Goal: Task Accomplishment & Management: Manage account settings

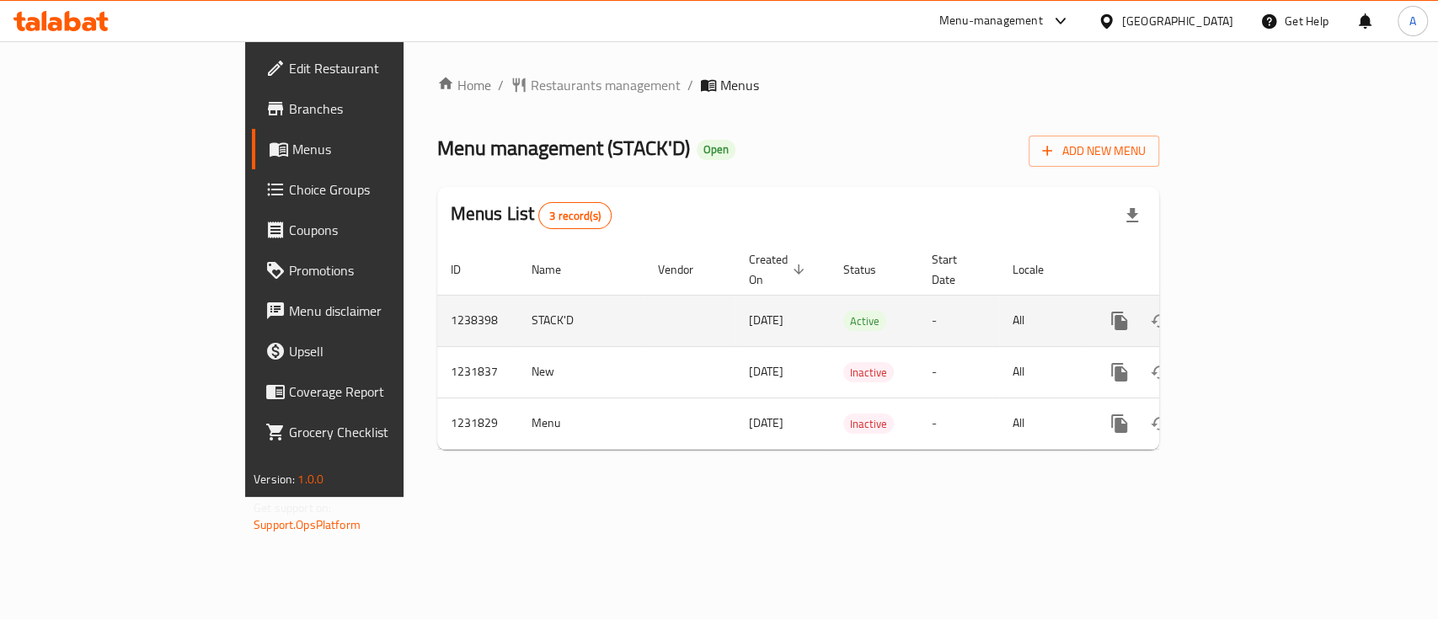
click at [1251, 311] on icon "enhanced table" at bounding box center [1241, 321] width 20 height 20
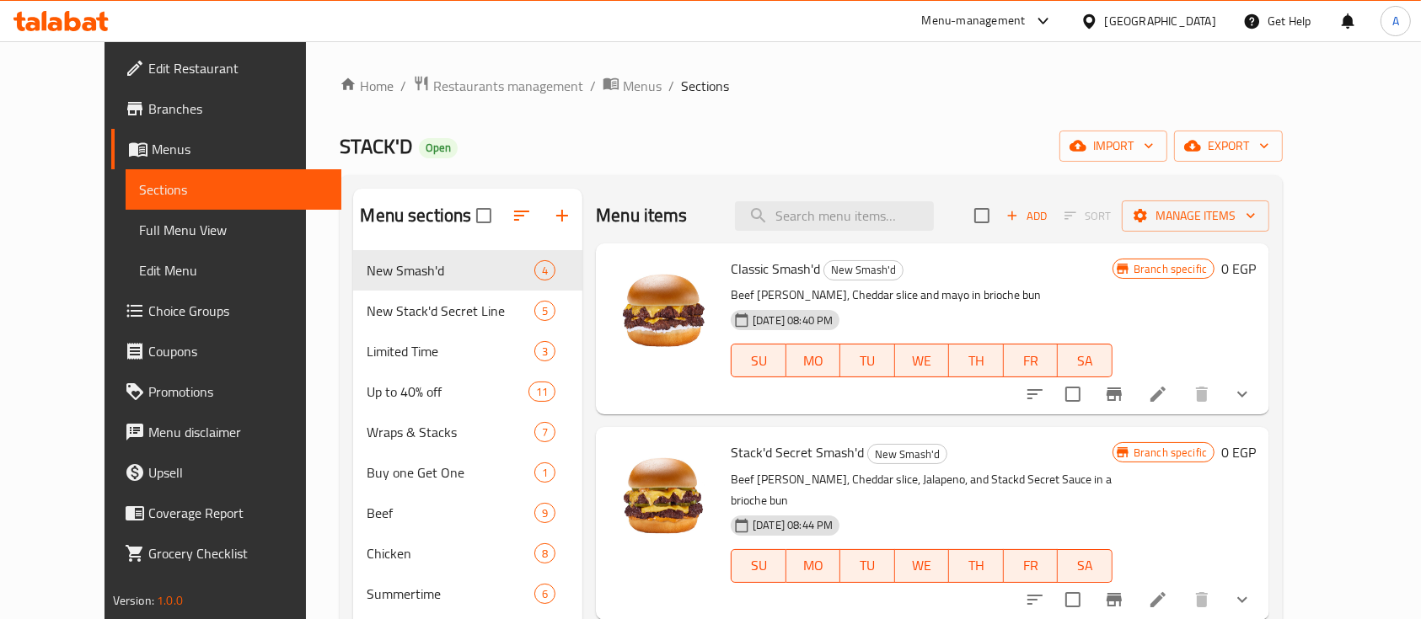
click at [886, 253] on div "Classic Smash'd New Smash'd Beef [PERSON_NAME], Cheddar slice and mayo in brioc…" at bounding box center [921, 329] width 395 height 158
drag, startPoint x: 883, startPoint y: 239, endPoint x: 879, endPoint y: 226, distance: 14.1
click at [880, 234] on div "Menu items Add Sort Manage items" at bounding box center [932, 216] width 673 height 55
click at [878, 226] on input "search" at bounding box center [834, 215] width 199 height 29
paste input "Nuggets 4 + 1 Dip"
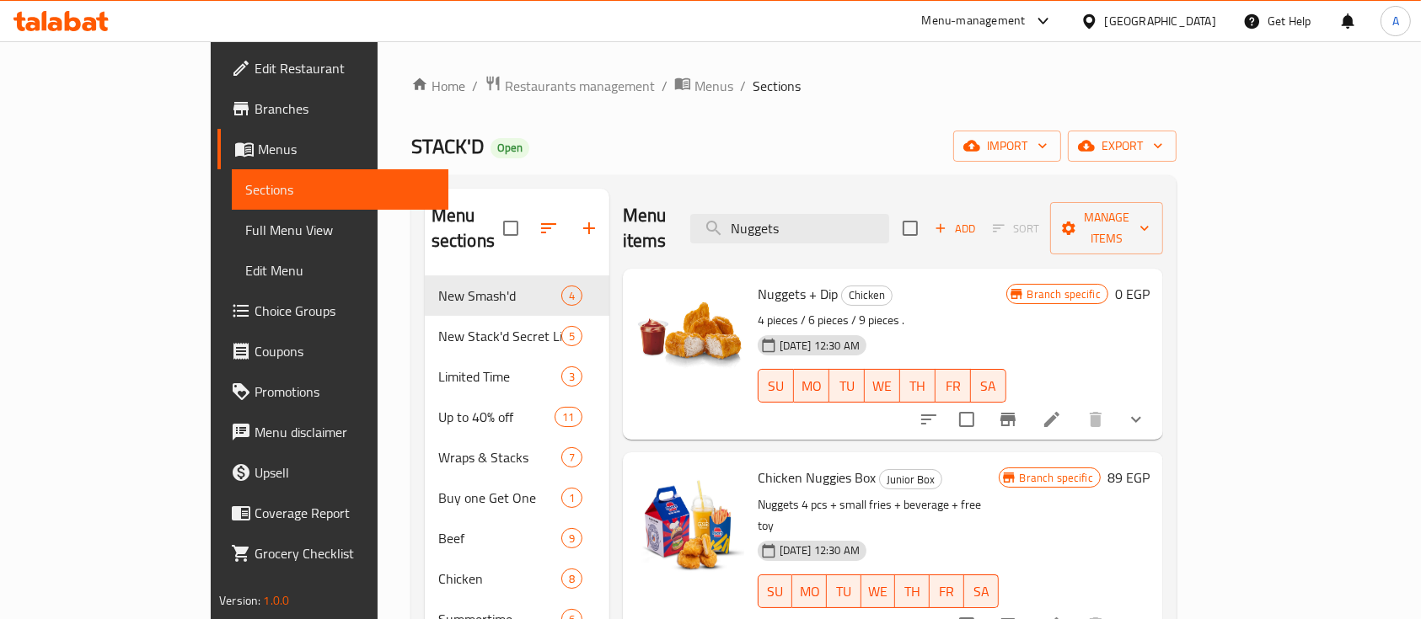
type input "Nuggets"
click at [1146, 409] on icon "show more" at bounding box center [1136, 419] width 20 height 20
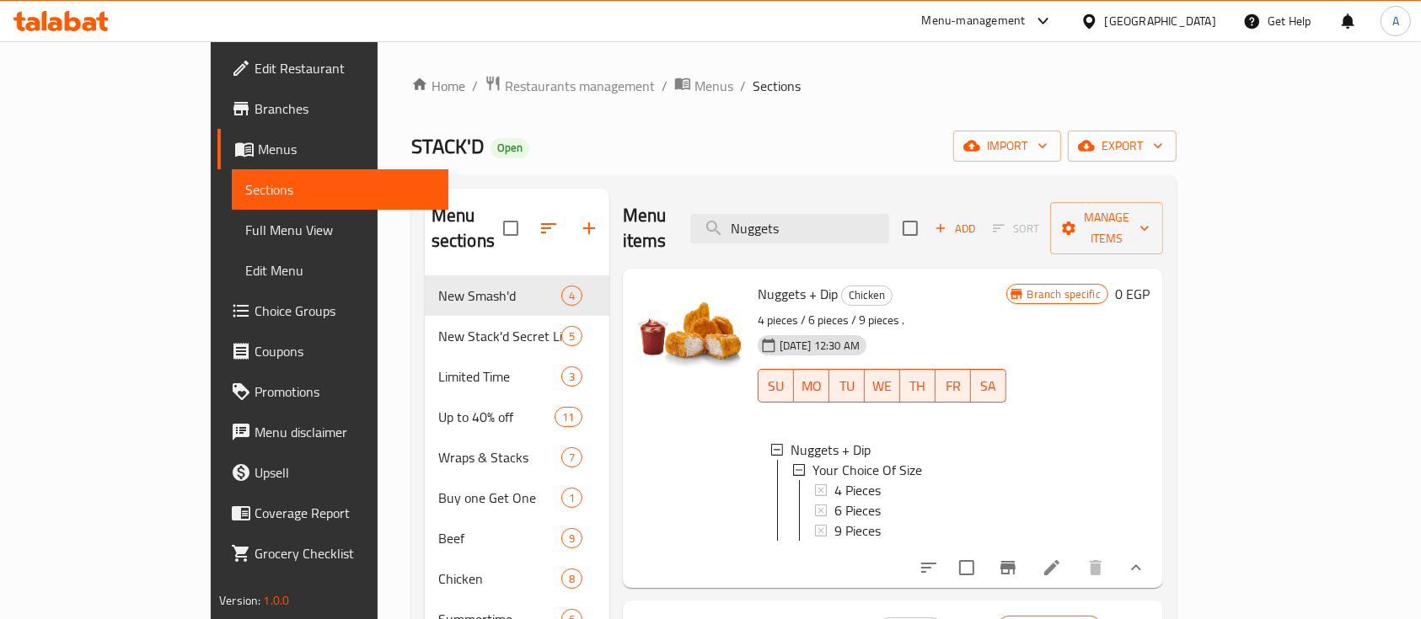
click at [757, 281] on span "Nuggets + Dip" at bounding box center [797, 293] width 80 height 25
copy h6 "Nuggets + Dip"
click at [834, 480] on span "4 Pieces" at bounding box center [857, 490] width 46 height 20
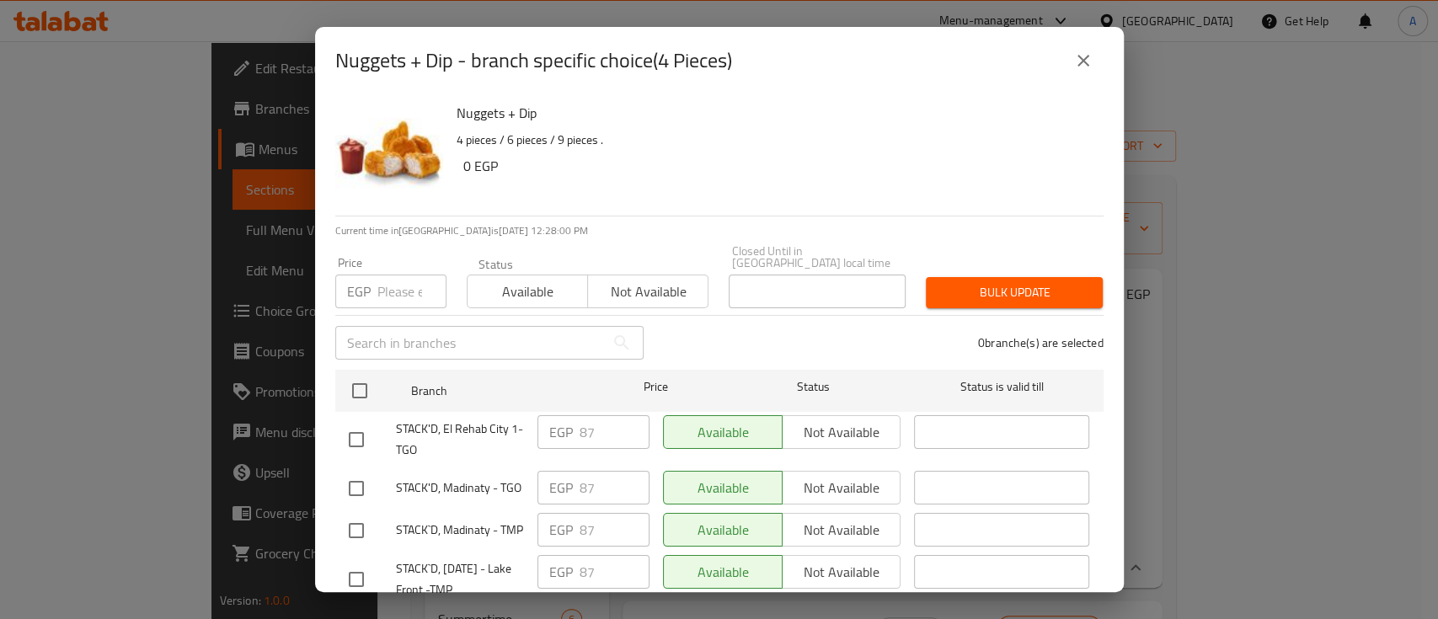
click at [693, 50] on h2 "Nuggets + Dip - branch specific choice(4 Pieces)" at bounding box center [533, 60] width 397 height 27
click at [666, 64] on h2 "Nuggets + Dip - branch specific choice(4 Pieces)" at bounding box center [533, 60] width 397 height 27
drag, startPoint x: 666, startPoint y: 64, endPoint x: 703, endPoint y: 68, distance: 36.5
click at [703, 68] on h2 "Nuggets + Dip - branch specific choice(4 Pieces)" at bounding box center [533, 60] width 397 height 27
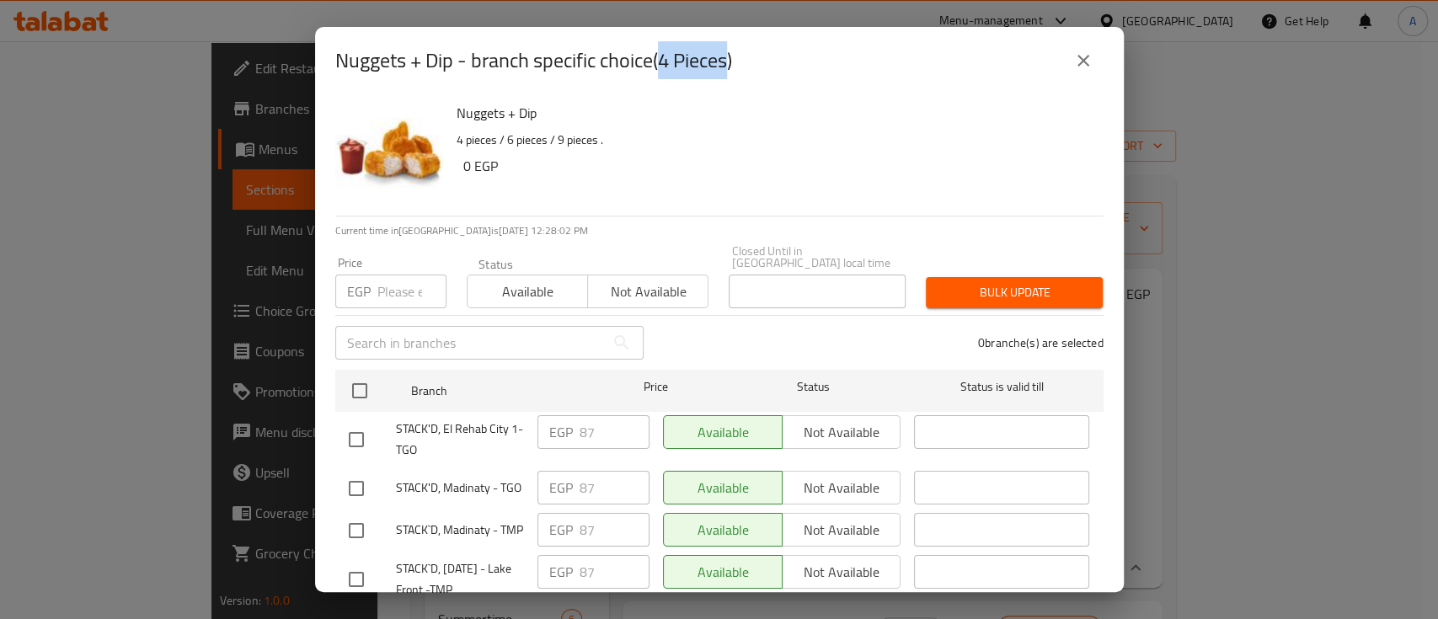
copy h2 "4 Pieces"
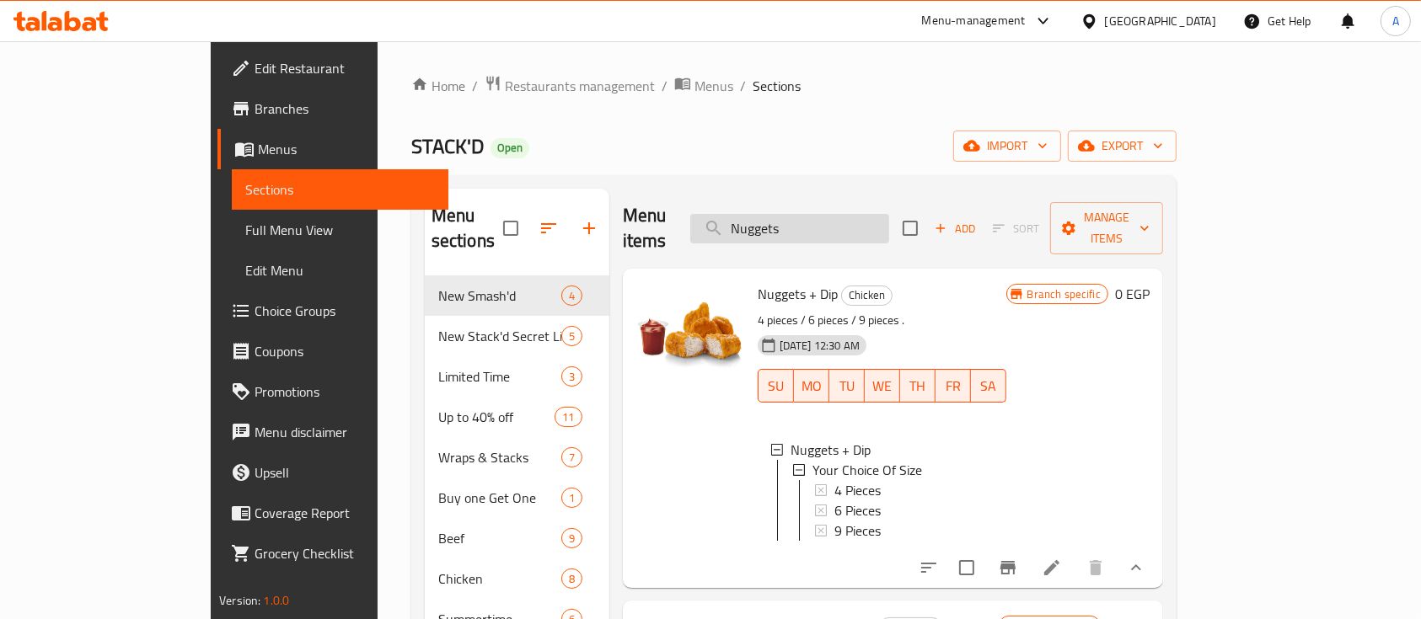
click at [889, 214] on input "Nuggets" at bounding box center [789, 228] width 199 height 29
paste input "Onion Ring"
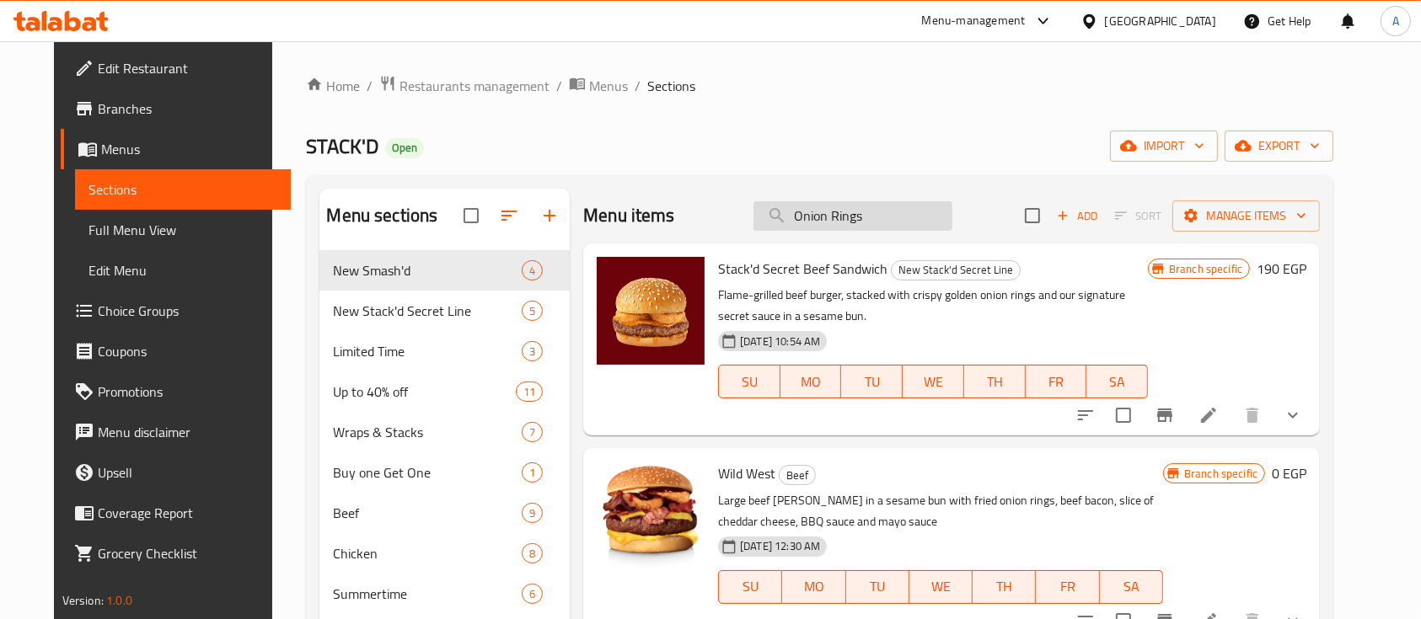
paste input "Ranch Chick Sandwich"
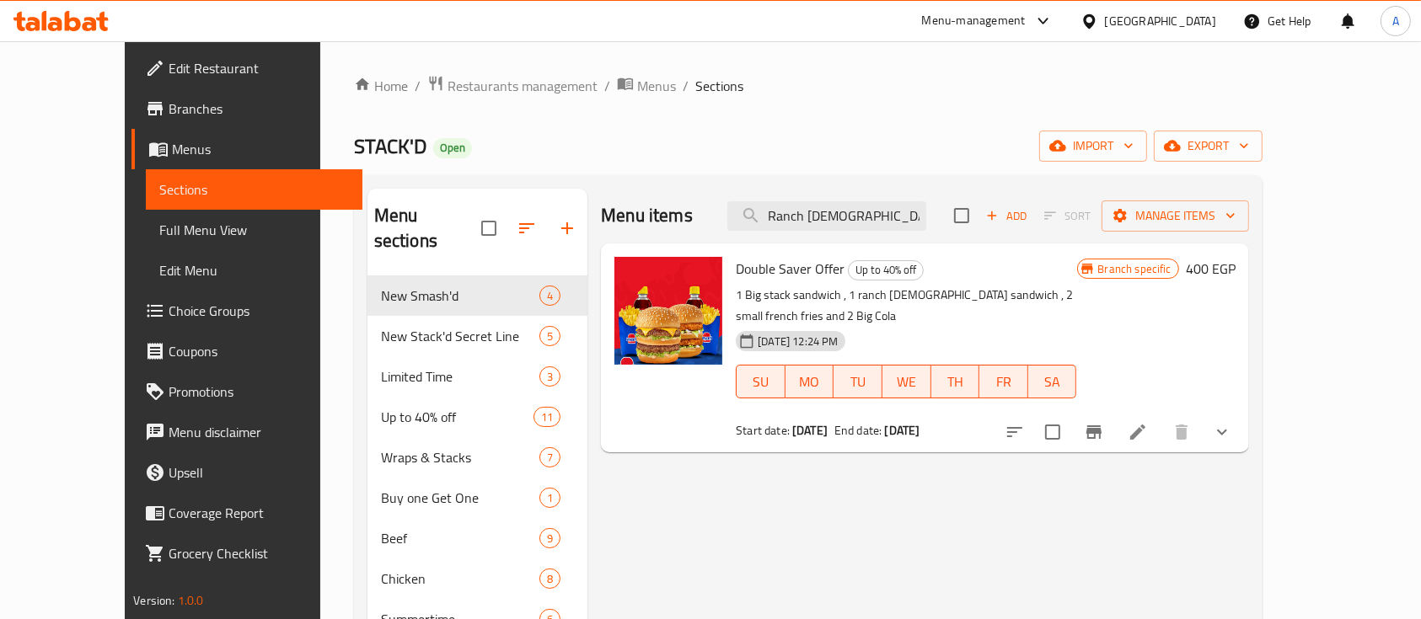
paste input "search"
type input "Ranch Chick Sandwic"
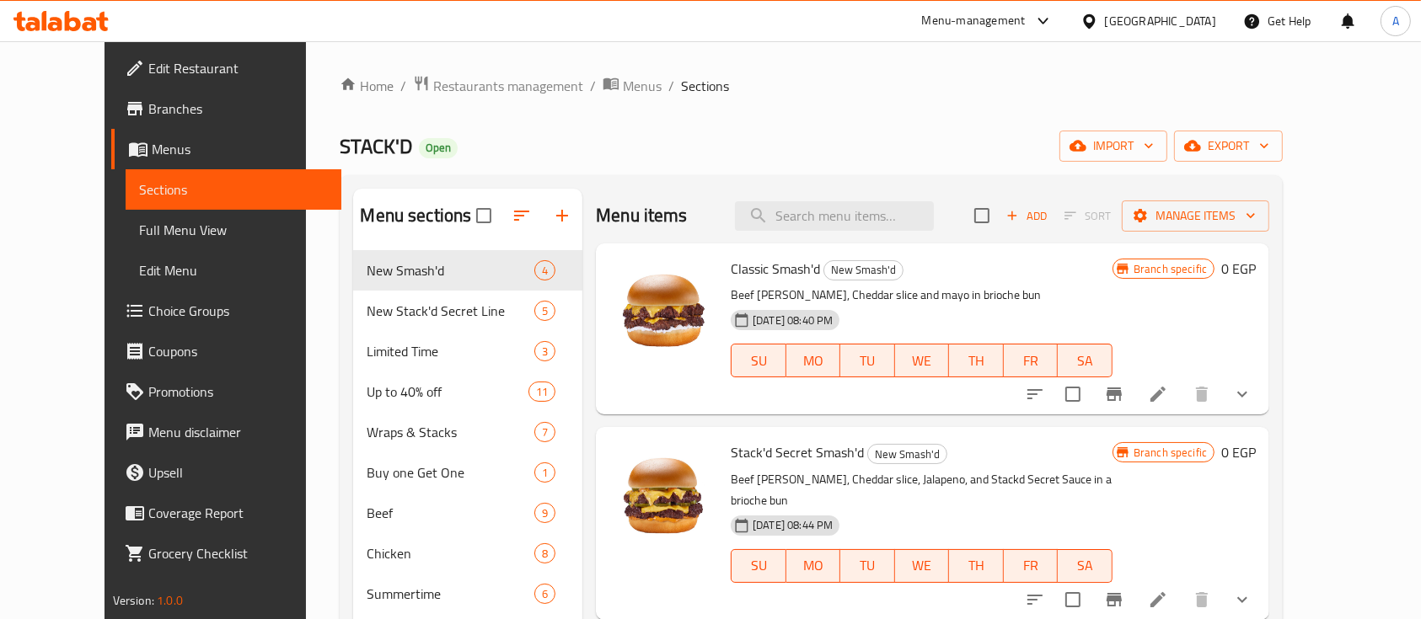
paste input "Ranch Chick Sandwich"
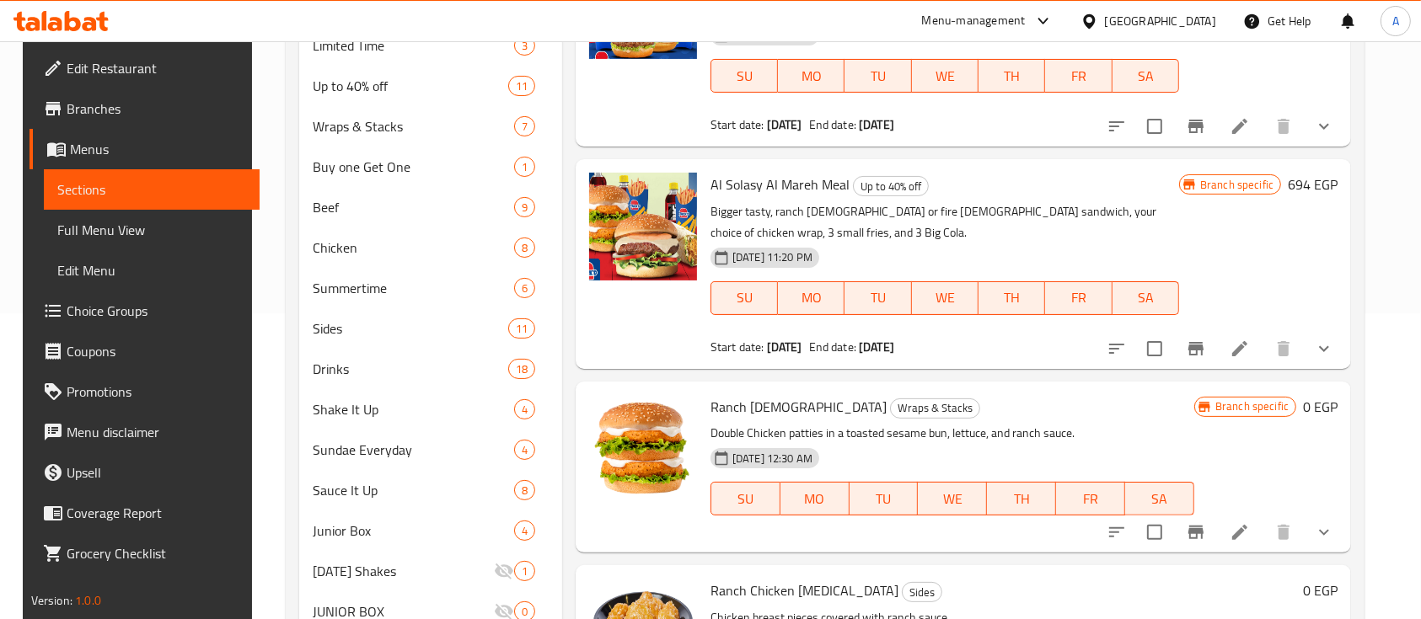
scroll to position [486, 0]
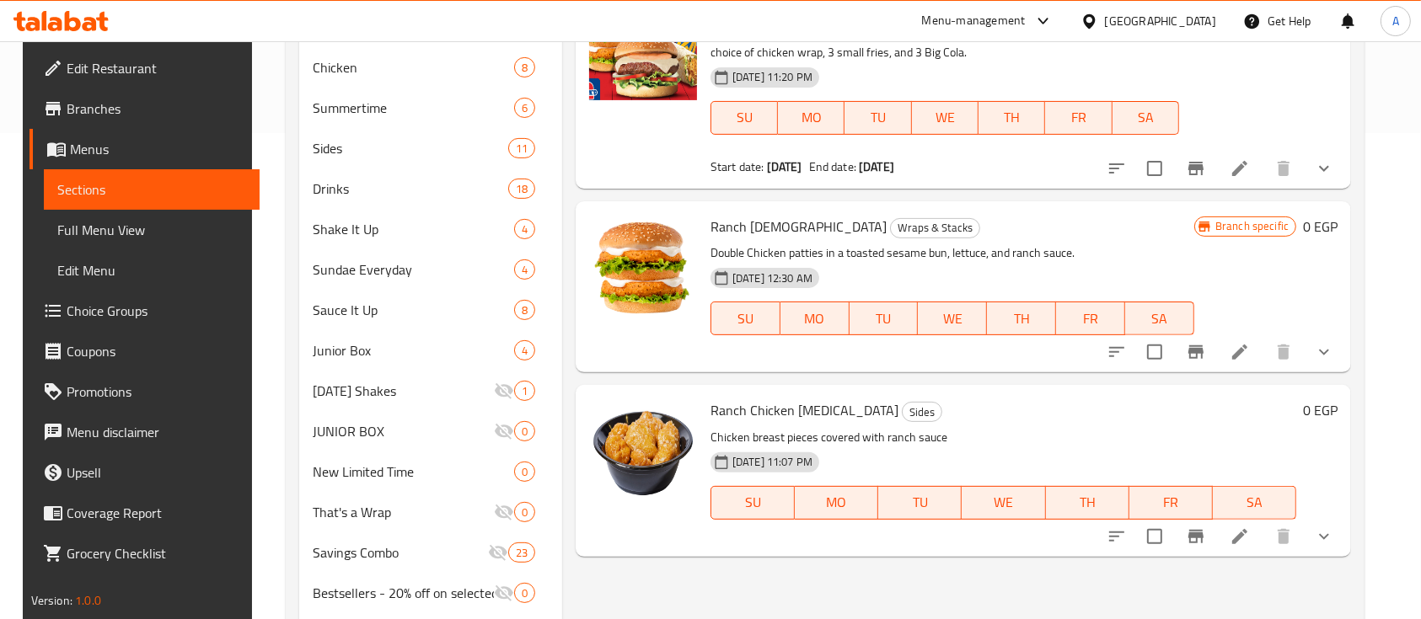
click at [728, 214] on span "Ranch Chick" at bounding box center [798, 226] width 176 height 25
copy h6 "Ranch Chick"
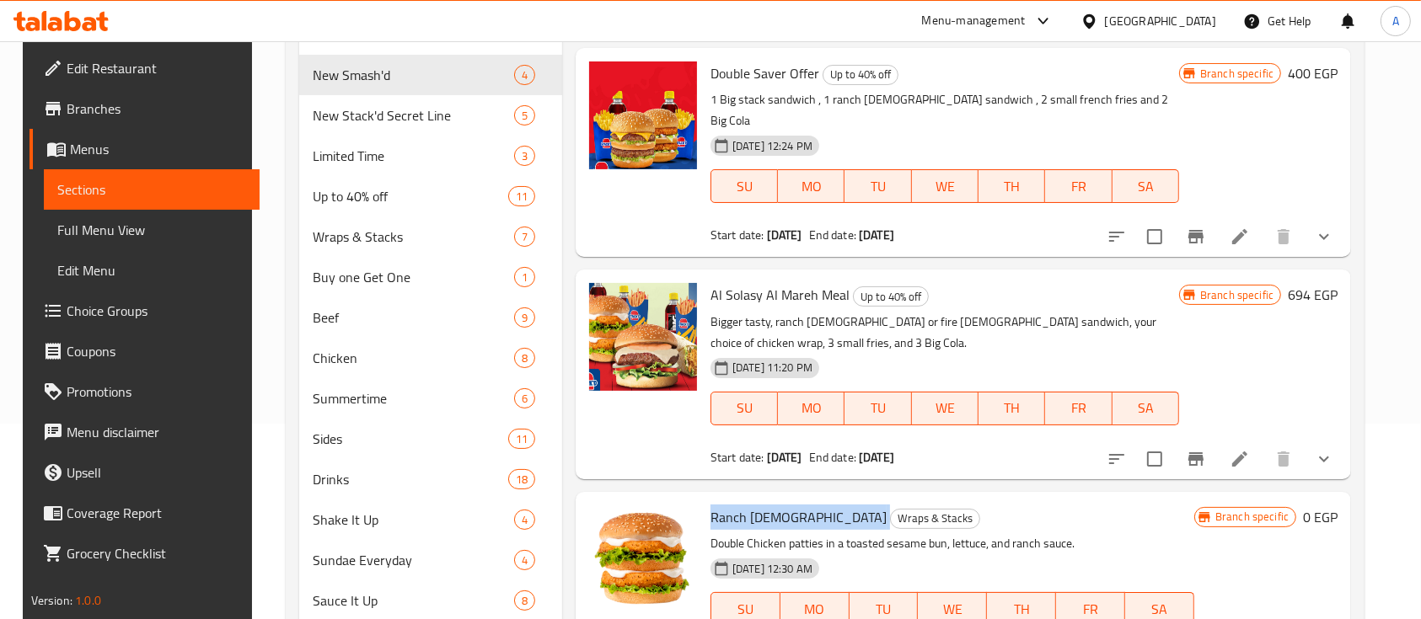
scroll to position [0, 0]
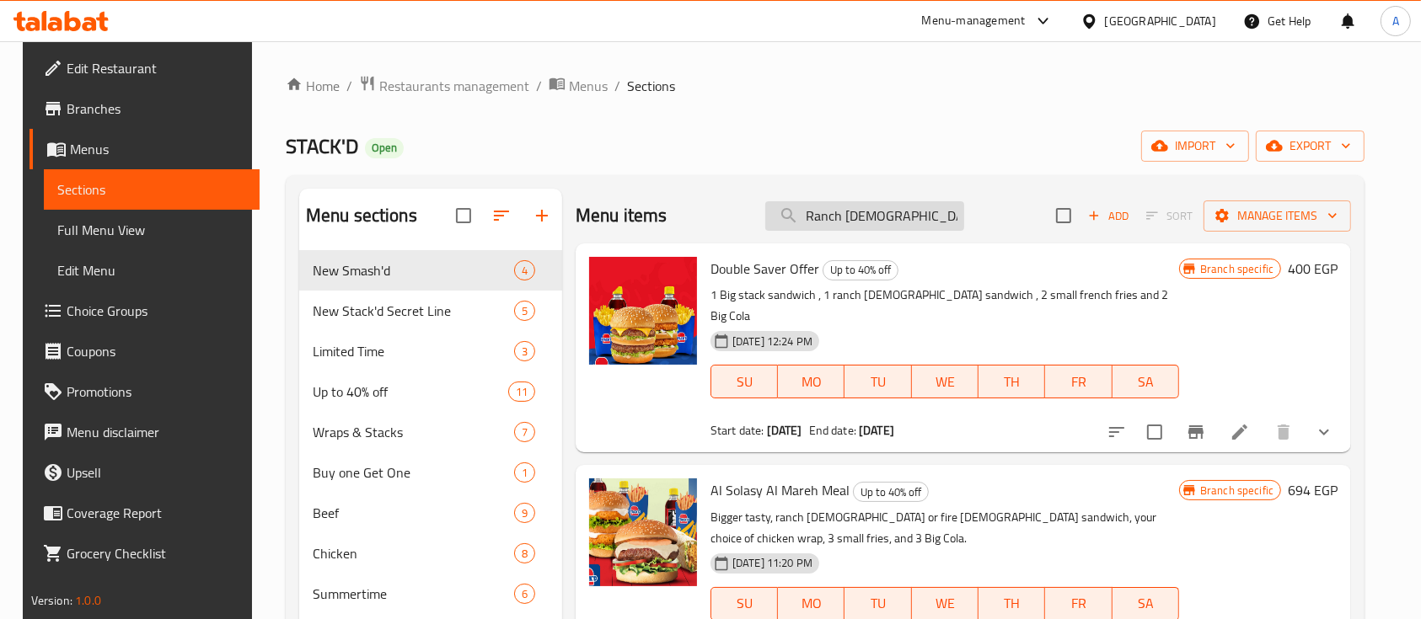
click at [914, 226] on input "Ranch Chick" at bounding box center [864, 215] width 199 height 29
paste input "Buffalo Ranch Fillet Sandwich"
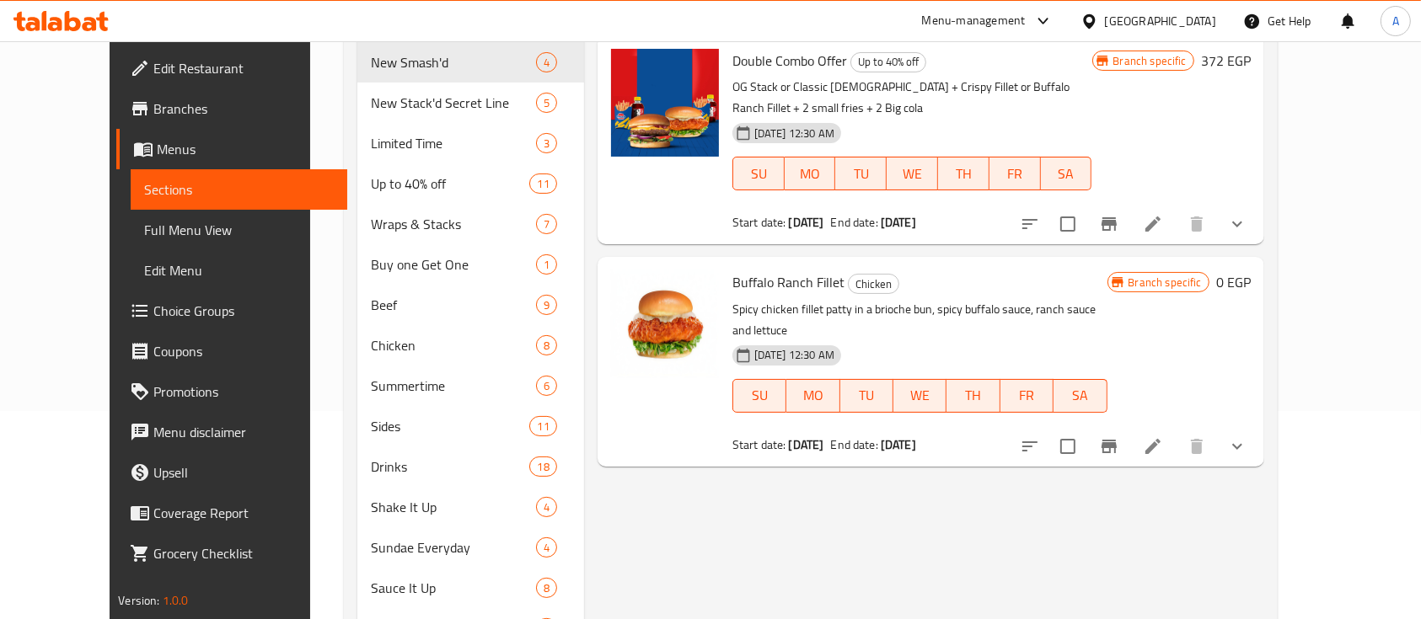
scroll to position [224, 0]
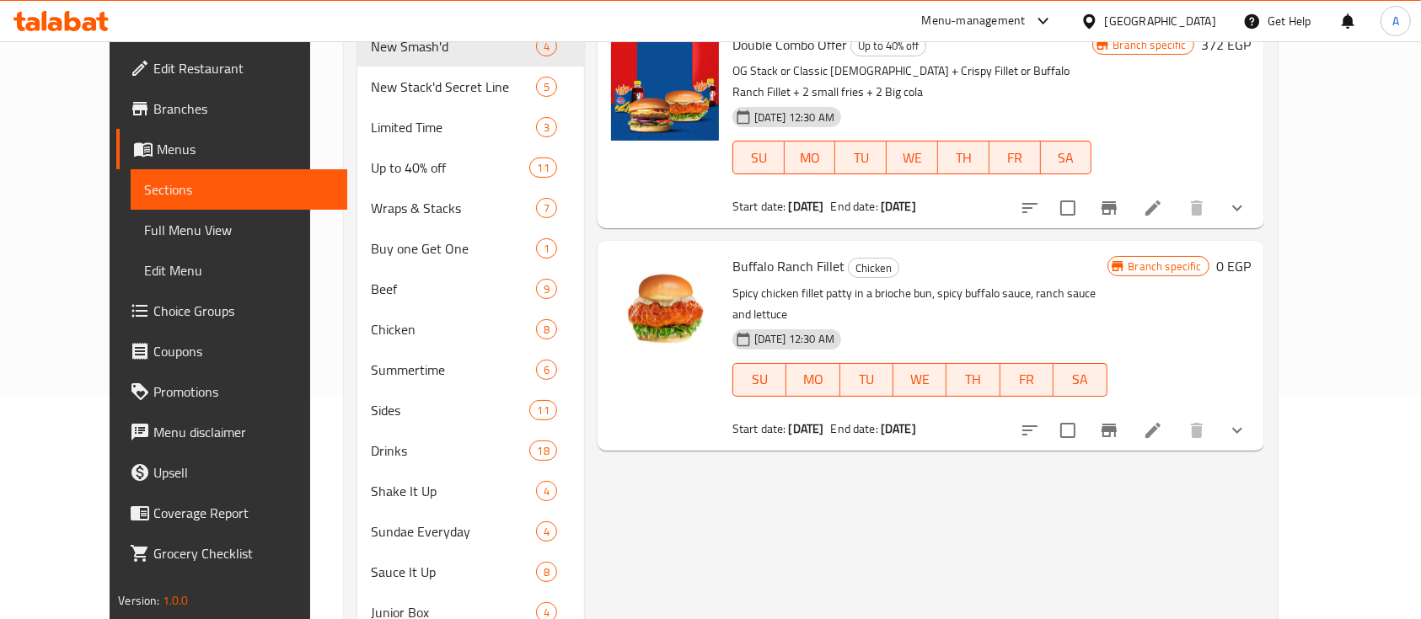
click at [758, 254] on span "Buffalo Ranch Fillet" at bounding box center [788, 266] width 112 height 25
copy h6 "Buffalo Ranch Fillet"
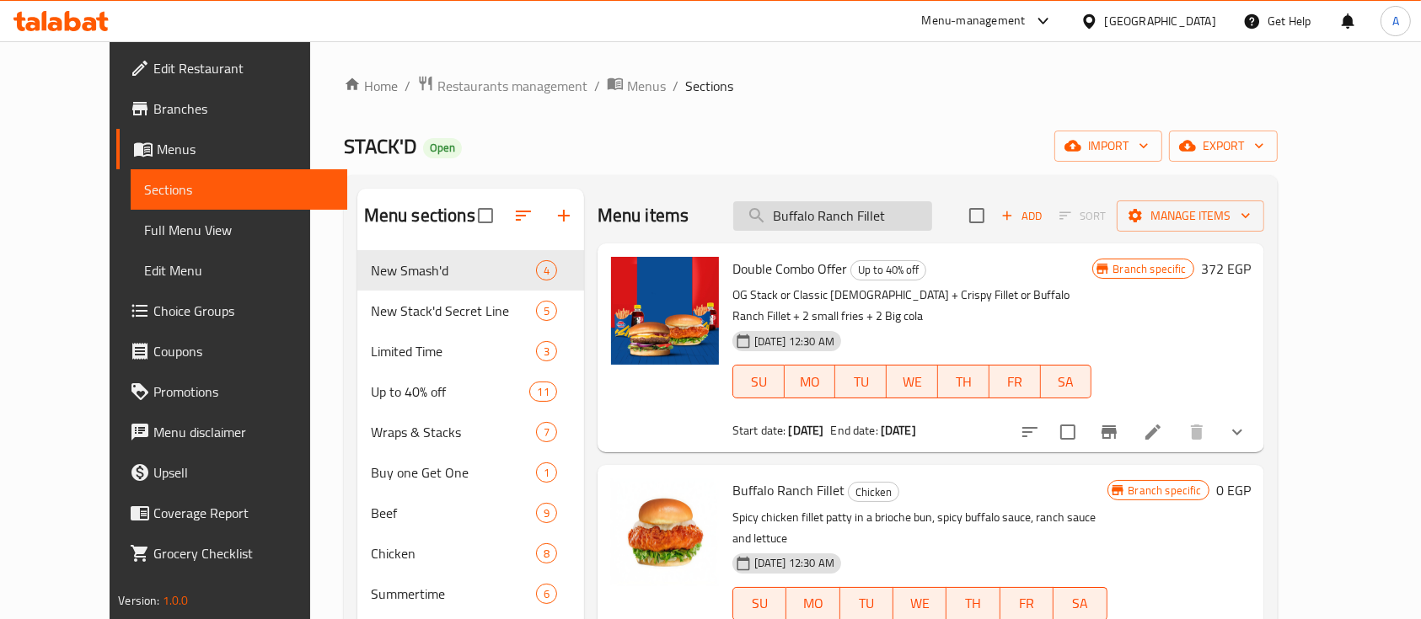
click at [892, 219] on input "Buffalo Ranch Fillet" at bounding box center [832, 215] width 199 height 29
paste input "Crispy Fillet Sandwich"
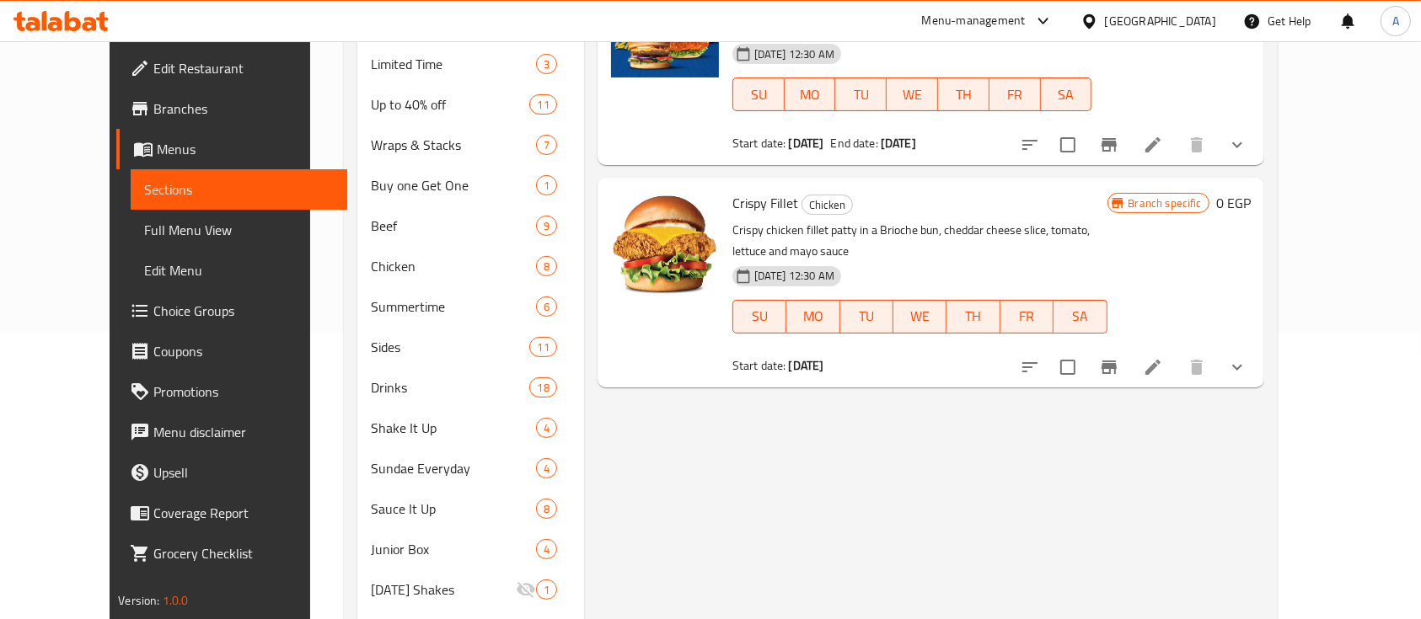
scroll to position [299, 0]
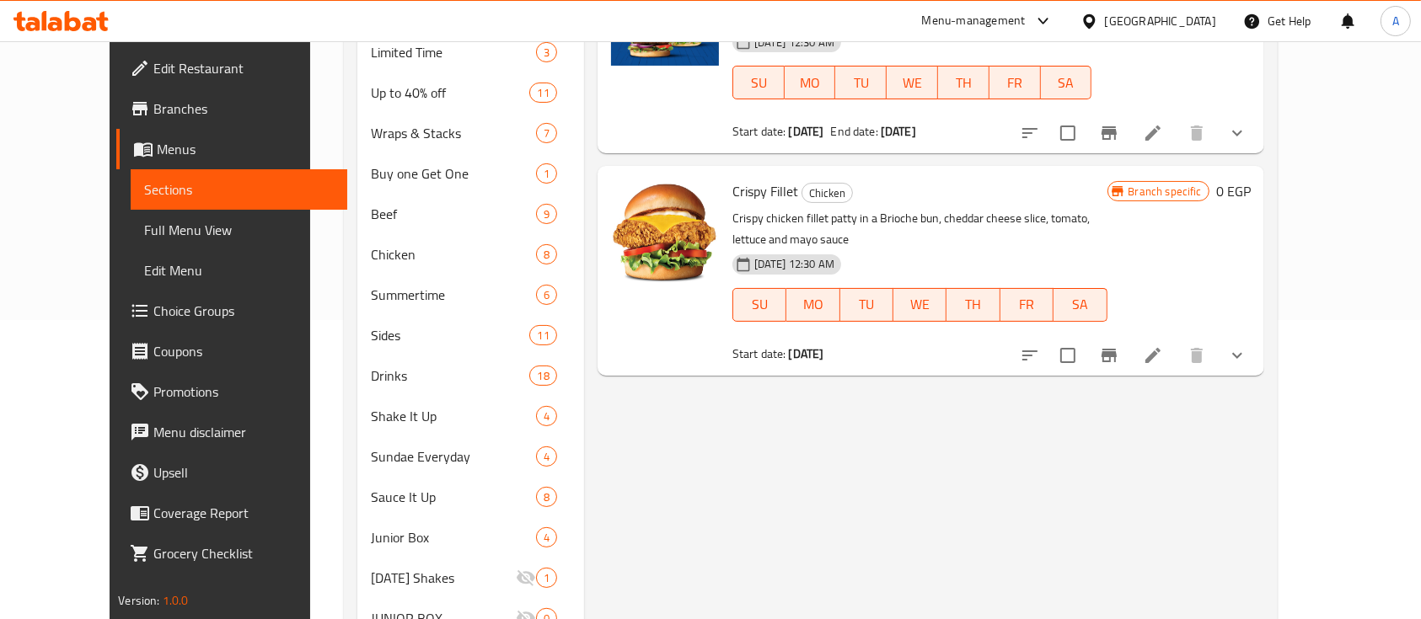
click at [732, 179] on span "Crispy Fillet" at bounding box center [765, 191] width 66 height 25
copy h6 "Crispy Fillet"
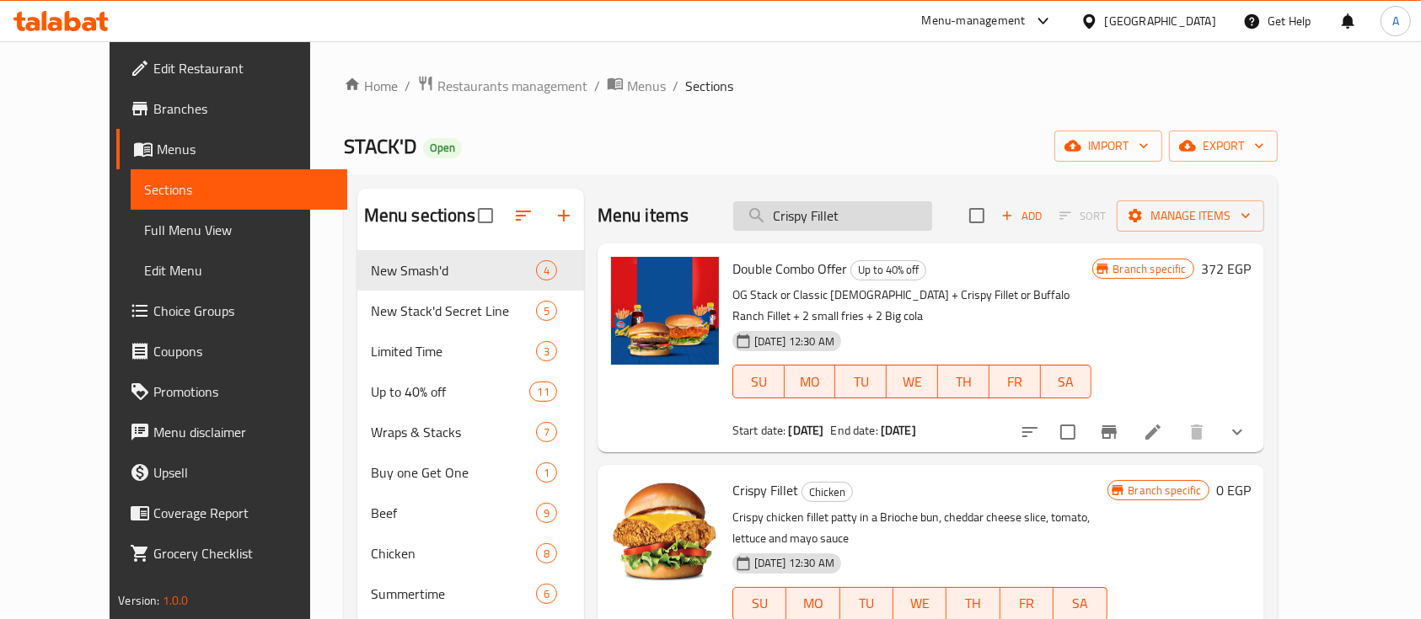
click at [917, 209] on input "Crispy Fillet" at bounding box center [832, 215] width 199 height 29
paste input "Big Stack Sandwich"
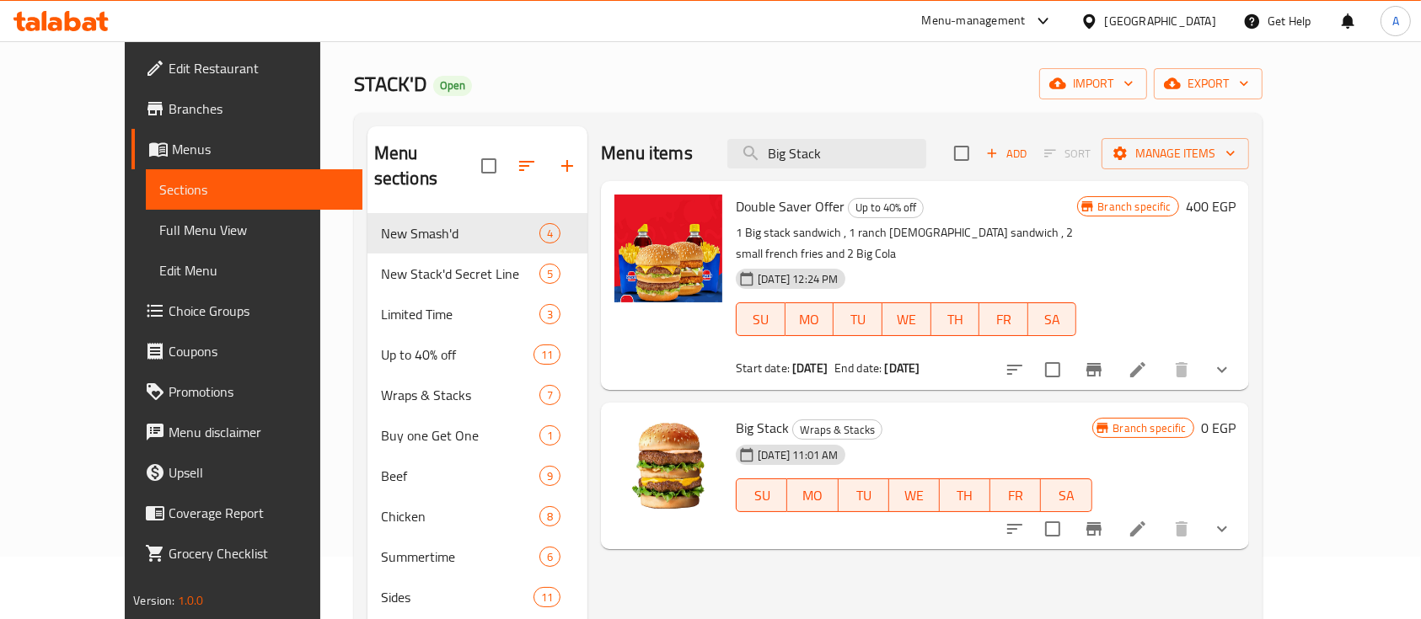
scroll to position [224, 0]
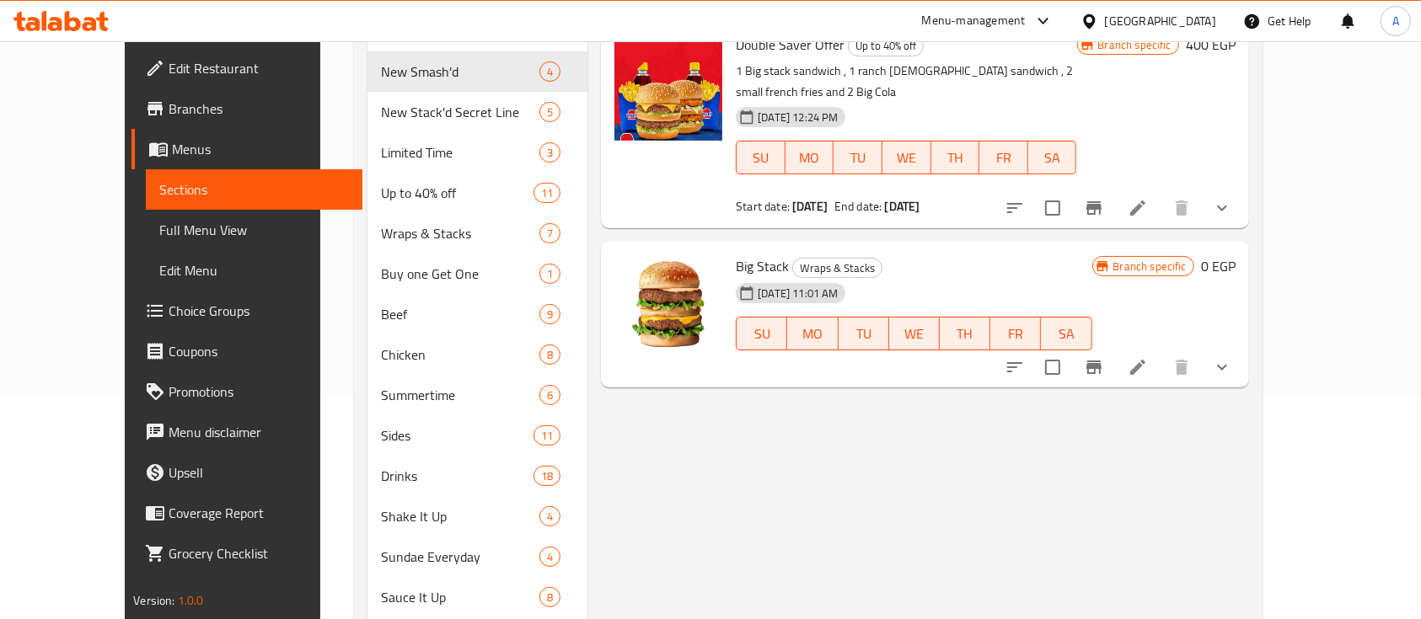
click at [736, 254] on span "Big Stack" at bounding box center [762, 266] width 53 height 25
copy h6 "Big Stack"
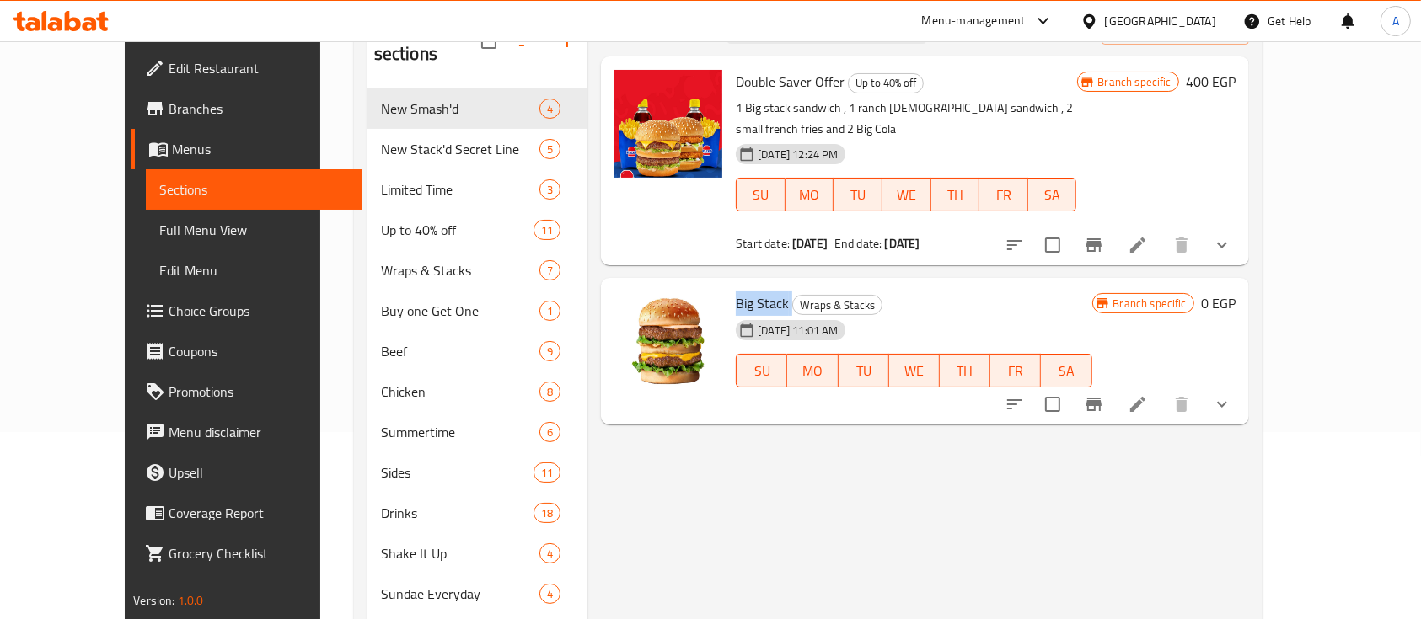
scroll to position [0, 0]
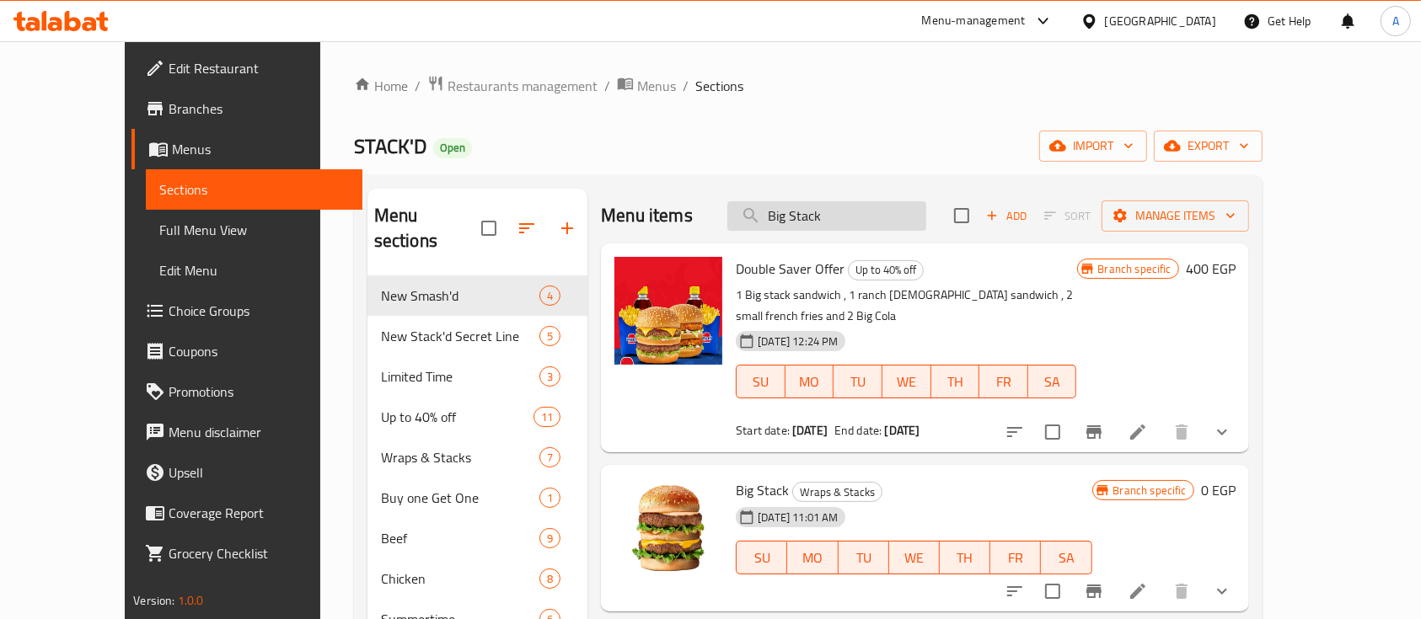
click at [903, 220] on input "Big Stack" at bounding box center [826, 215] width 199 height 29
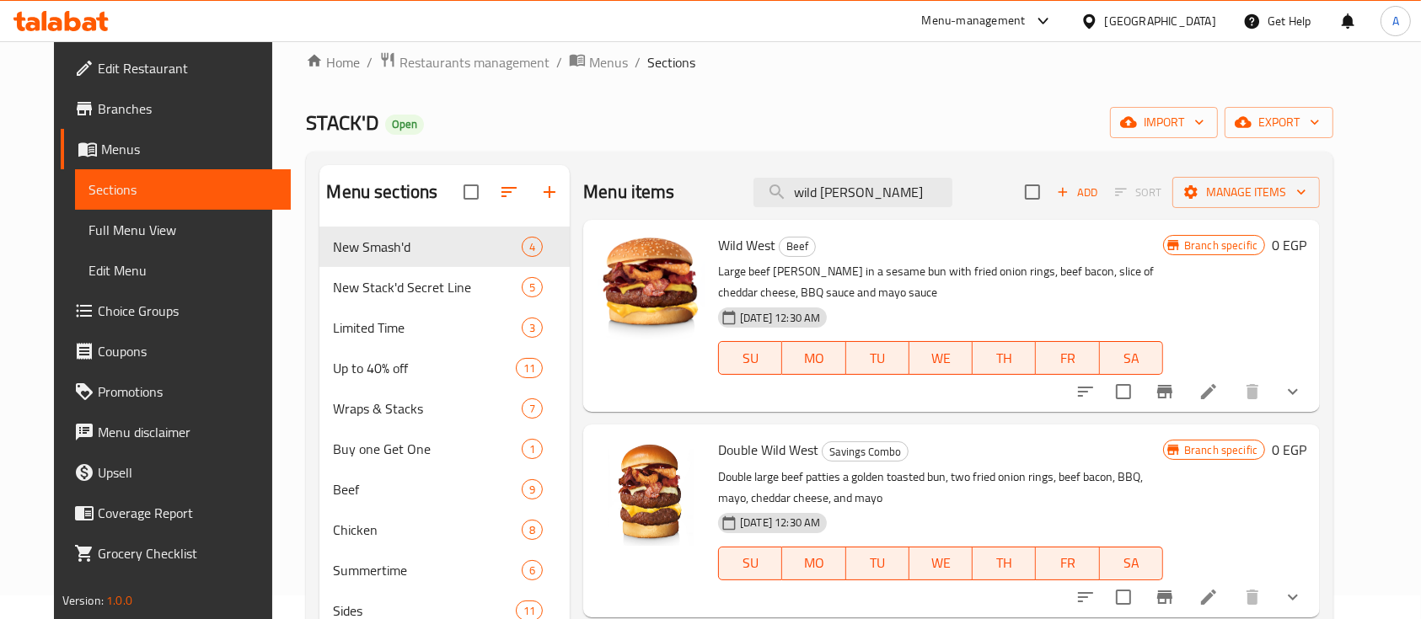
scroll to position [37, 0]
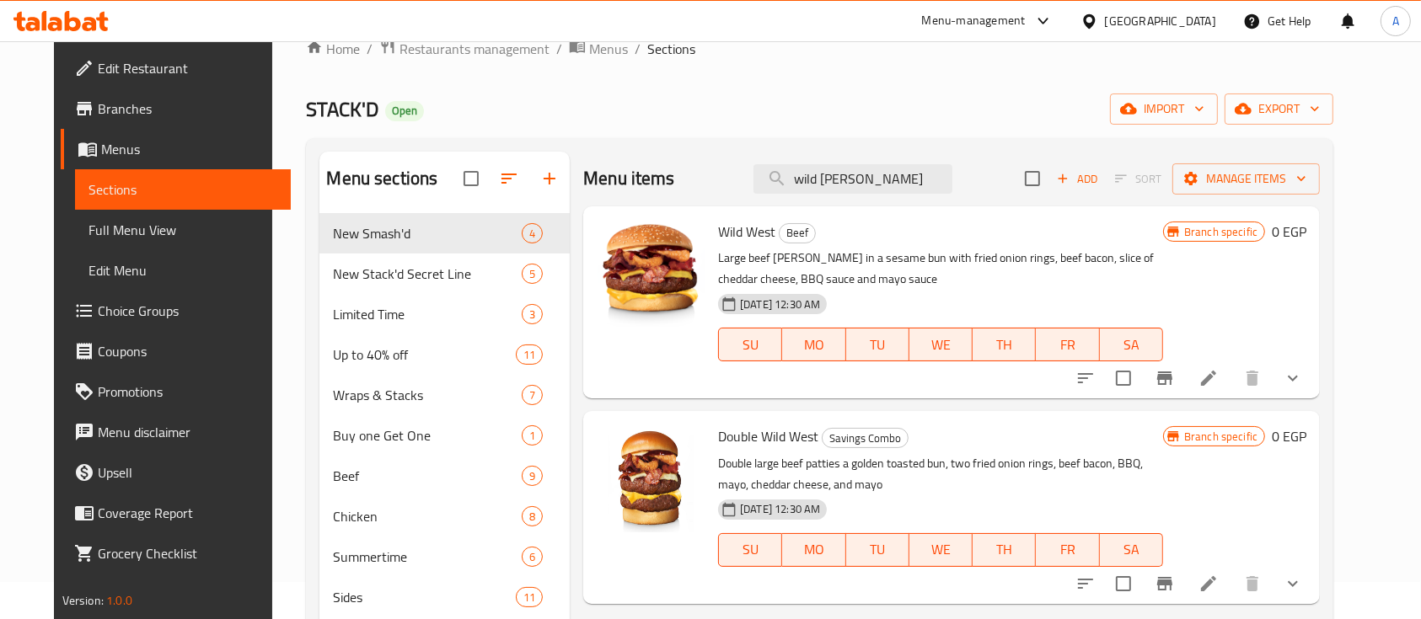
click at [732, 221] on span "Wild West" at bounding box center [746, 231] width 57 height 25
copy h6 "Wild West"
click at [952, 170] on input "wild wes" at bounding box center [852, 178] width 199 height 29
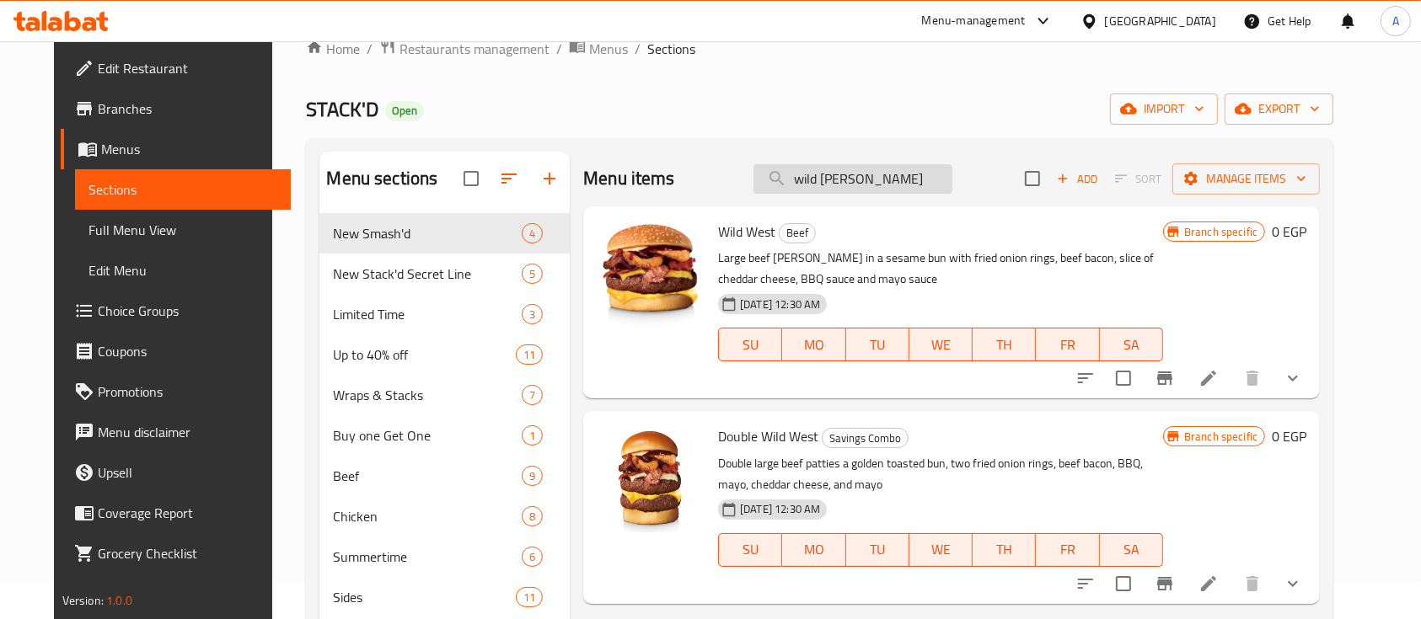
paste input "Mushroom N' Swiss Sandwich"
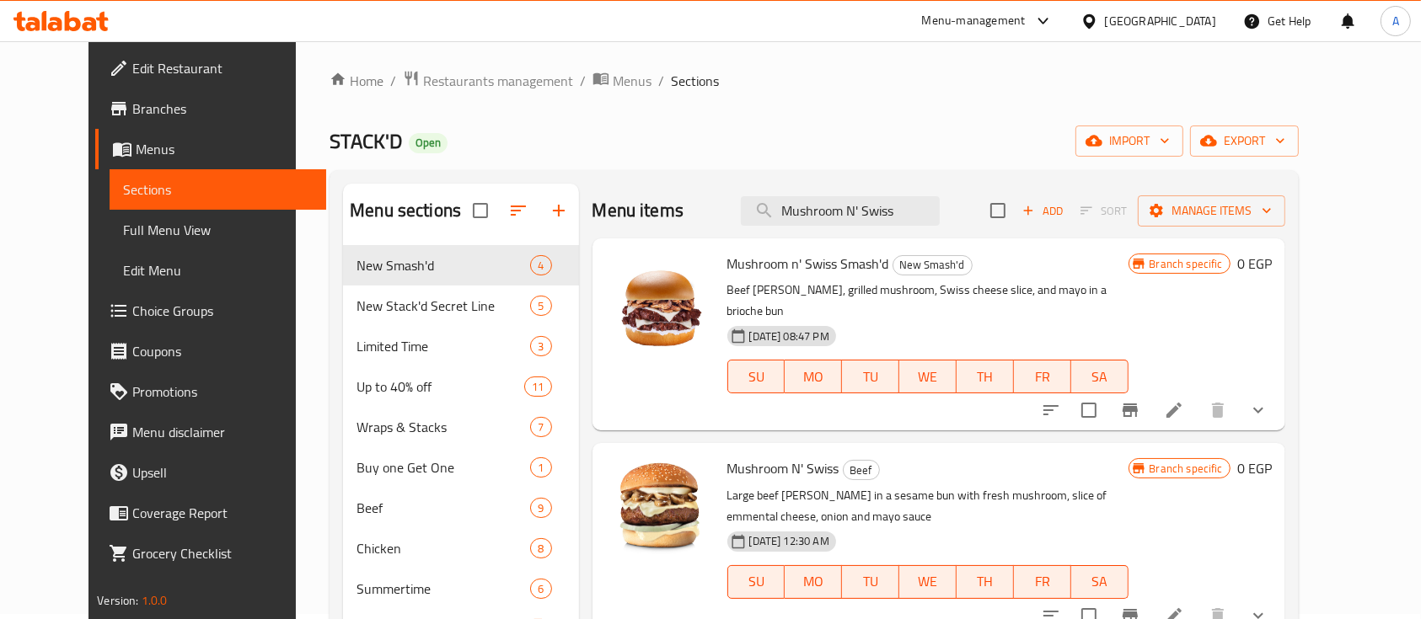
scroll to position [0, 0]
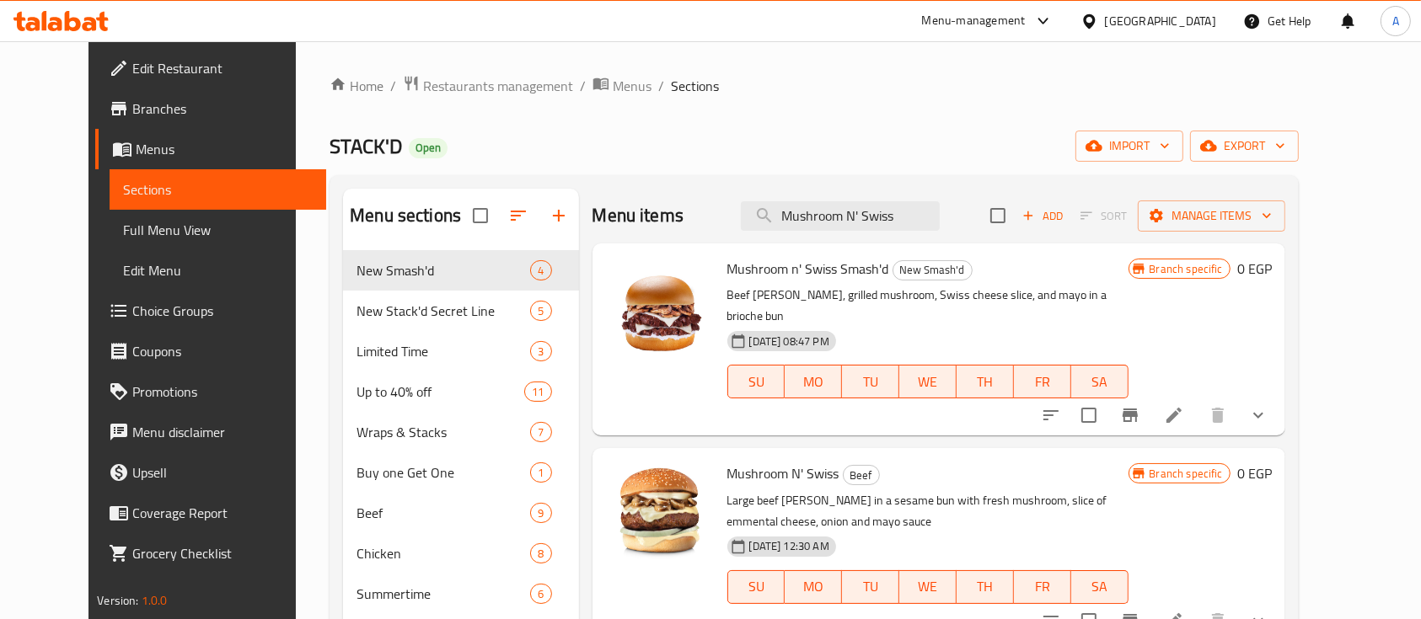
click at [773, 461] on span "Mushroom N' Swiss" at bounding box center [783, 473] width 112 height 25
copy h6 "Mushroom N' Swiss"
click at [896, 216] on input "Mushroom N' Swiss" at bounding box center [840, 215] width 199 height 29
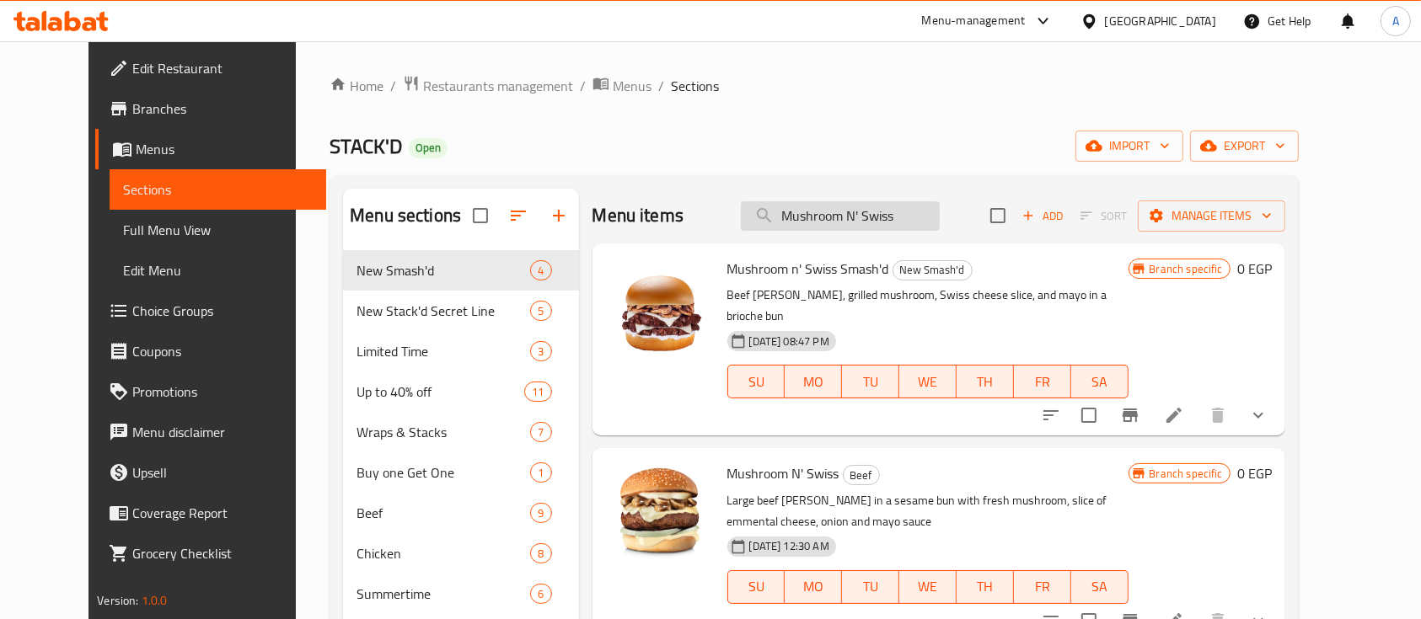
paste input "Bigg'er Tasty Sandwich"
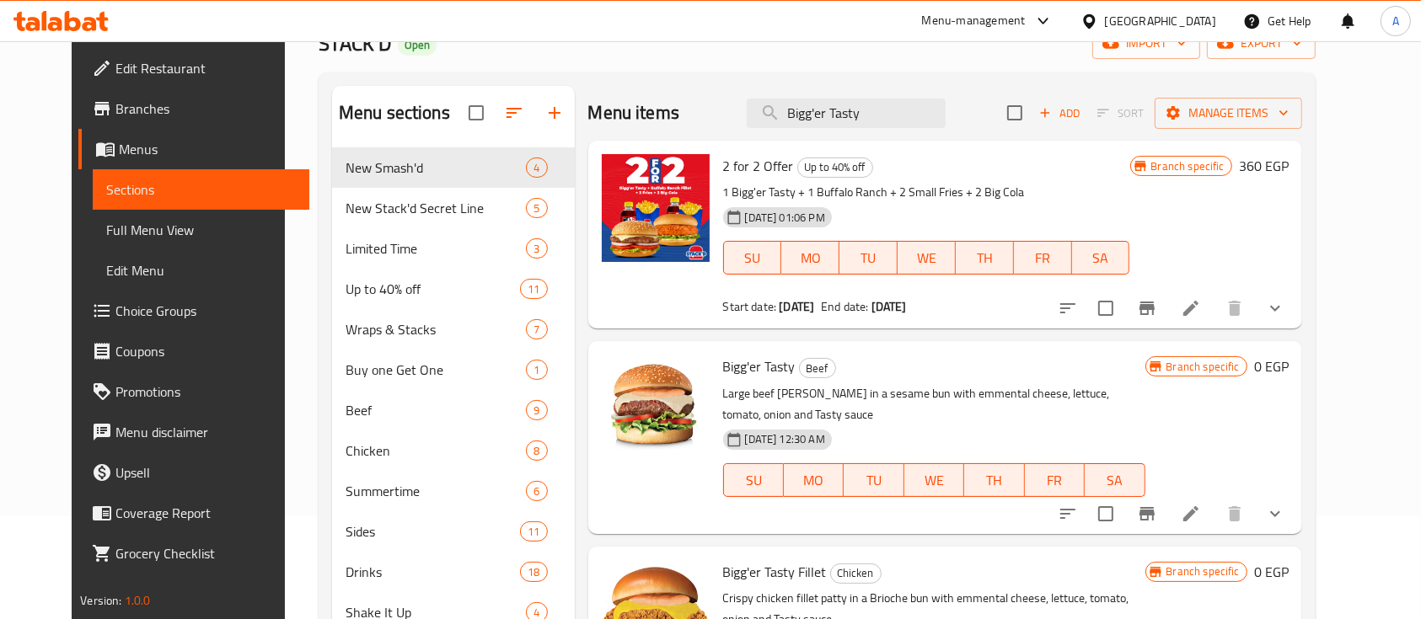
scroll to position [112, 0]
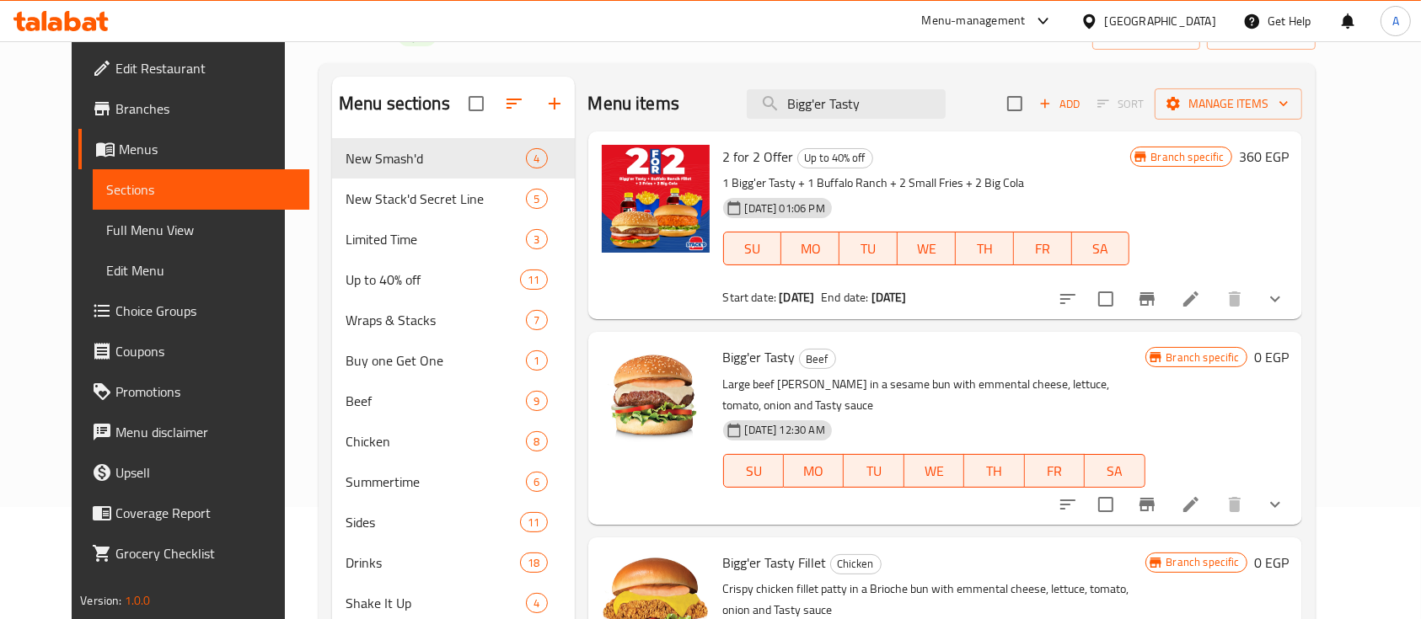
drag, startPoint x: 766, startPoint y: 329, endPoint x: 746, endPoint y: 350, distance: 28.6
click at [764, 329] on div "Menu items Bigg'er Tasty Add Sort Manage items 2 for 2 Offer Up to 40% off 1 Bi…" at bounding box center [938, 556] width 727 height 958
click at [746, 350] on span "Bigg'er Tasty" at bounding box center [759, 357] width 72 height 25
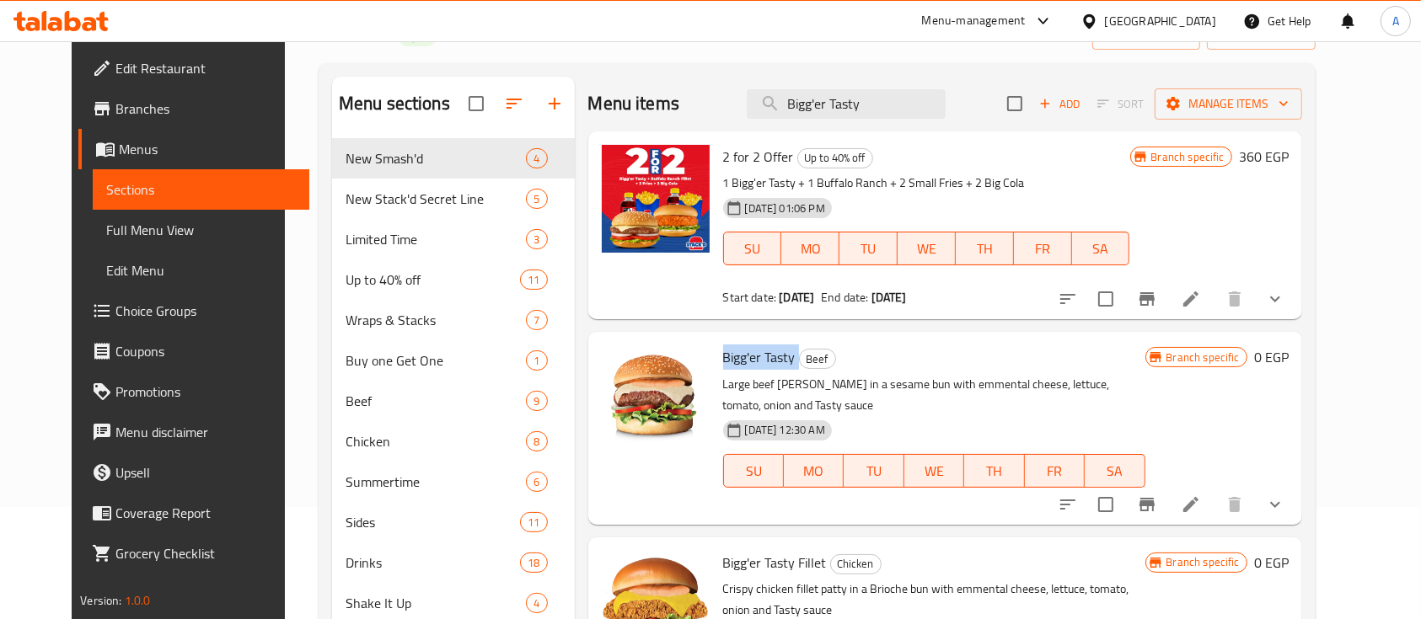
copy h6 "Bigg'er Tasty"
click at [930, 85] on div "Menu items Bigg'er Tasty Add Sort Manage items" at bounding box center [945, 104] width 714 height 55
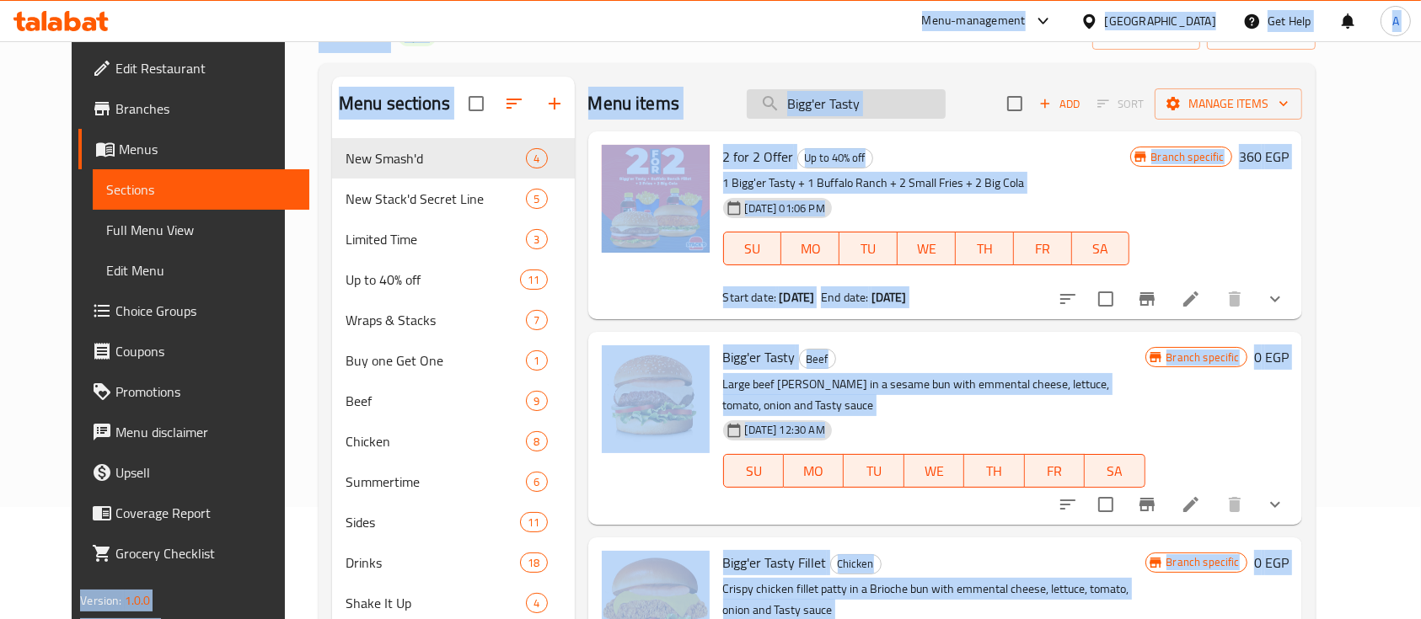
click at [923, 99] on input "Bigg'er Tasty" at bounding box center [845, 103] width 199 height 29
click at [998, 99] on div "Menu items Bigg'er Tasty Add Sort Manage items" at bounding box center [945, 104] width 714 height 55
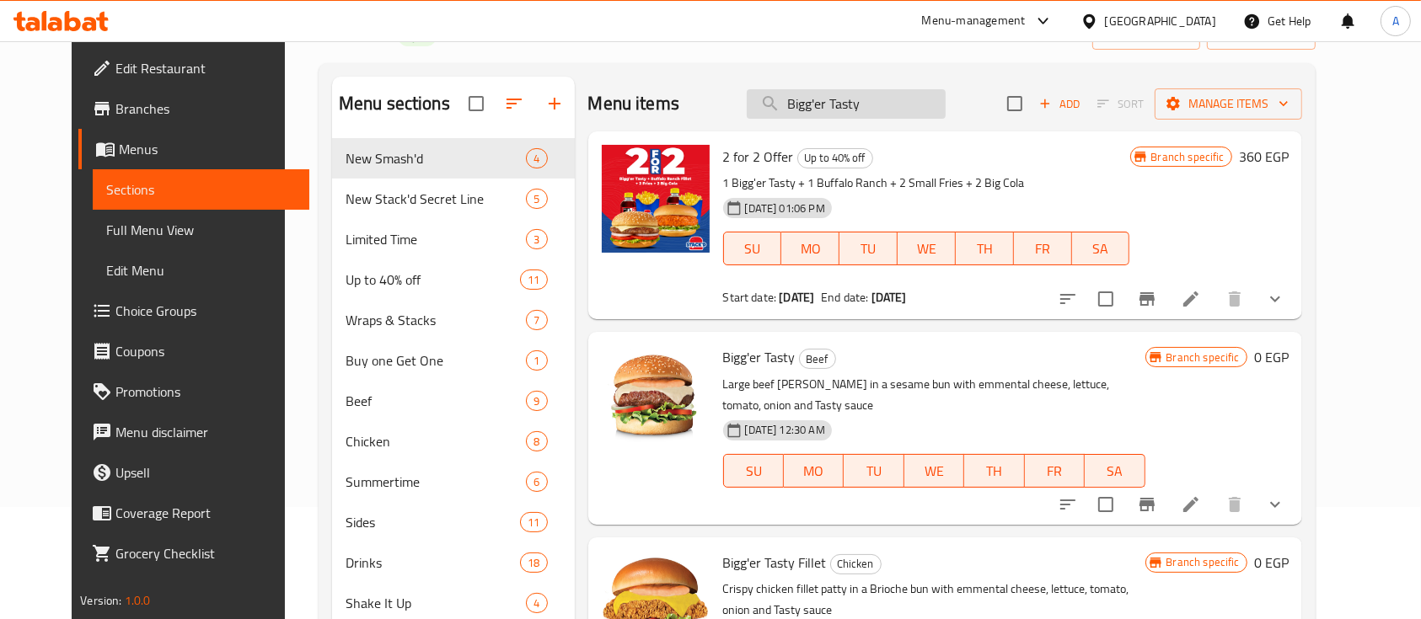
click at [893, 110] on input "Bigg'er Tasty" at bounding box center [845, 103] width 199 height 29
paste input "Grand Cheese Burger Sandwich"
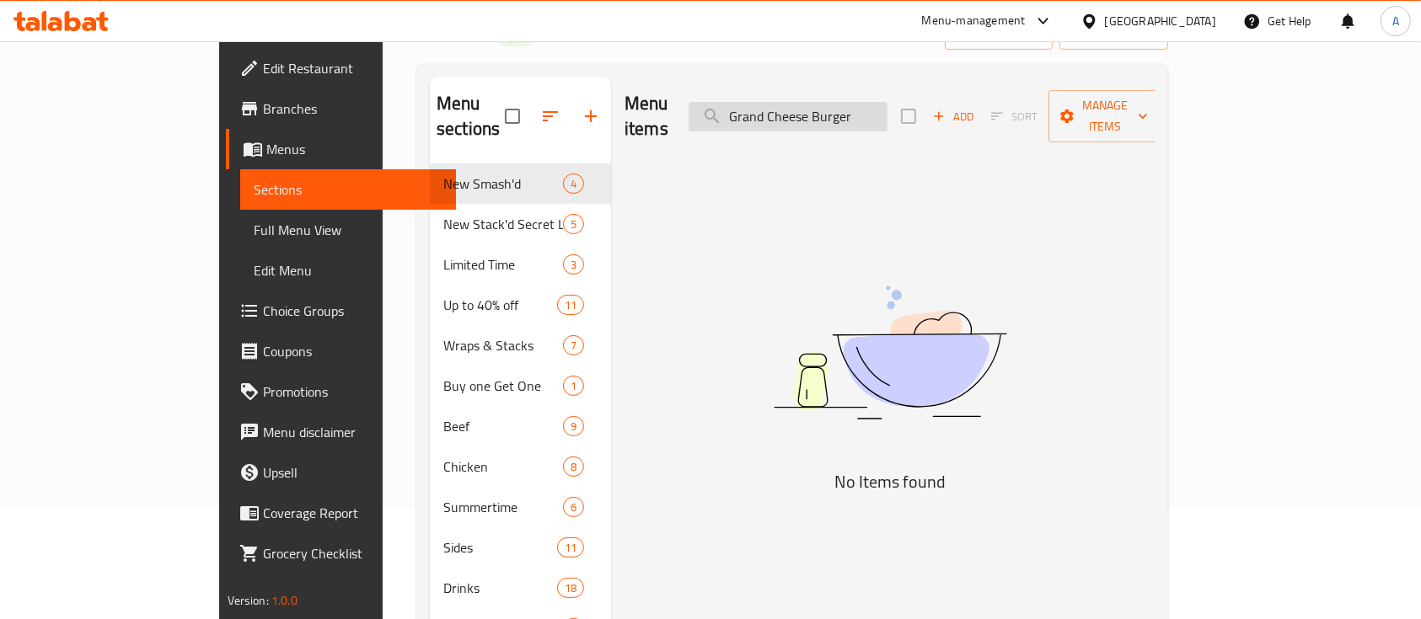
scroll to position [0, 0]
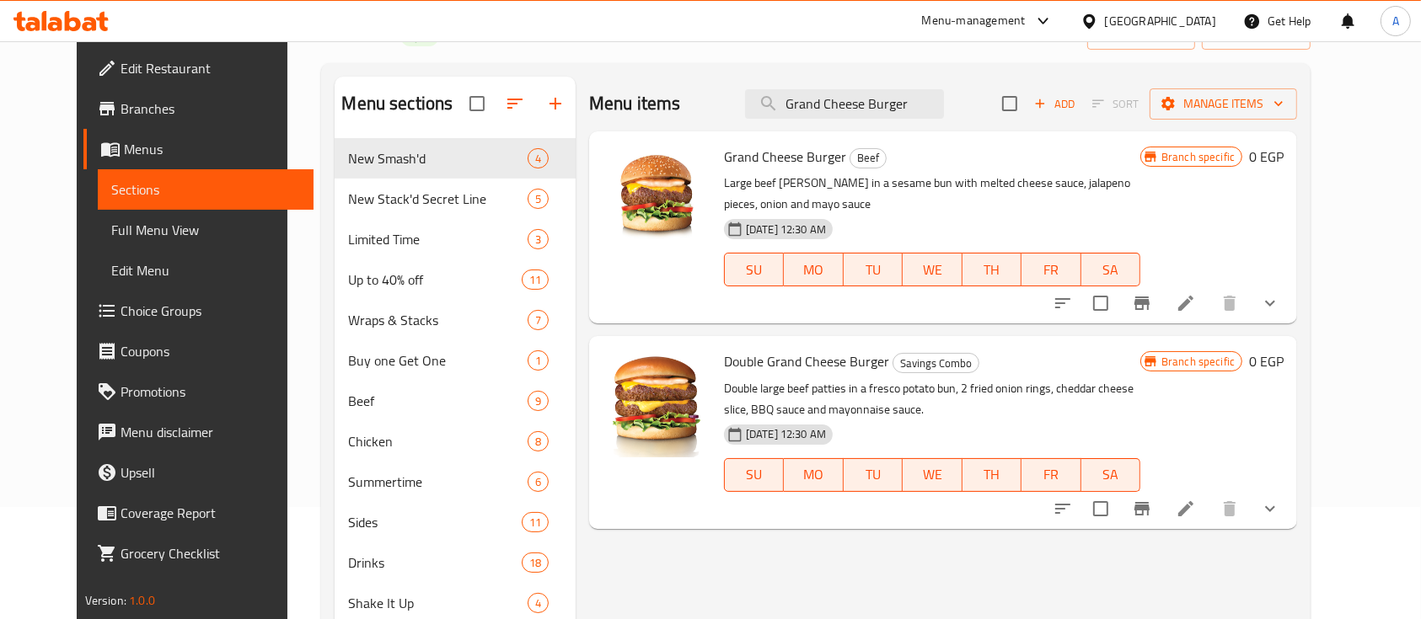
click at [776, 150] on span "Grand Cheese Burger" at bounding box center [785, 156] width 122 height 25
click at [773, 154] on span "Grand Cheese Burger" at bounding box center [785, 156] width 122 height 25
copy h6 "Grand Cheese Burger"
click at [930, 117] on input "Grand Cheese Burger" at bounding box center [844, 103] width 199 height 29
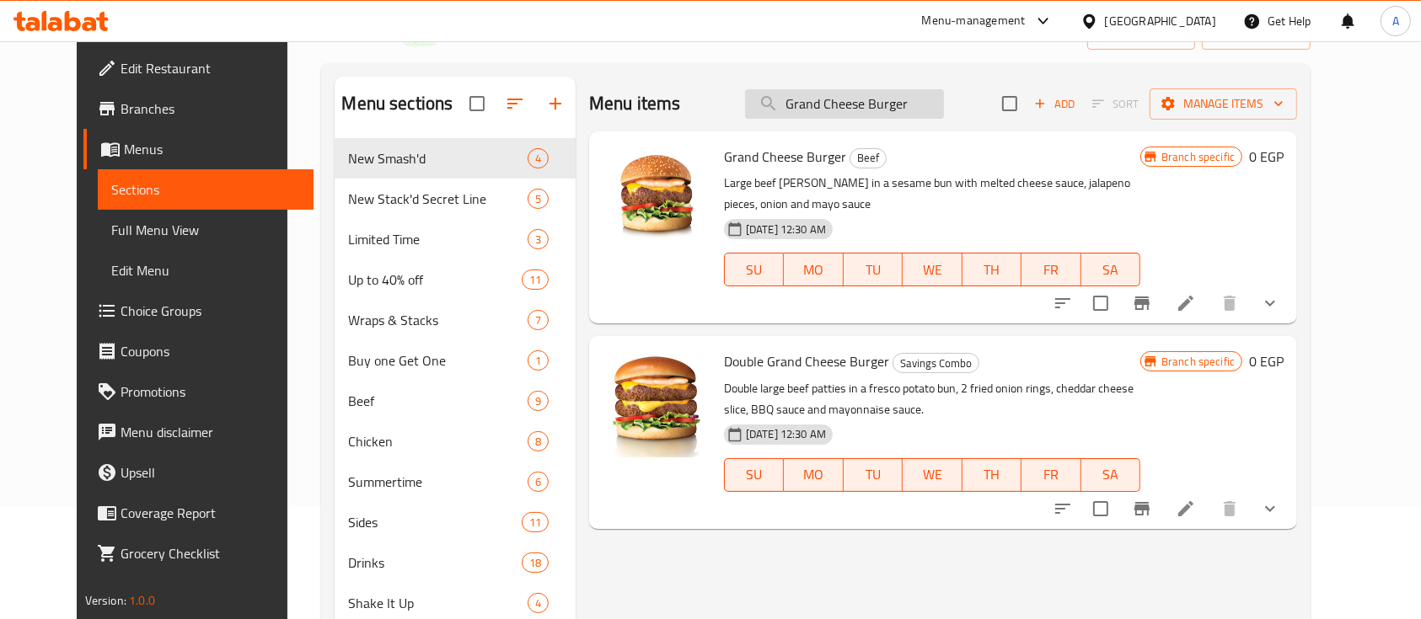
paste input "Stack'd Secret Smash'd"
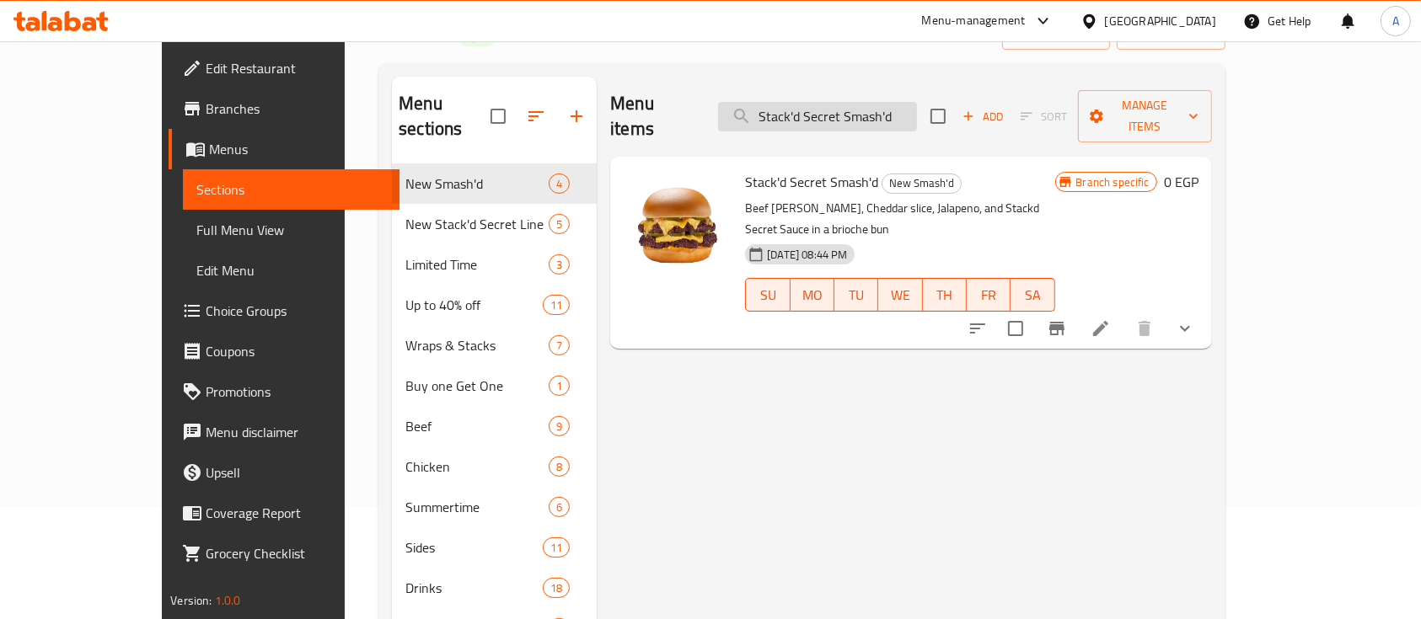
paste input "Mushroom n' Swiss"
paste input "Tasty"
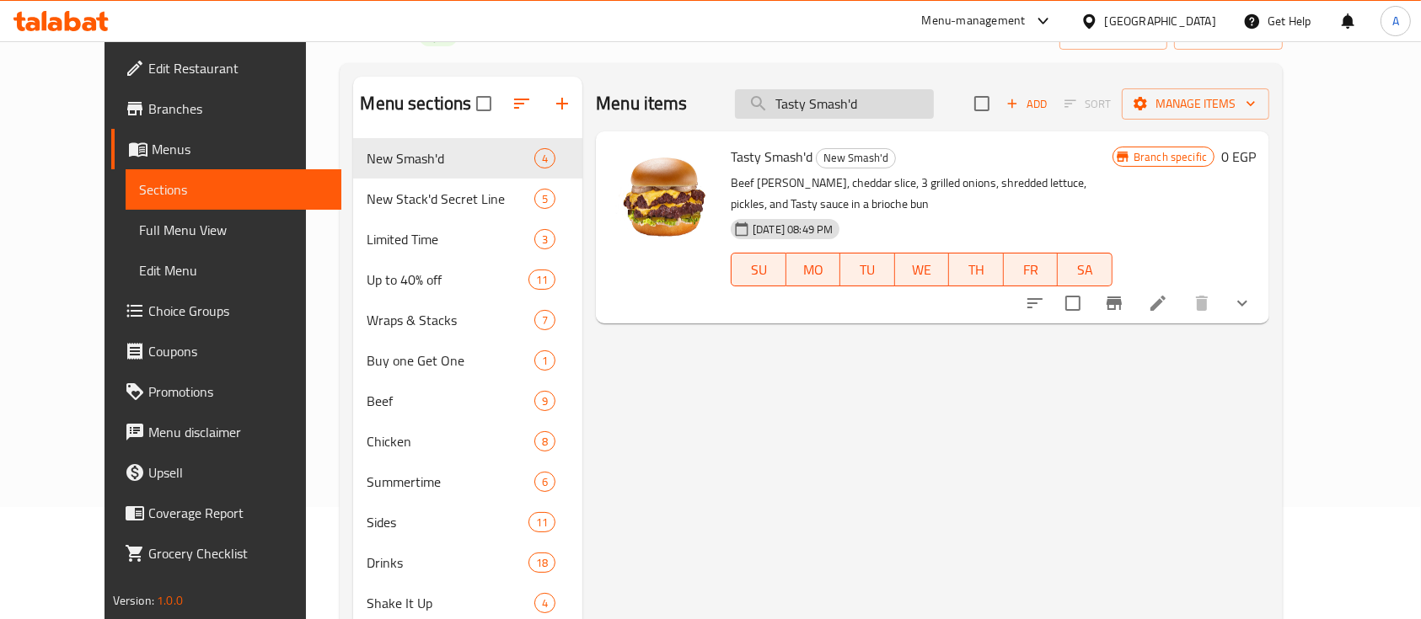
paste input "Classic"
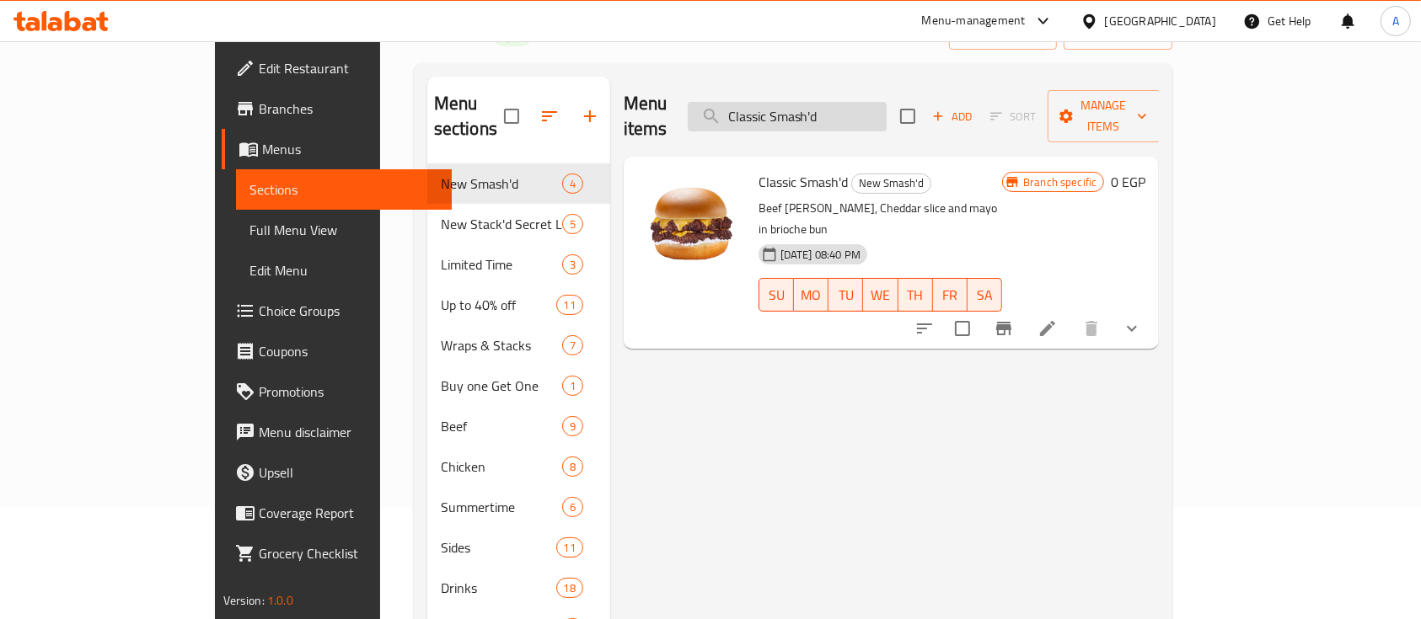
type input "Classic Smash'd"
click at [782, 361] on div "Menu items Classic Smash'd Add Sort Manage items Classic Smash'd New Smash'd Be…" at bounding box center [884, 568] width 549 height 983
click at [886, 102] on input "Classic Smash'd" at bounding box center [787, 116] width 199 height 29
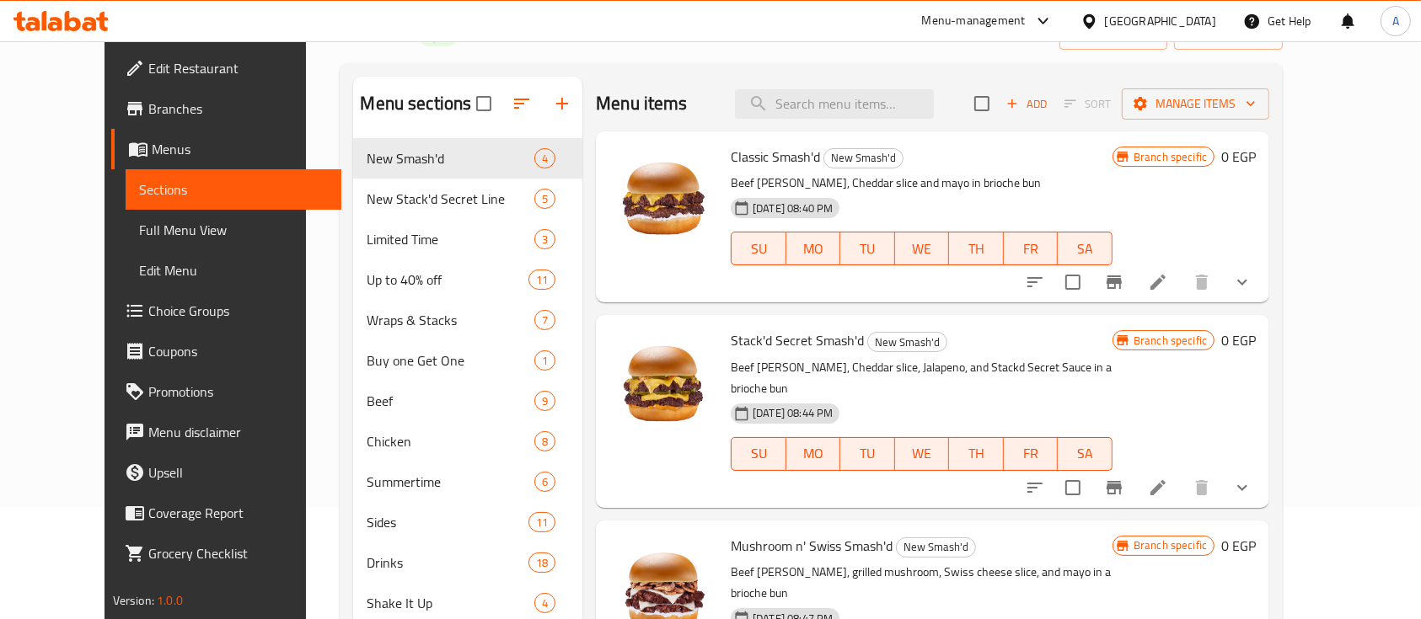
click at [843, 135] on div "Classic Smash'd New Smash'd Beef patty, Cheddar slice and mayo in brioche bun 0…" at bounding box center [932, 216] width 673 height 171
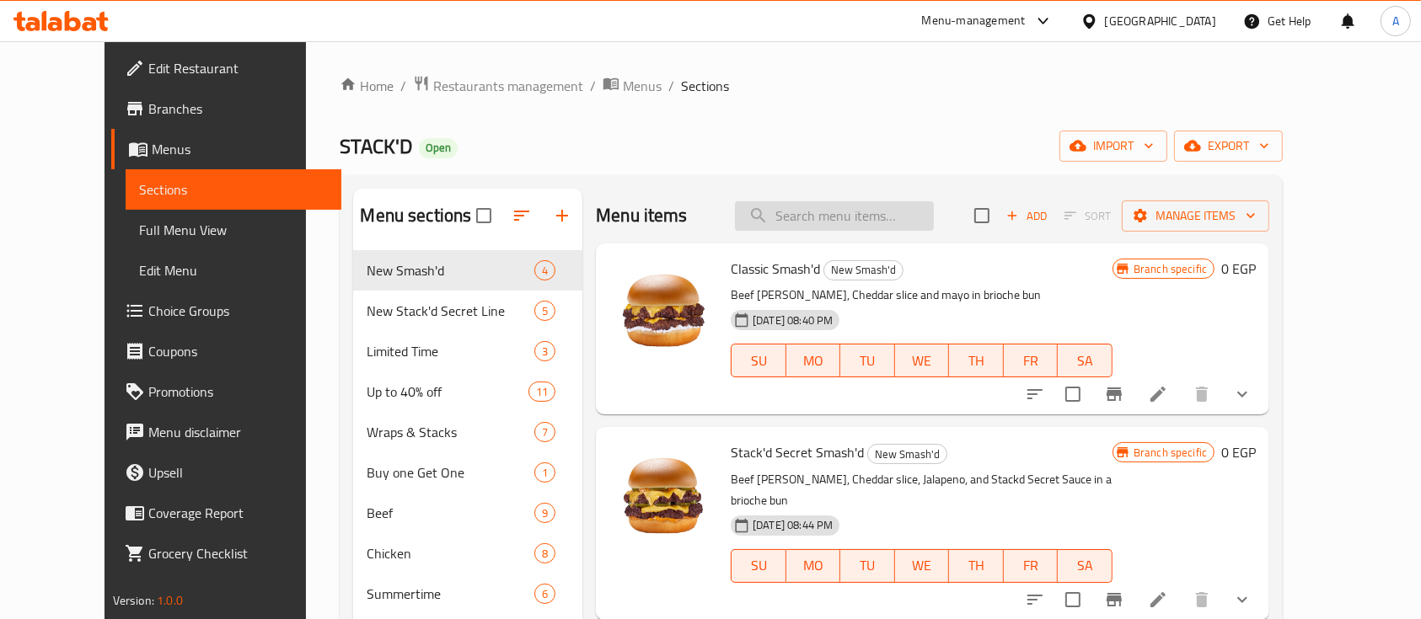
click at [880, 220] on input "search" at bounding box center [834, 215] width 199 height 29
paste input "Stack'd Secret Tower Sandwich"
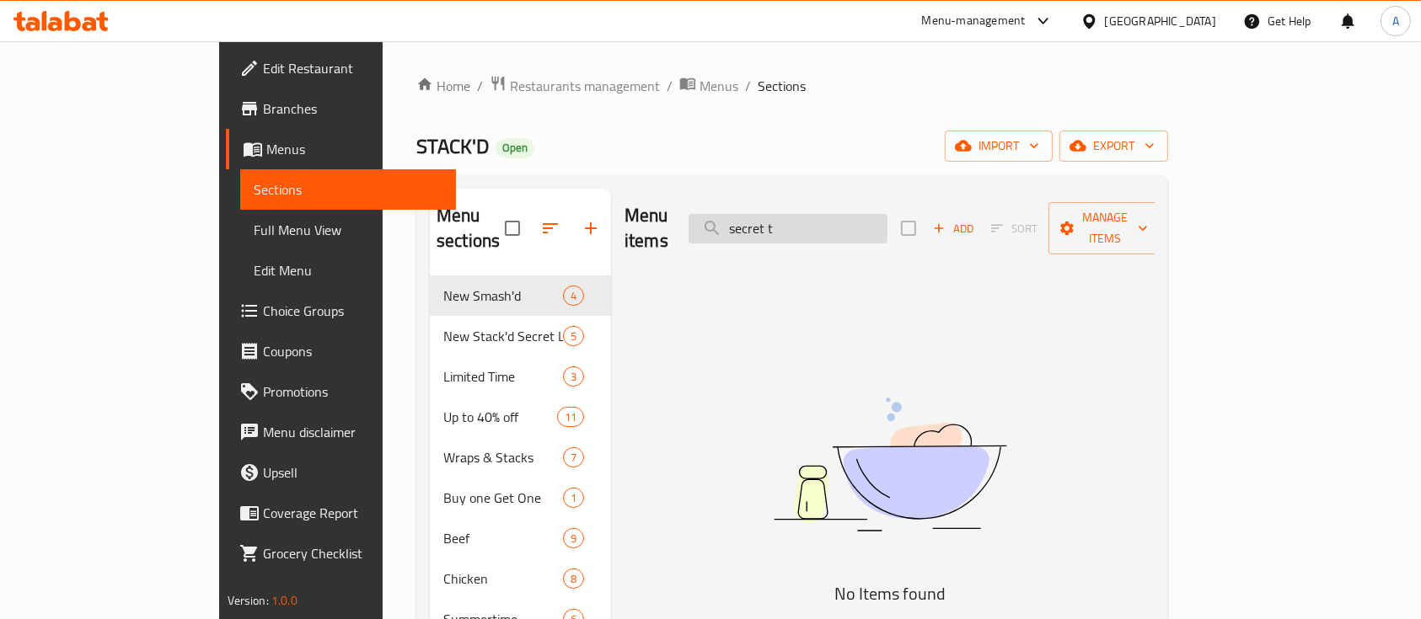
type input "w"
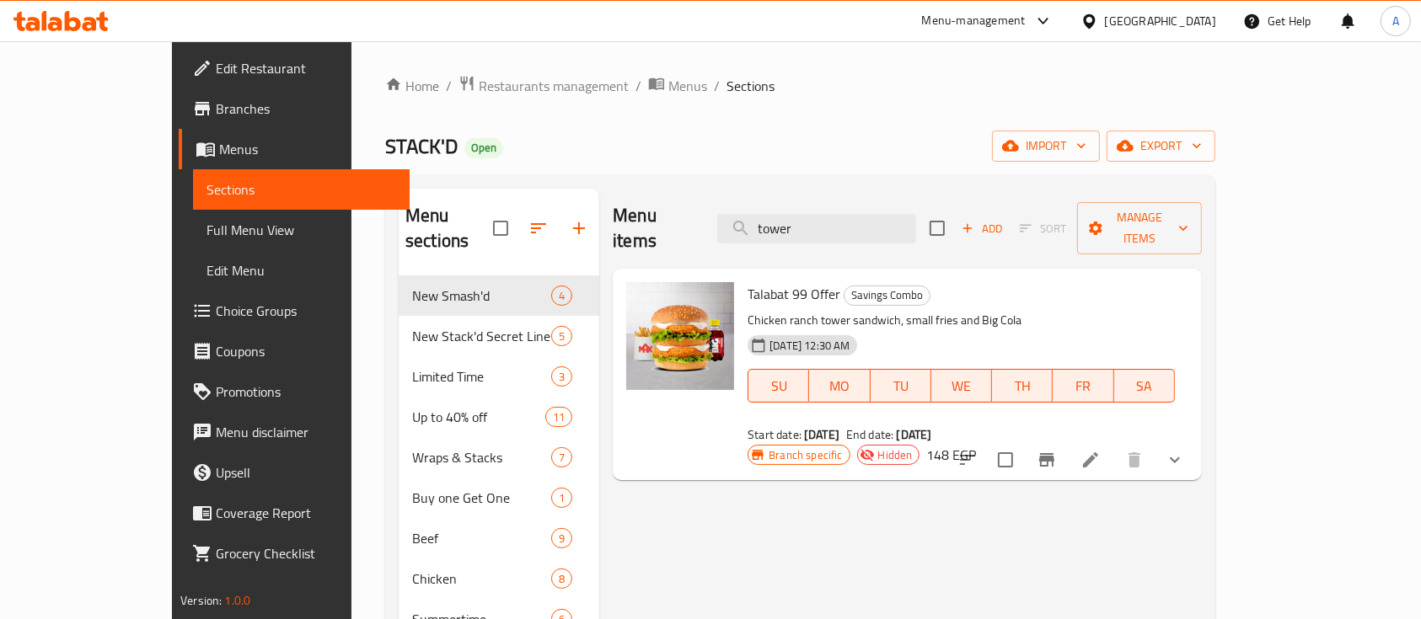
paste input "Classic Smash'd"
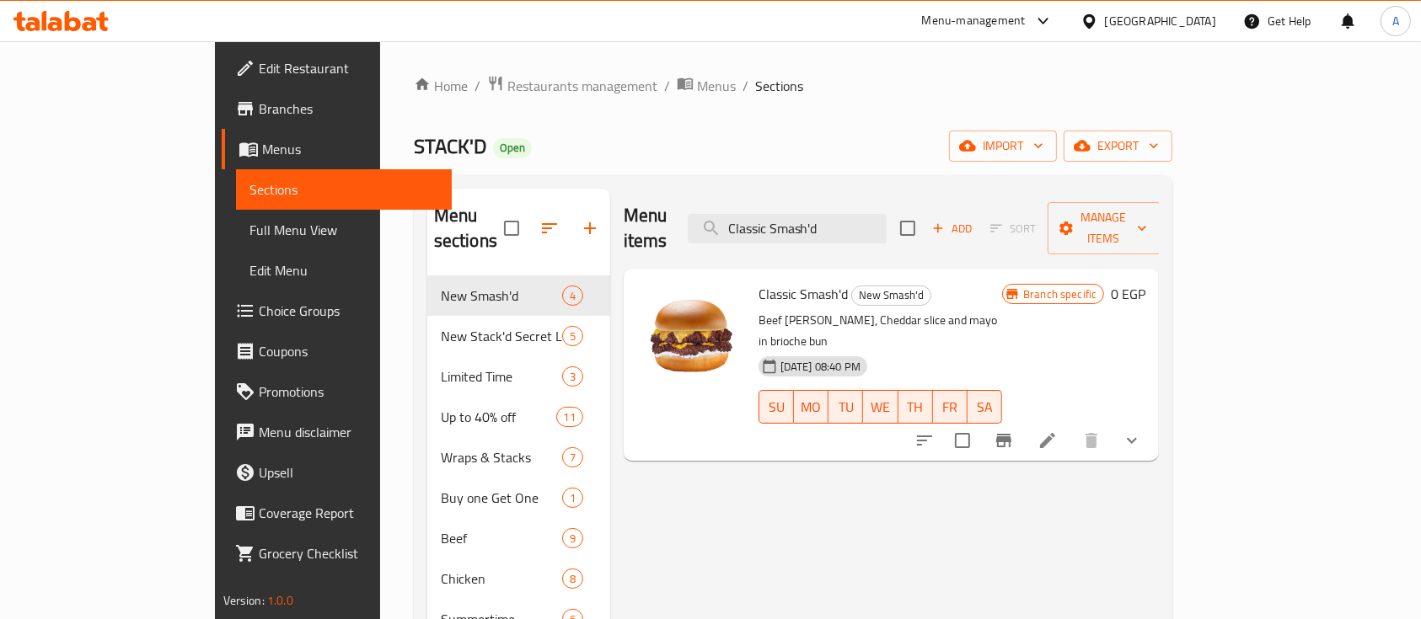
click at [1142, 431] on icon "show more" at bounding box center [1131, 441] width 20 height 20
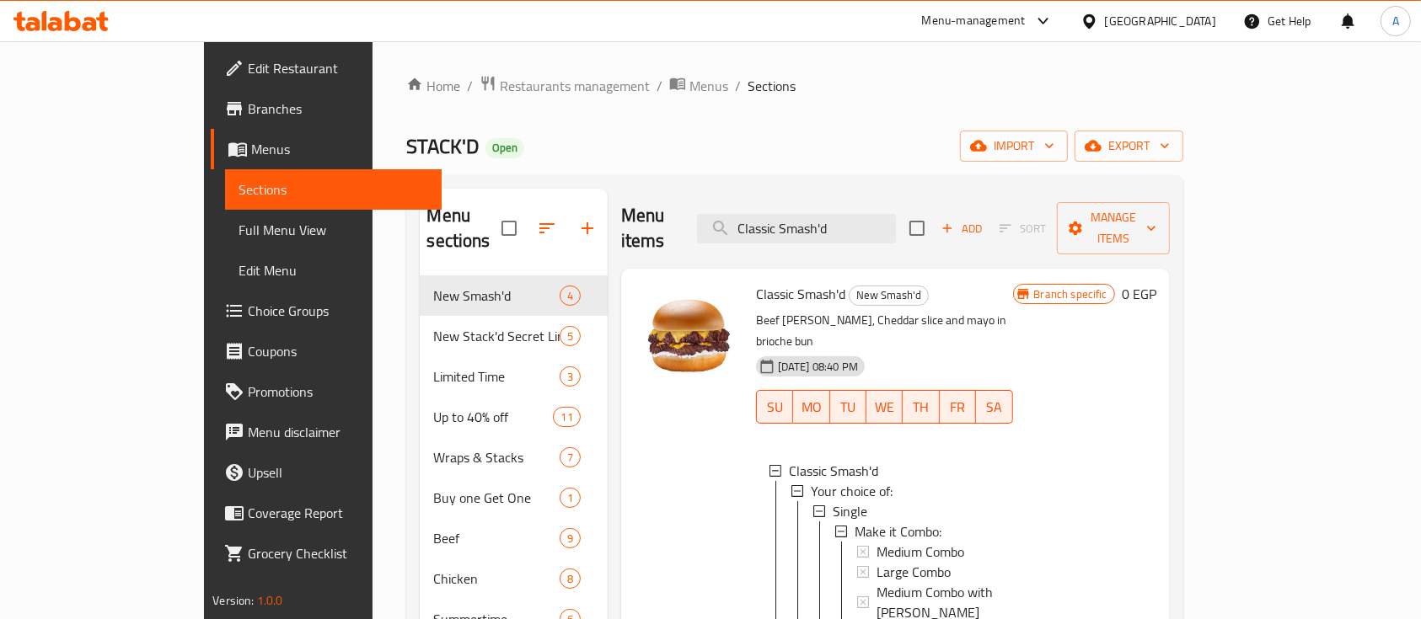
click at [756, 310] on p "Beef patty, Cheddar slice and mayo in brioche bun" at bounding box center [884, 331] width 257 height 42
click at [896, 214] on input "Classic Smash'd" at bounding box center [796, 228] width 199 height 29
paste input "Fire Chick"
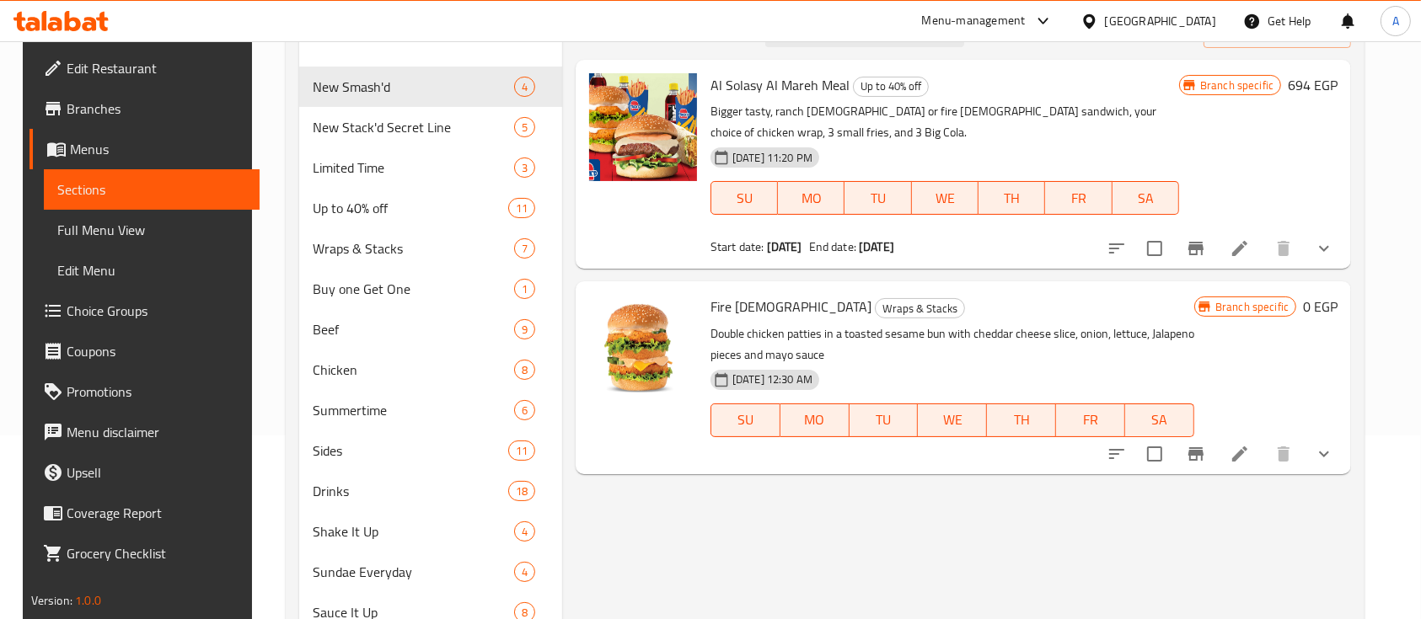
scroll to position [187, 0]
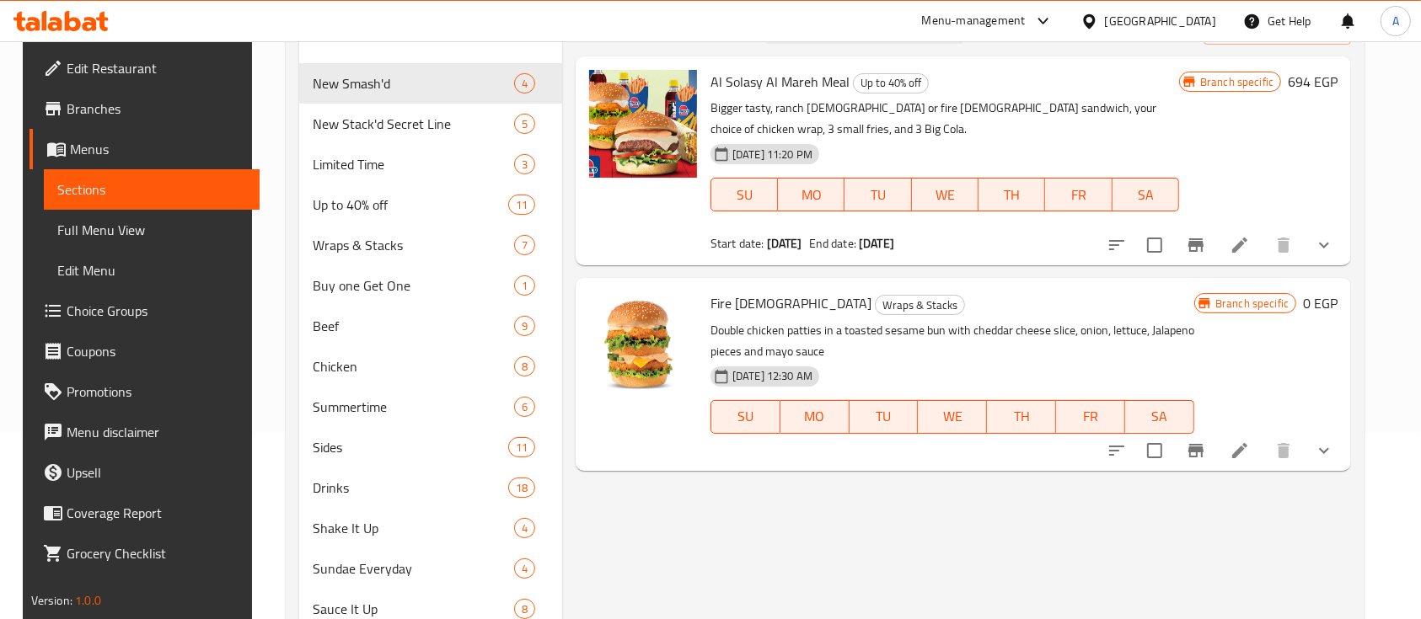
click at [725, 294] on span "Fire Chick" at bounding box center [790, 303] width 161 height 25
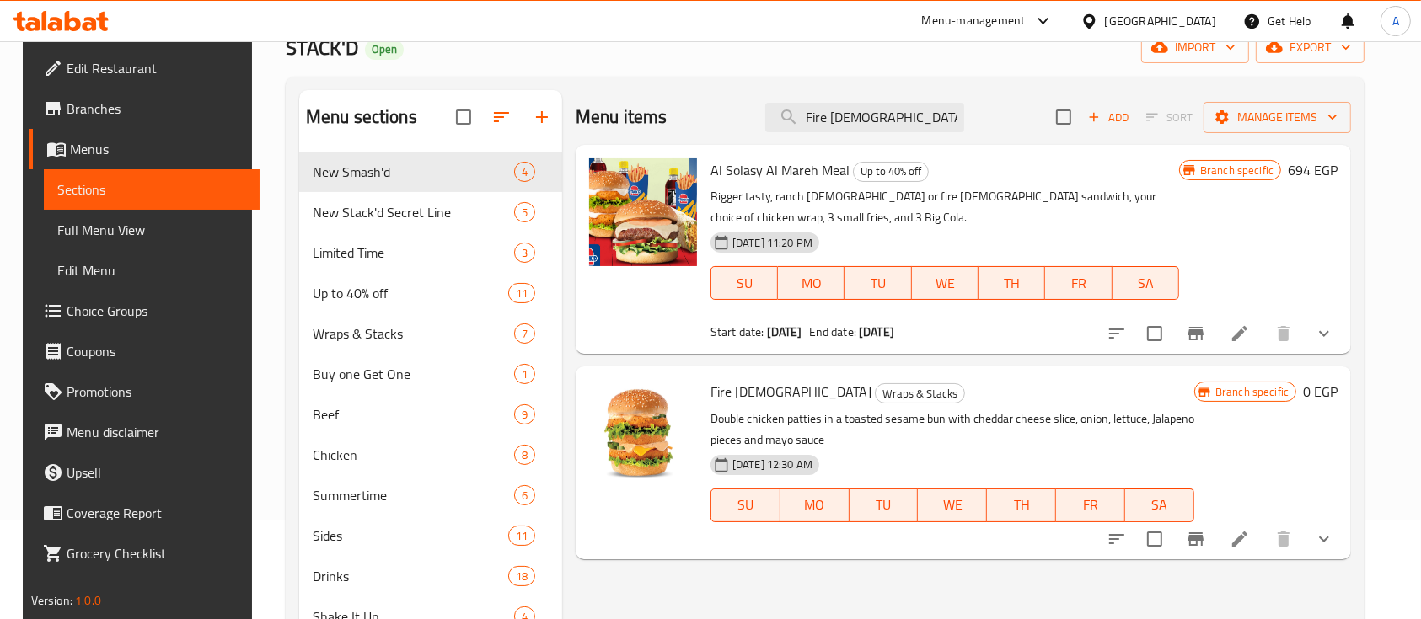
scroll to position [56, 0]
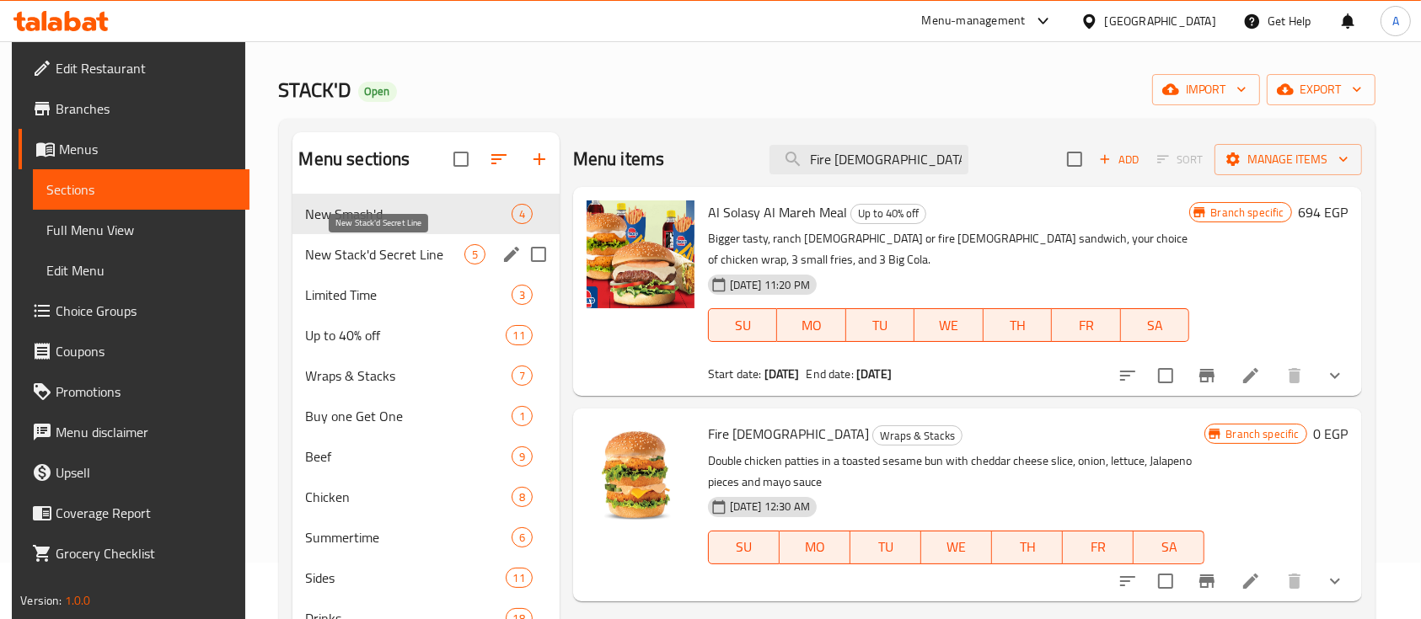
click at [417, 255] on span "New Stack'd Secret Line" at bounding box center [385, 254] width 158 height 20
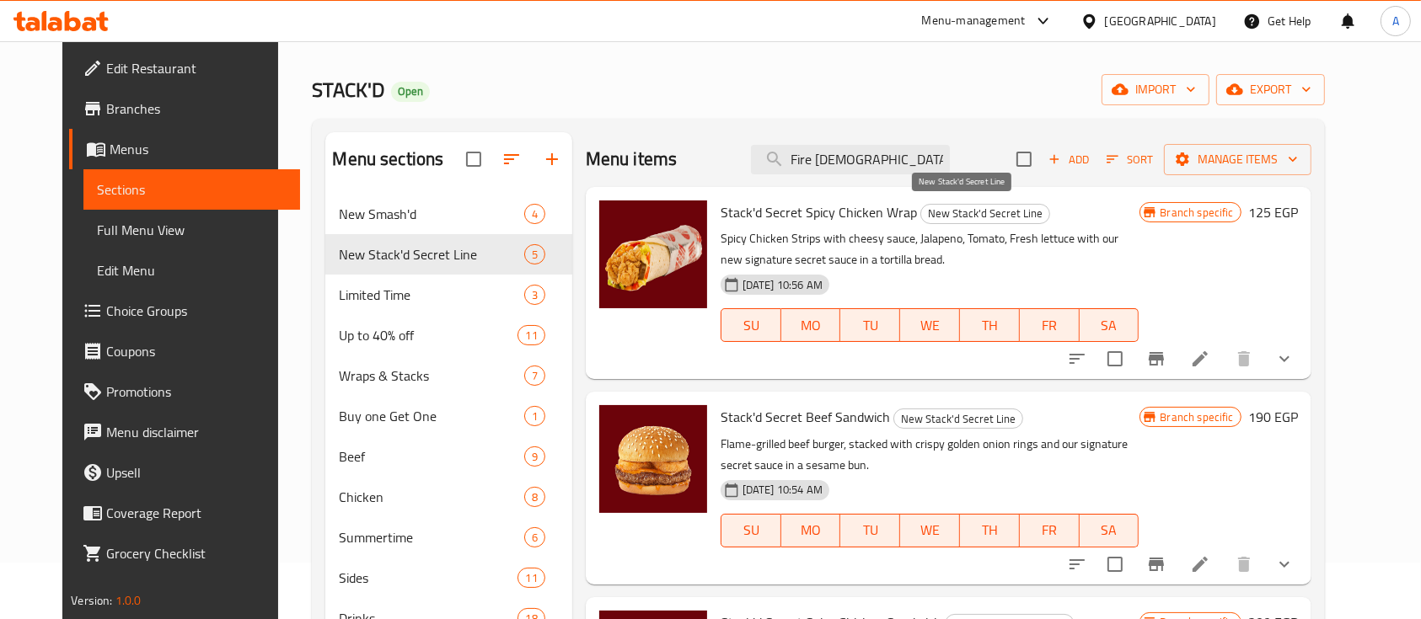
click at [984, 212] on span "New Stack'd Secret Line" at bounding box center [985, 213] width 128 height 19
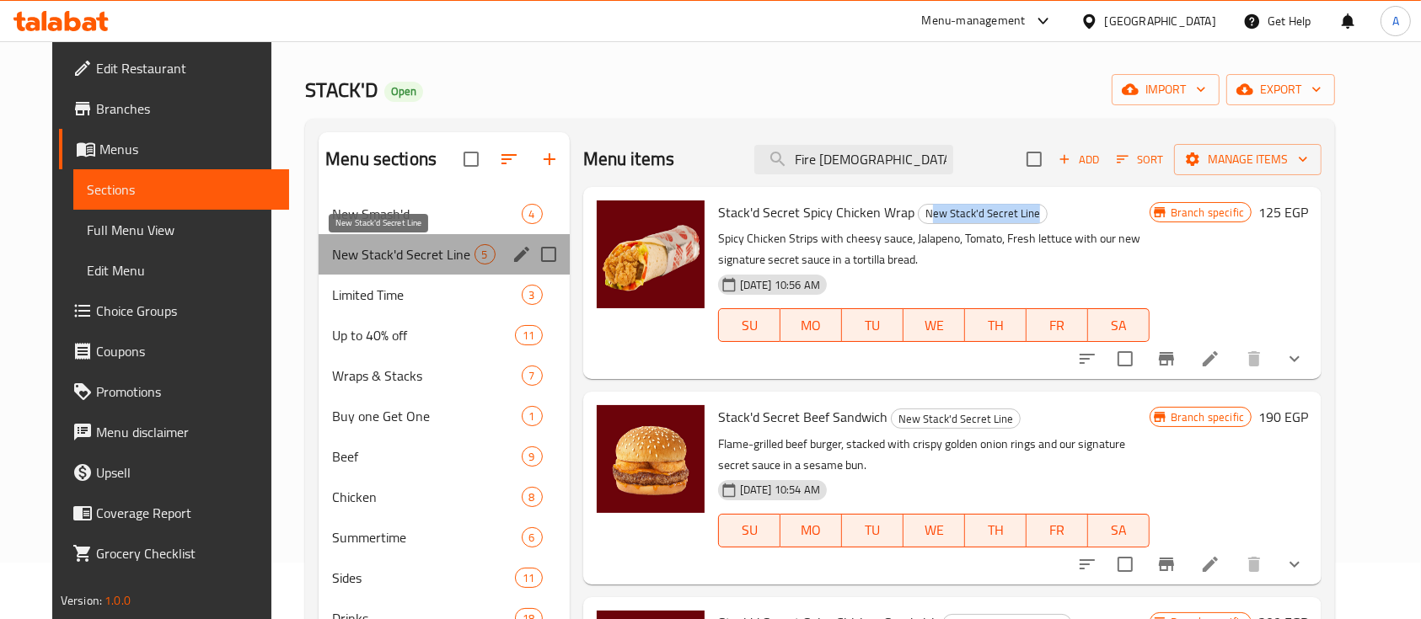
click at [404, 254] on span "New Stack'd Secret Line" at bounding box center [403, 254] width 142 height 20
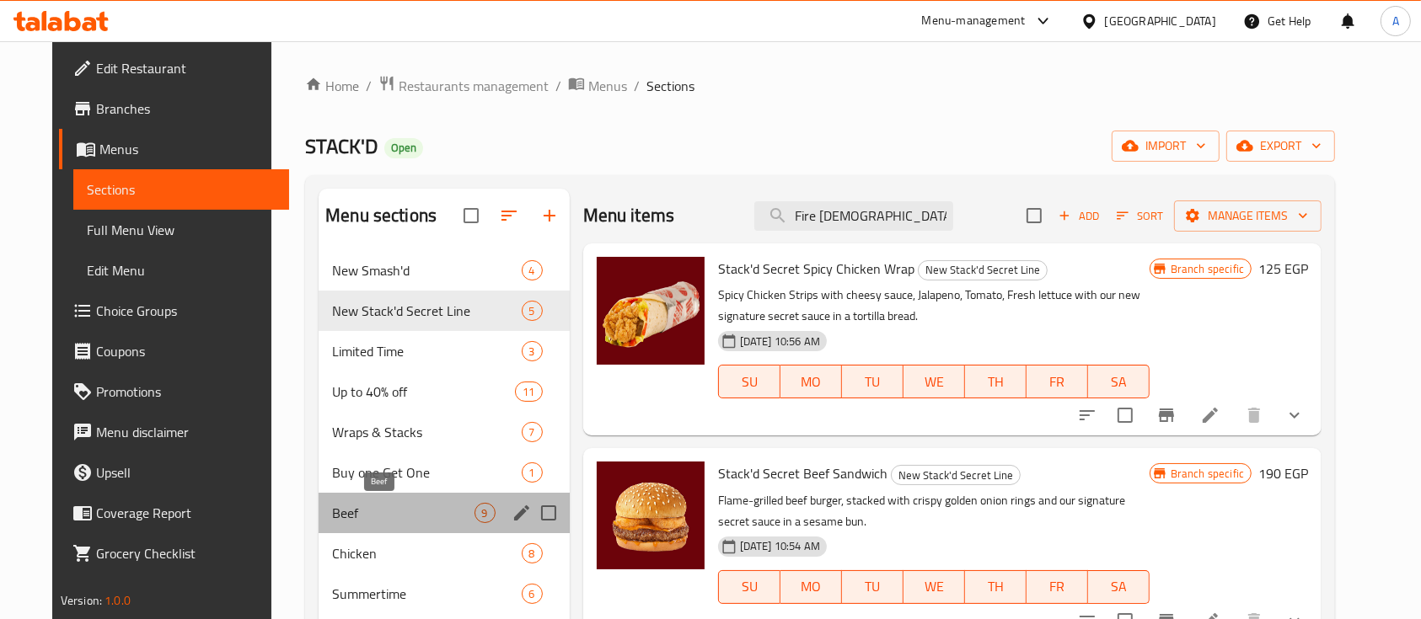
click at [338, 510] on span "Beef" at bounding box center [403, 513] width 142 height 20
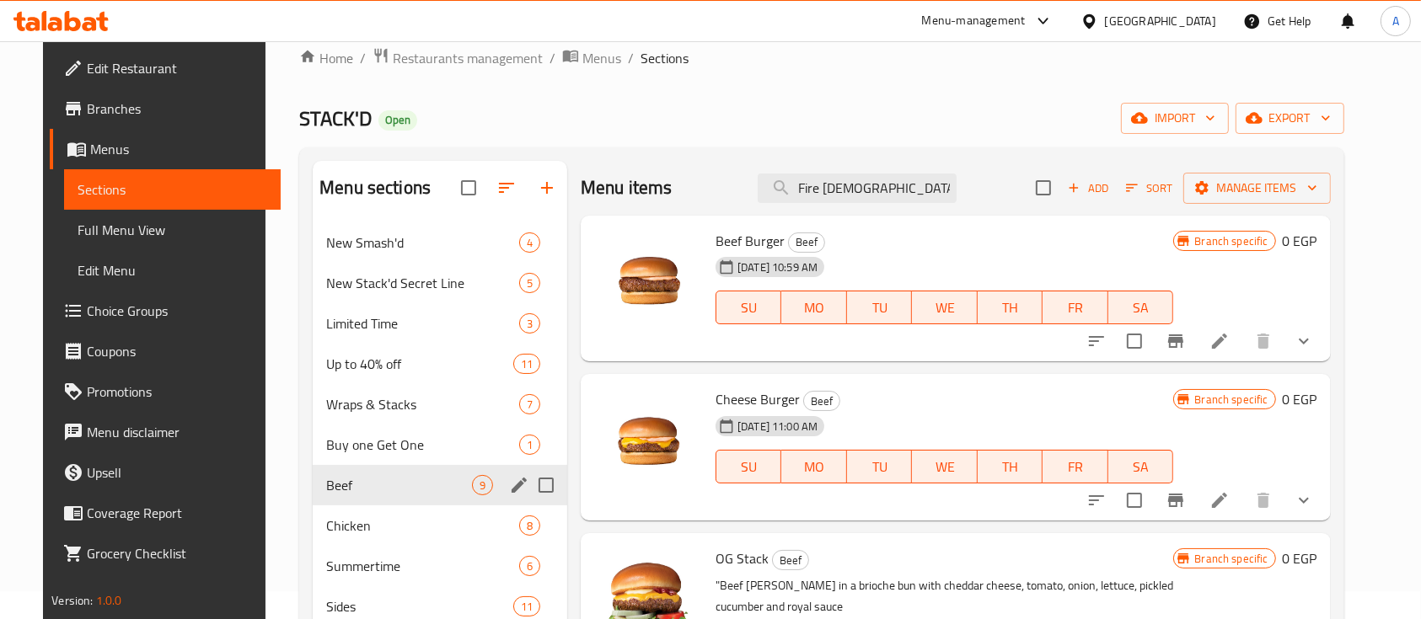
scroll to position [30, 0]
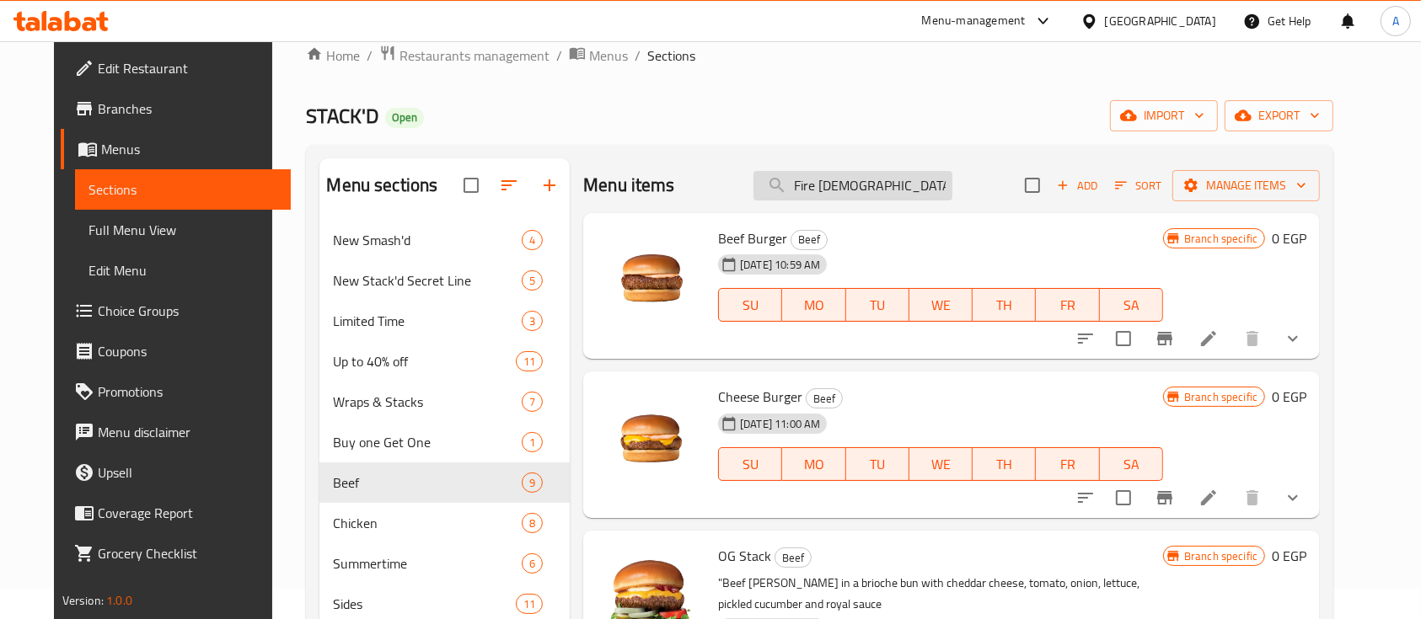
click at [917, 173] on input "Fire Chick" at bounding box center [852, 185] width 199 height 29
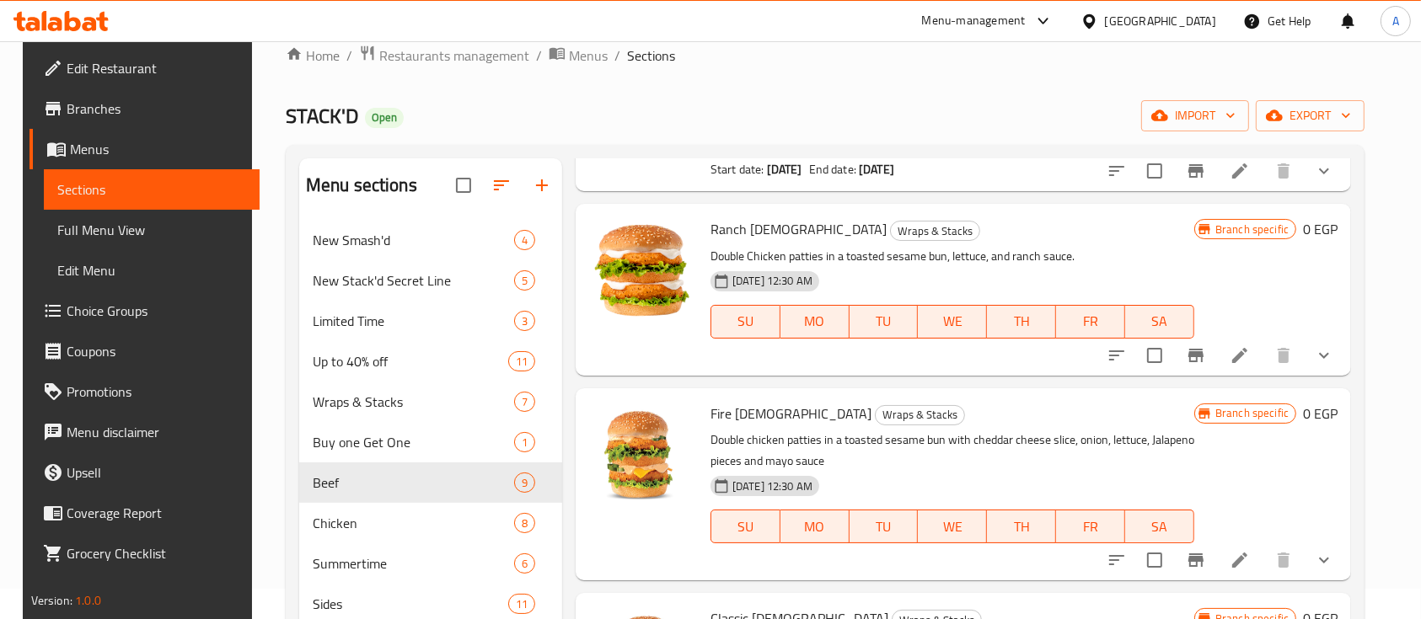
scroll to position [2665, 0]
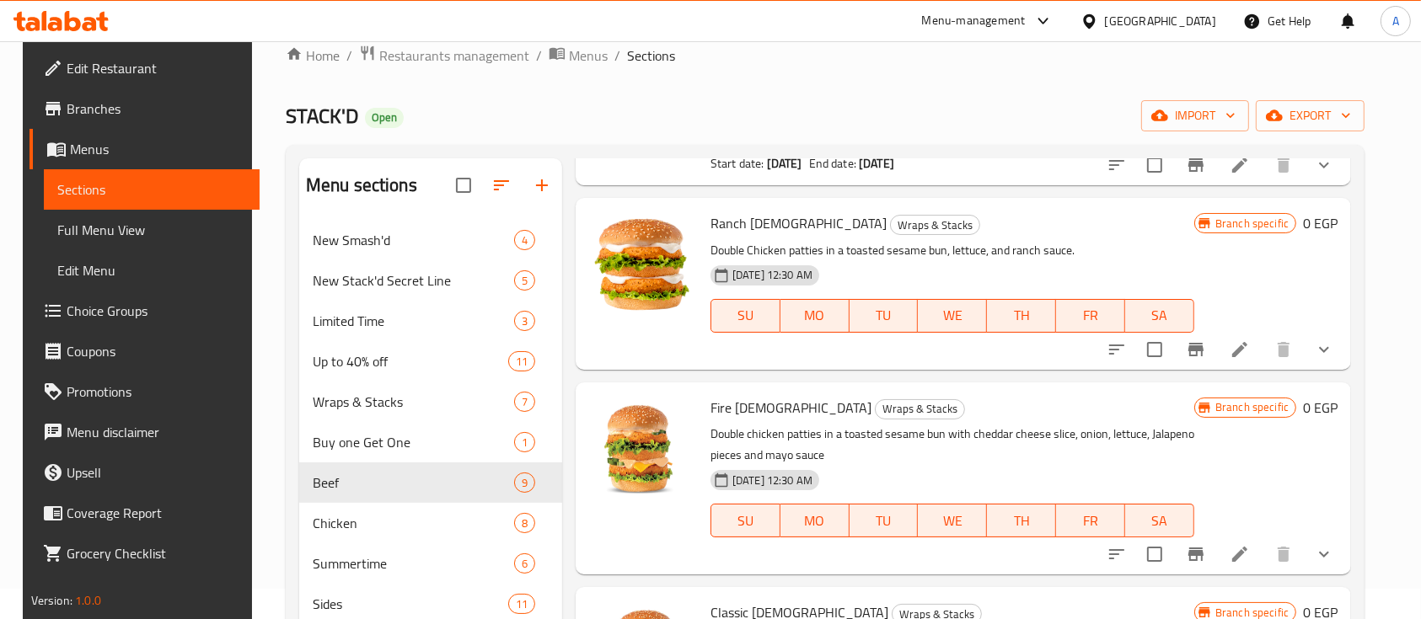
type input "chi"
click at [786, 424] on p "Double chicken patties in a toasted sesame bun with cheddar cheese slice, onion…" at bounding box center [952, 445] width 484 height 42
click at [784, 424] on p "Double chicken patties in a toasted sesame bun with cheddar cheese slice, onion…" at bounding box center [952, 445] width 484 height 42
click at [918, 92] on div "Home / Restaurants management / Menus / Sections STACK'D Open import export Men…" at bounding box center [825, 587] width 1078 height 1085
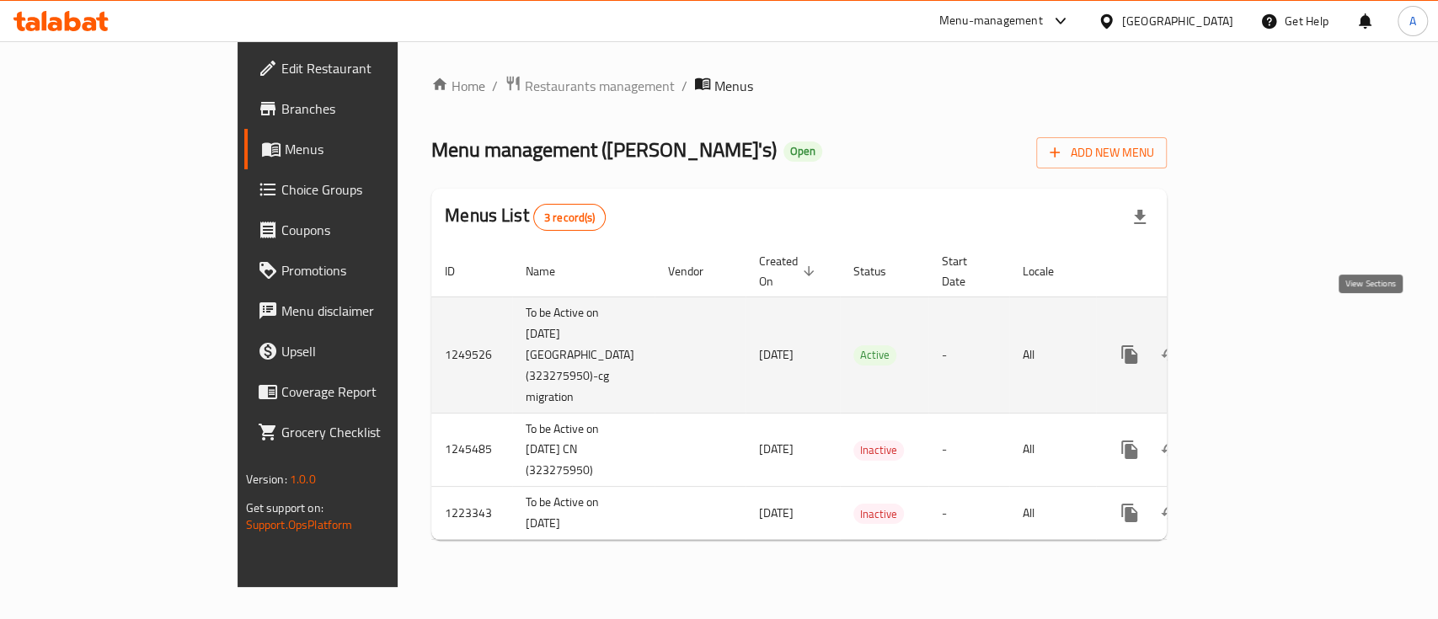
click at [1261, 345] on icon "enhanced table" at bounding box center [1251, 355] width 20 height 20
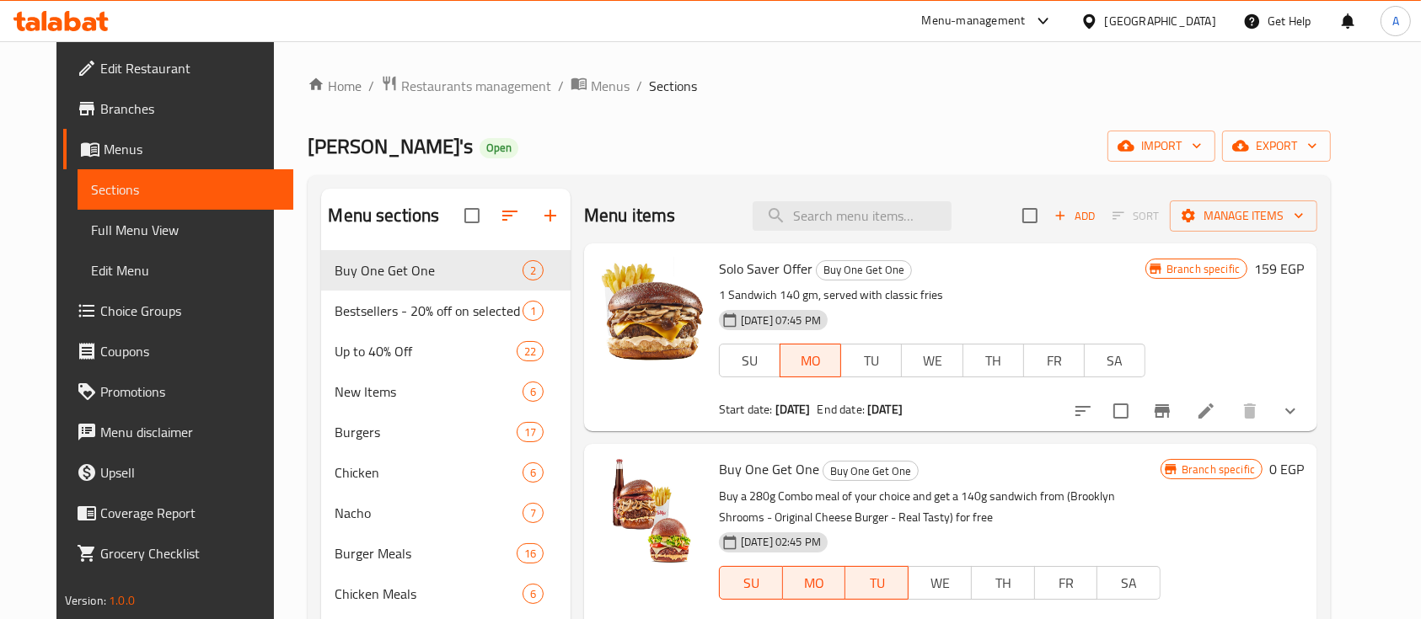
click at [100, 307] on span "Choice Groups" at bounding box center [190, 311] width 180 height 20
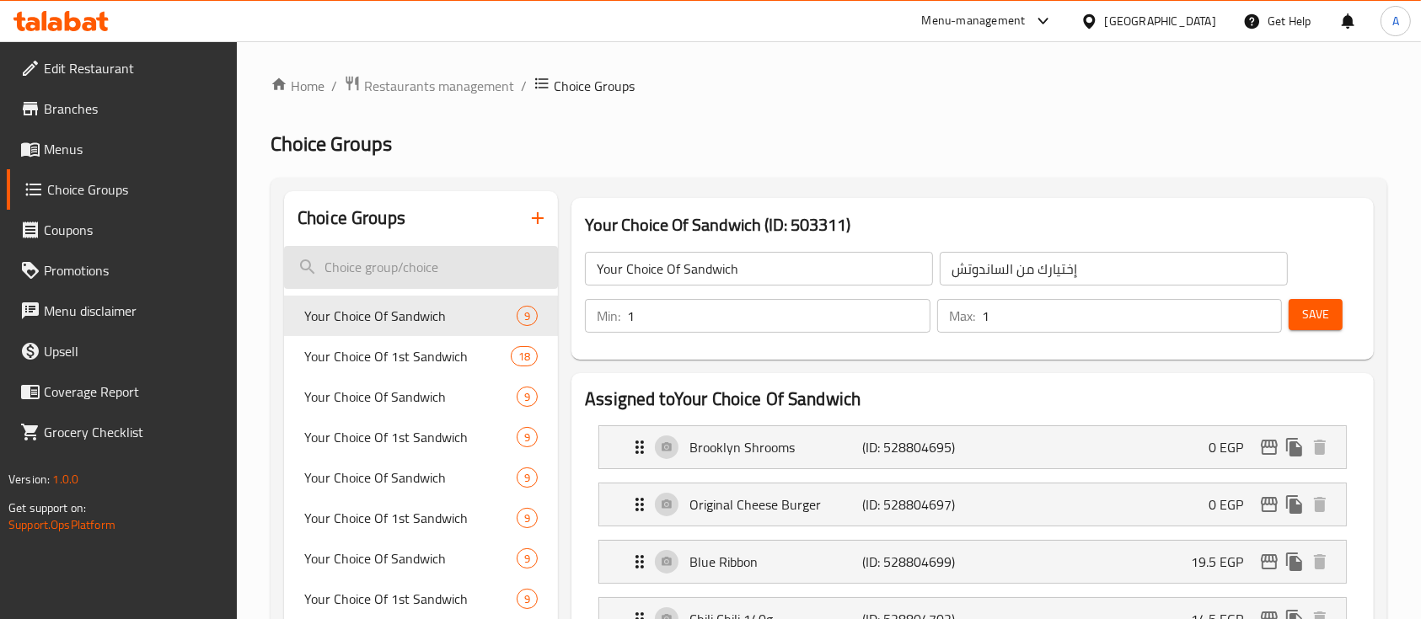
click at [383, 261] on input "search" at bounding box center [421, 267] width 274 height 43
type input "chili"
click at [88, 139] on span "Menus" at bounding box center [134, 149] width 180 height 20
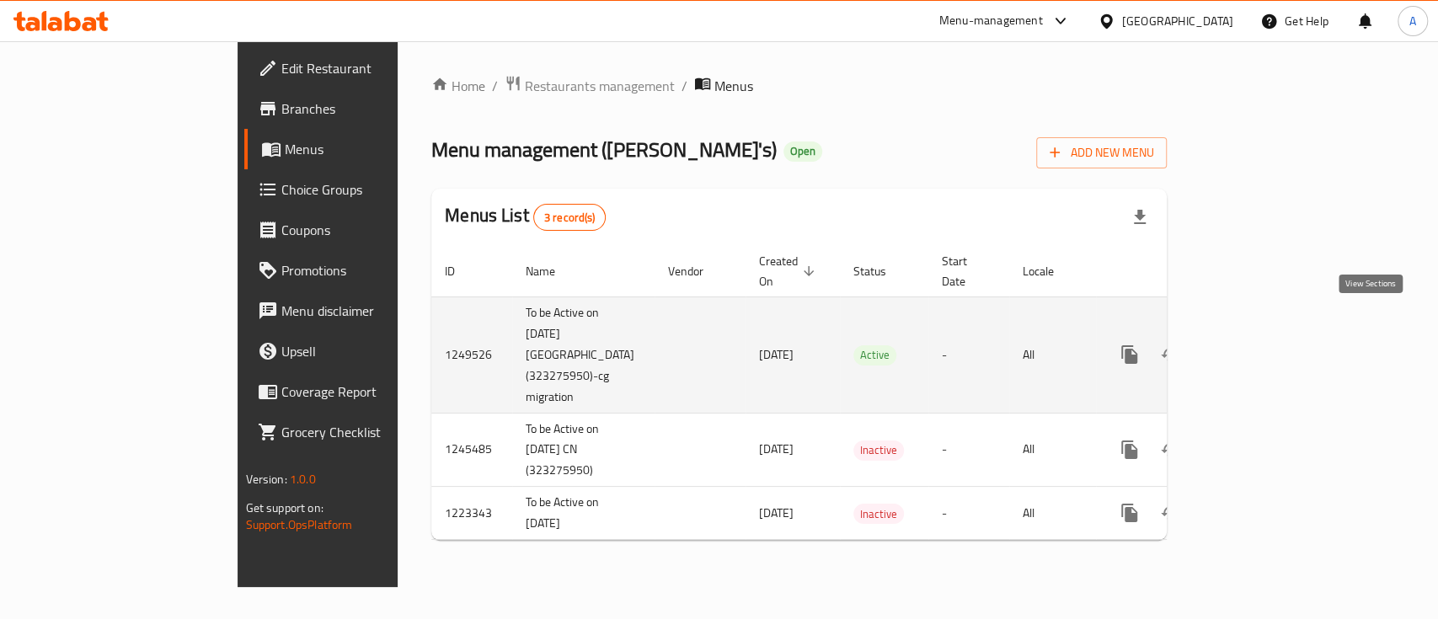
click at [1261, 345] on icon "enhanced table" at bounding box center [1251, 355] width 20 height 20
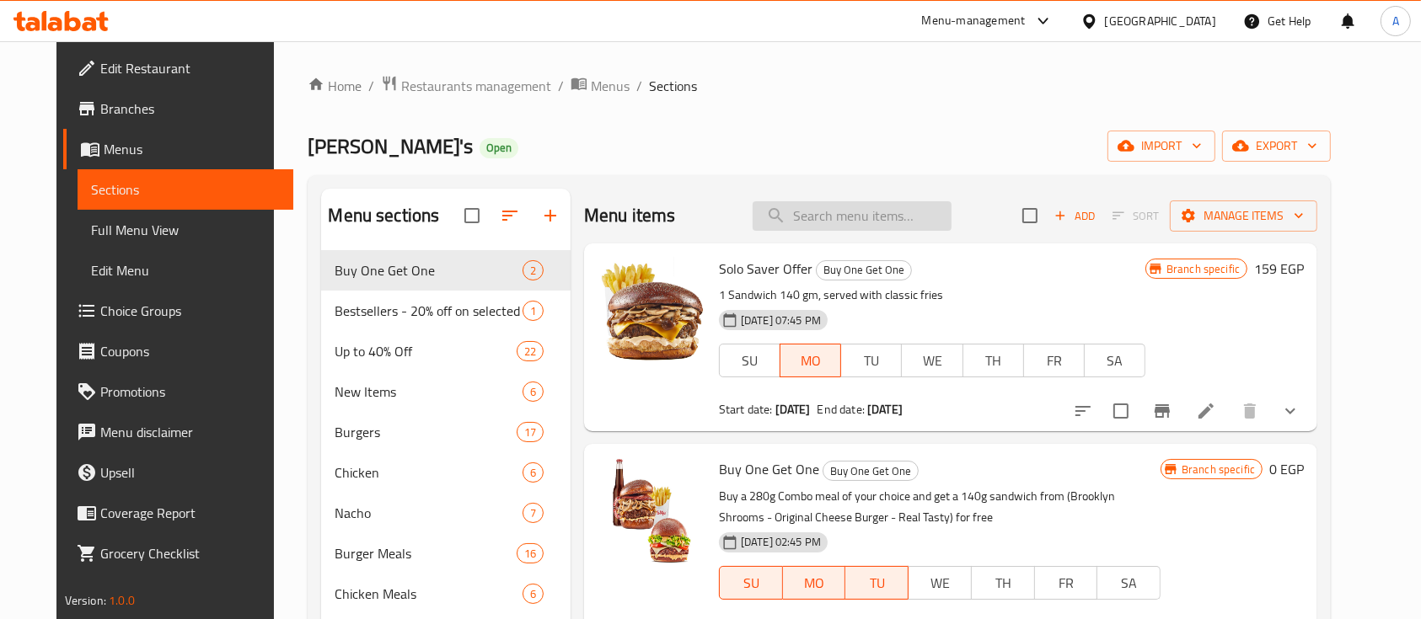
click at [872, 219] on input "search" at bounding box center [851, 215] width 199 height 29
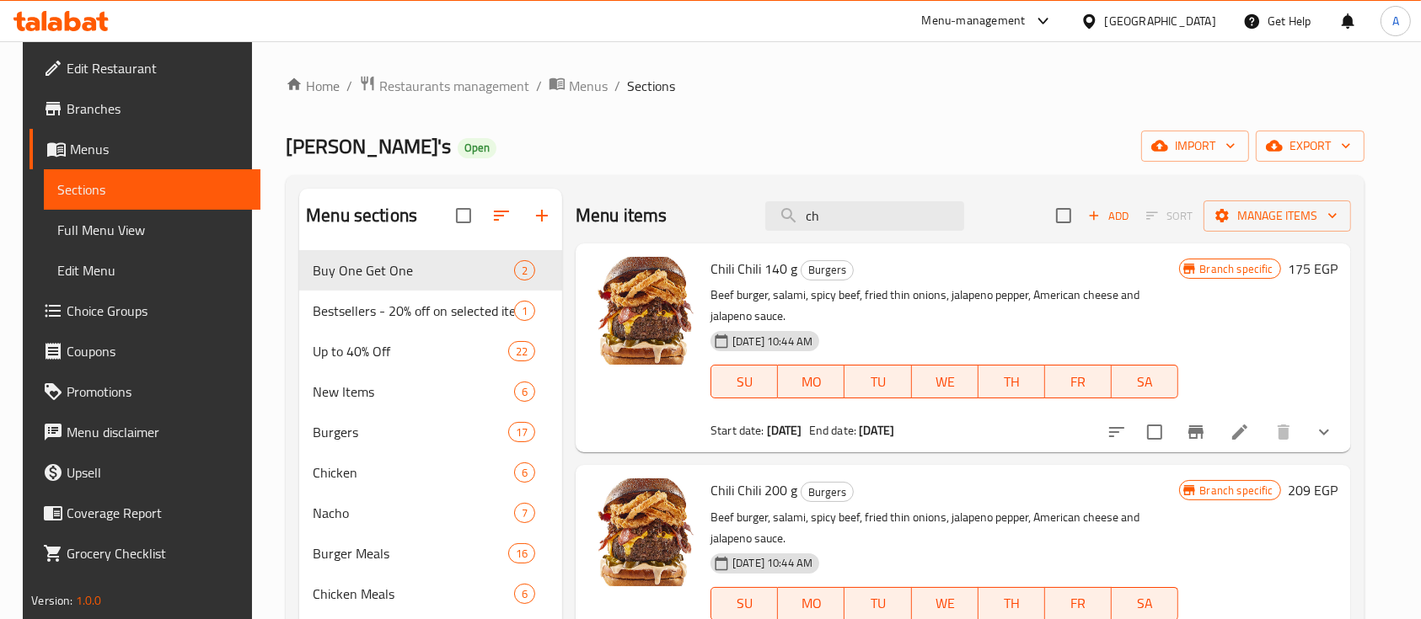
type input "c"
type input "chili"
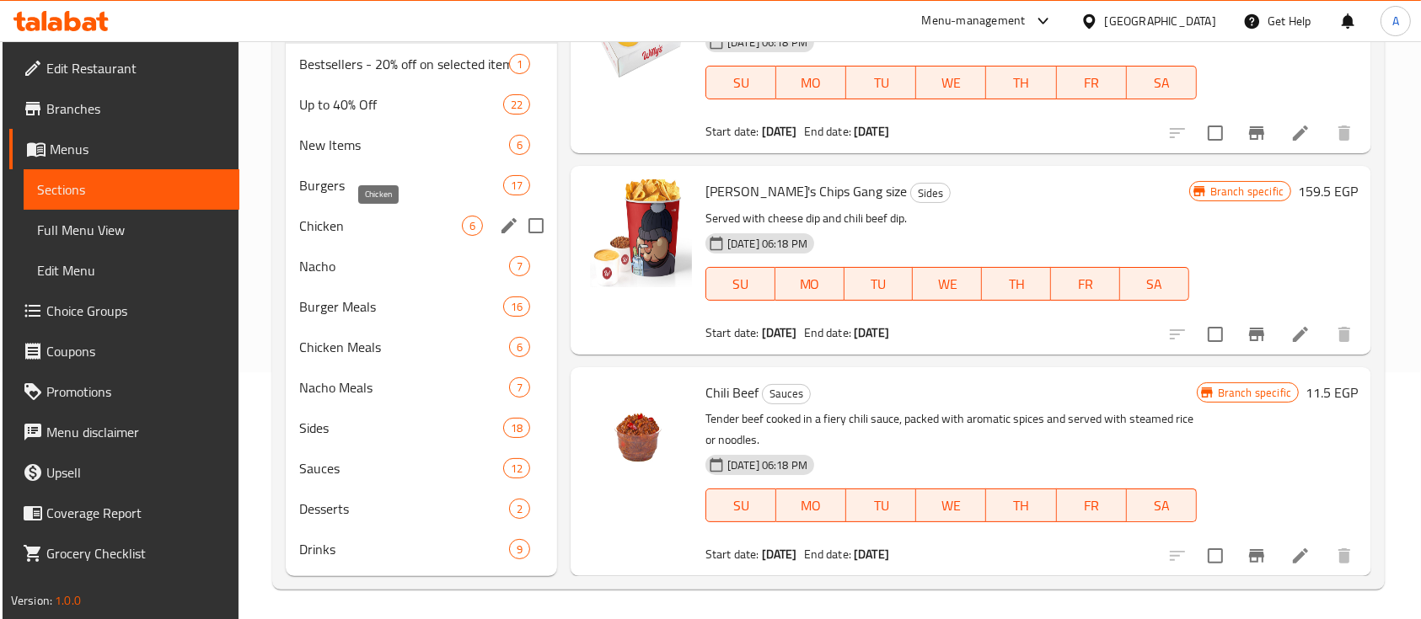
scroll to position [250, 0]
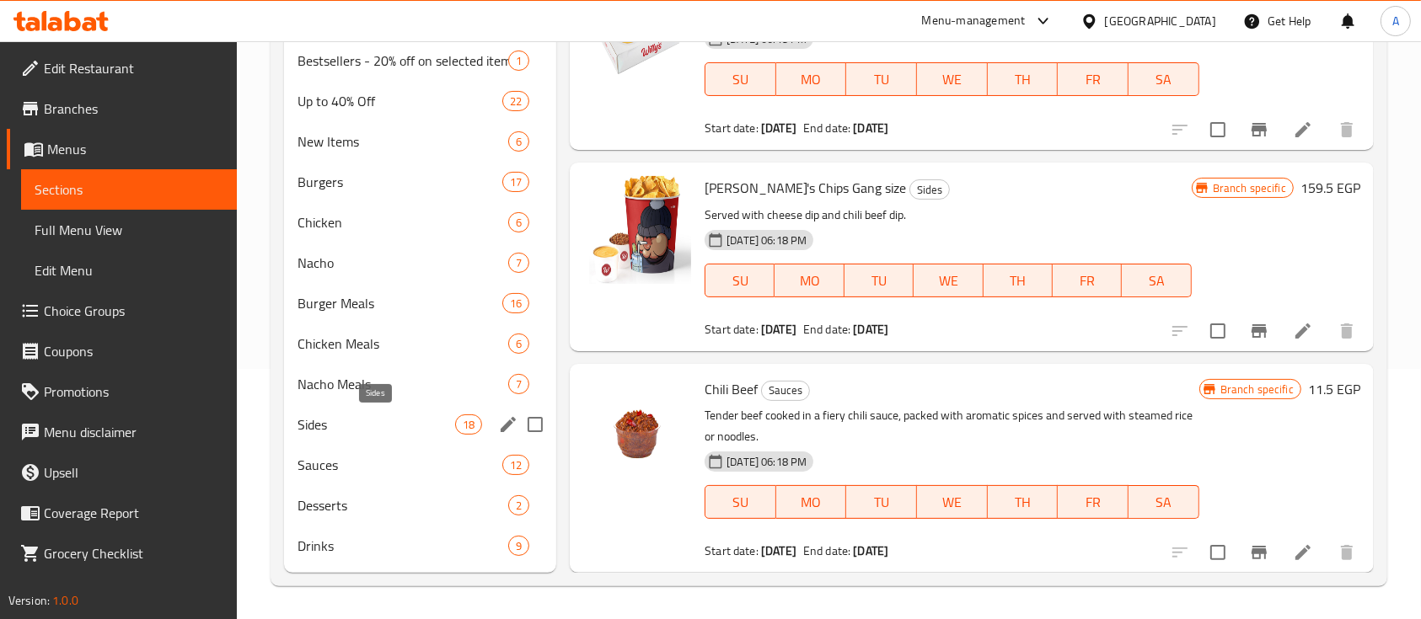
click at [363, 420] on span "Sides" at bounding box center [376, 425] width 158 height 20
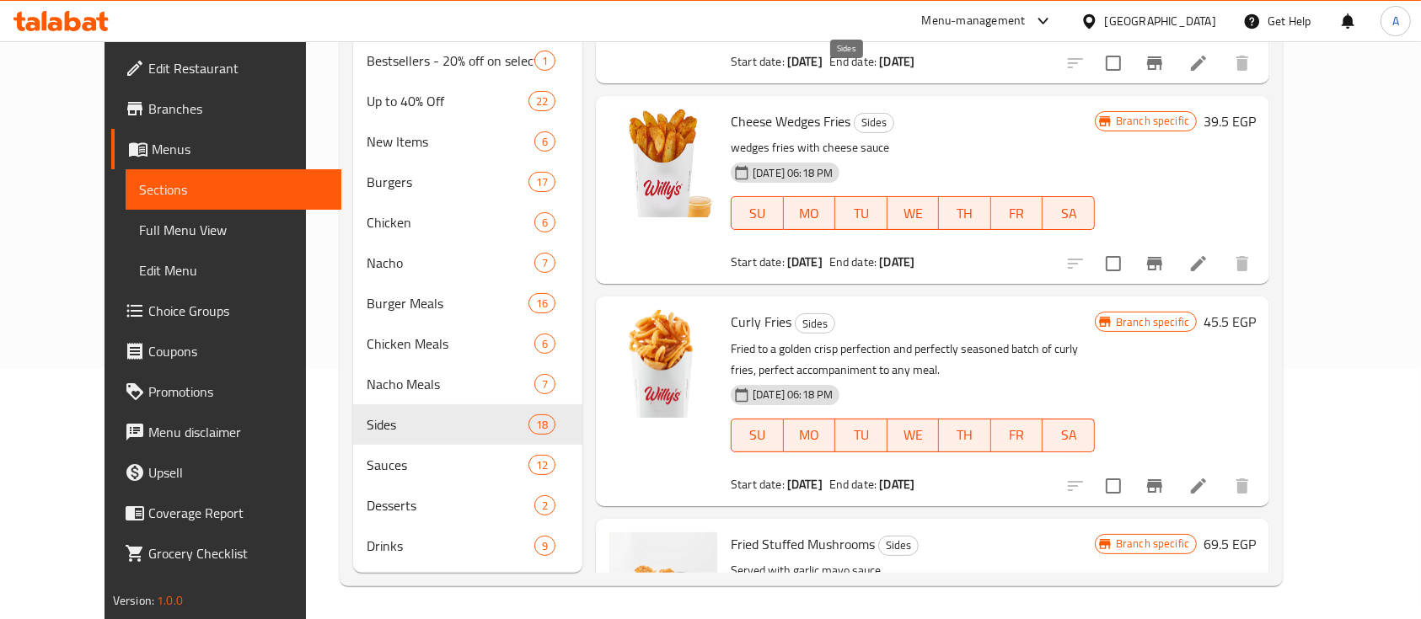
click at [854, 113] on span "Sides" at bounding box center [873, 122] width 39 height 19
copy span "Sides"
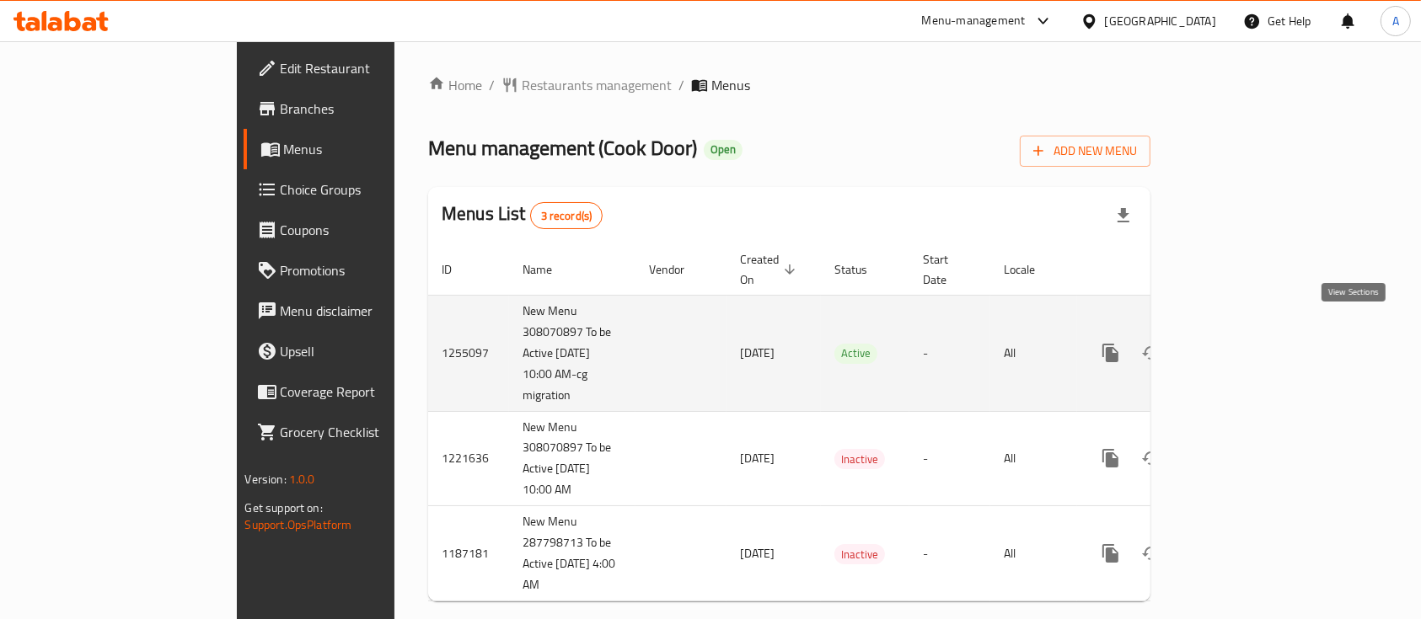
click at [1242, 343] on icon "enhanced table" at bounding box center [1232, 353] width 20 height 20
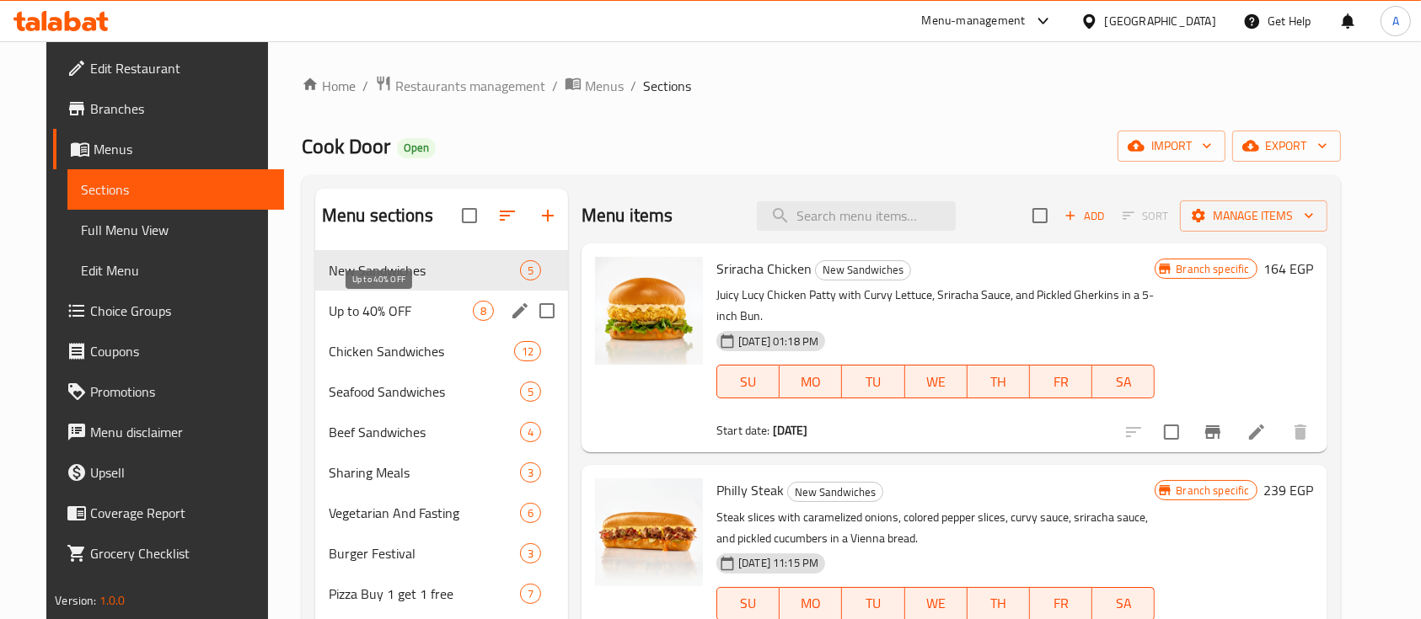
click at [378, 317] on span "Up to 40% OFF" at bounding box center [401, 311] width 144 height 20
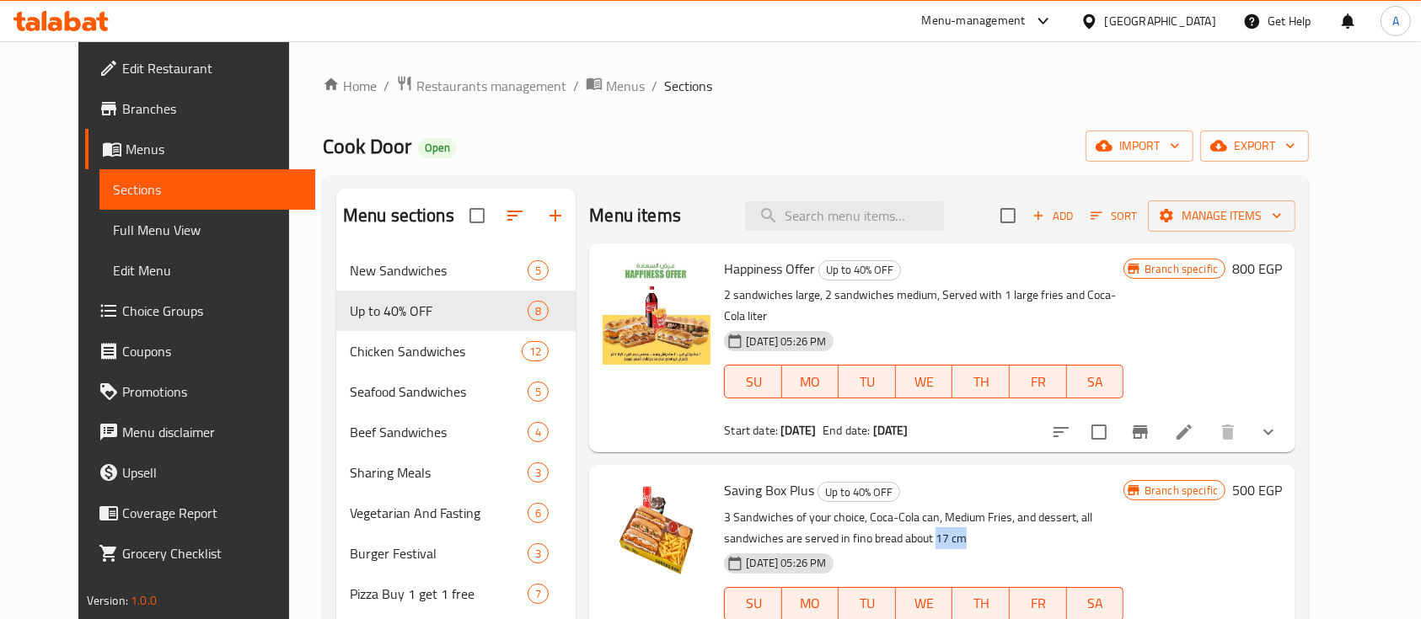
drag, startPoint x: 799, startPoint y: 517, endPoint x: 829, endPoint y: 516, distance: 30.4
click at [829, 516] on p "3 Sandwiches of your choice, Coca-Cola can, Medium Fries, and dessert, all sand…" at bounding box center [923, 528] width 399 height 42
copy p "17 cm"
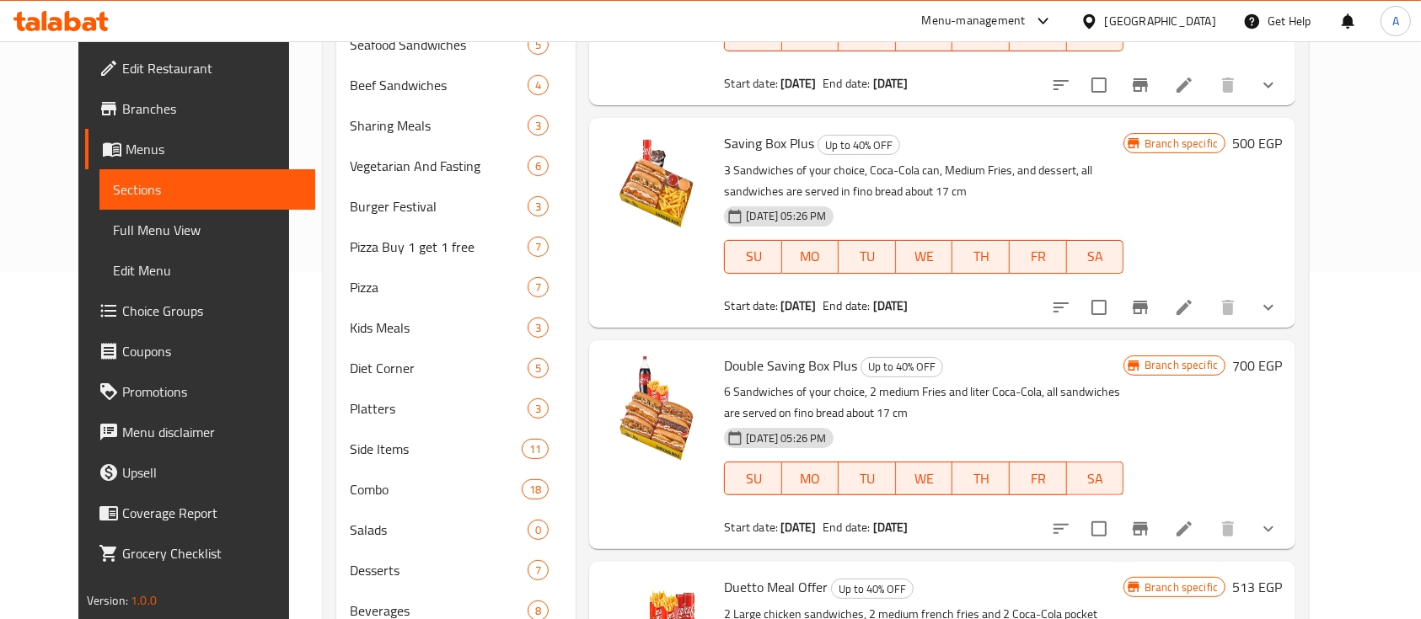
scroll to position [317, 0]
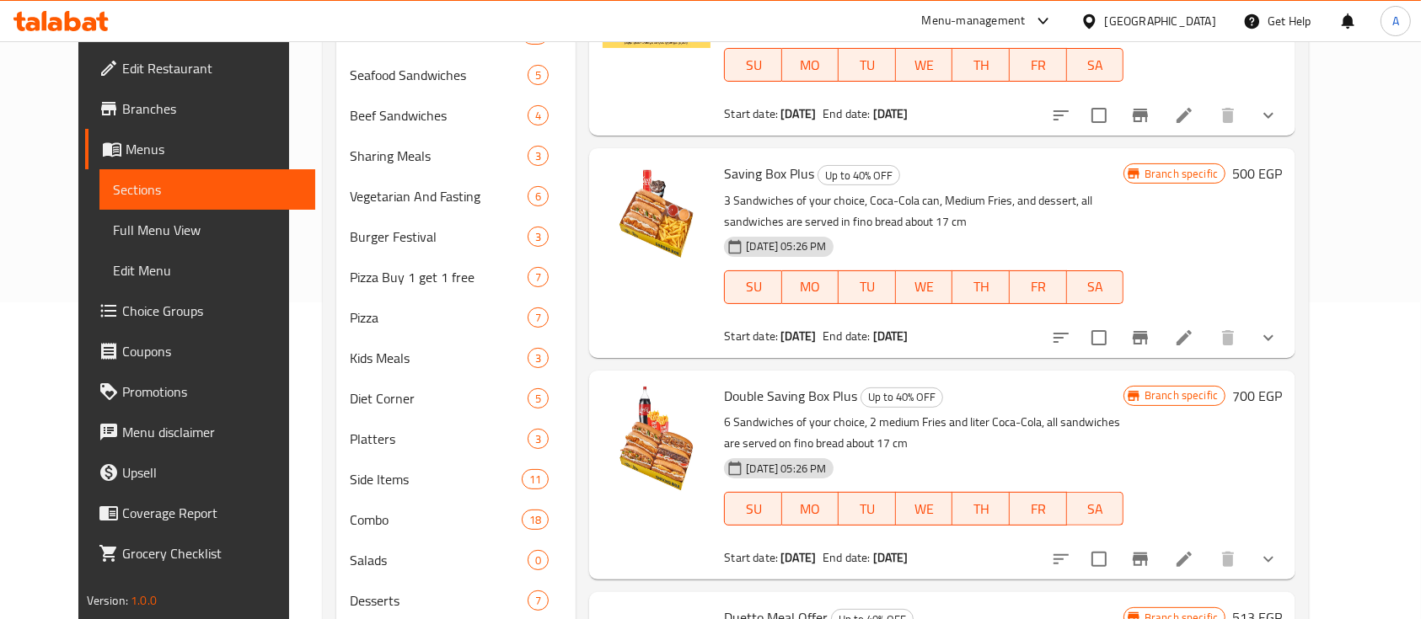
click at [1207, 323] on li at bounding box center [1183, 338] width 47 height 30
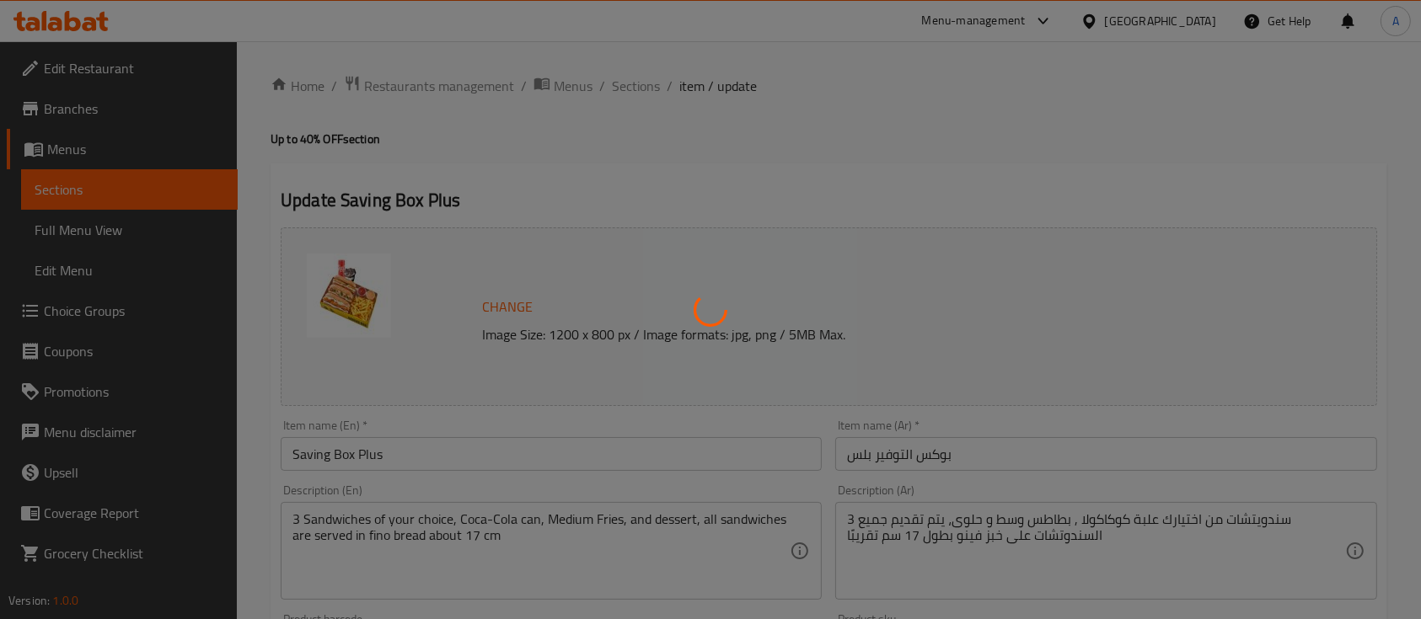
type input "إختيار الساندوتش:"
type input "1"
type input "إختيار الساندوتش: - 1"
type input "1"
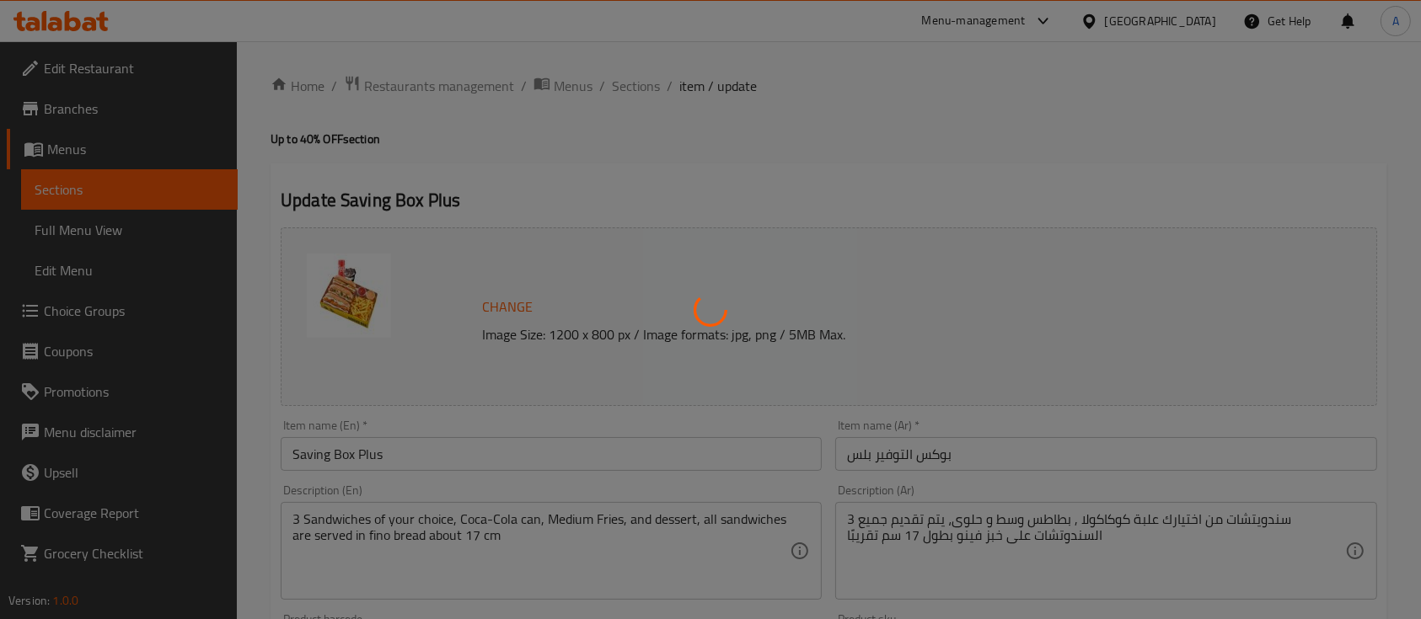
type input "1"
type input "إختيار الساندوتش: - 2"
type input "1"
type input "الحلويات:"
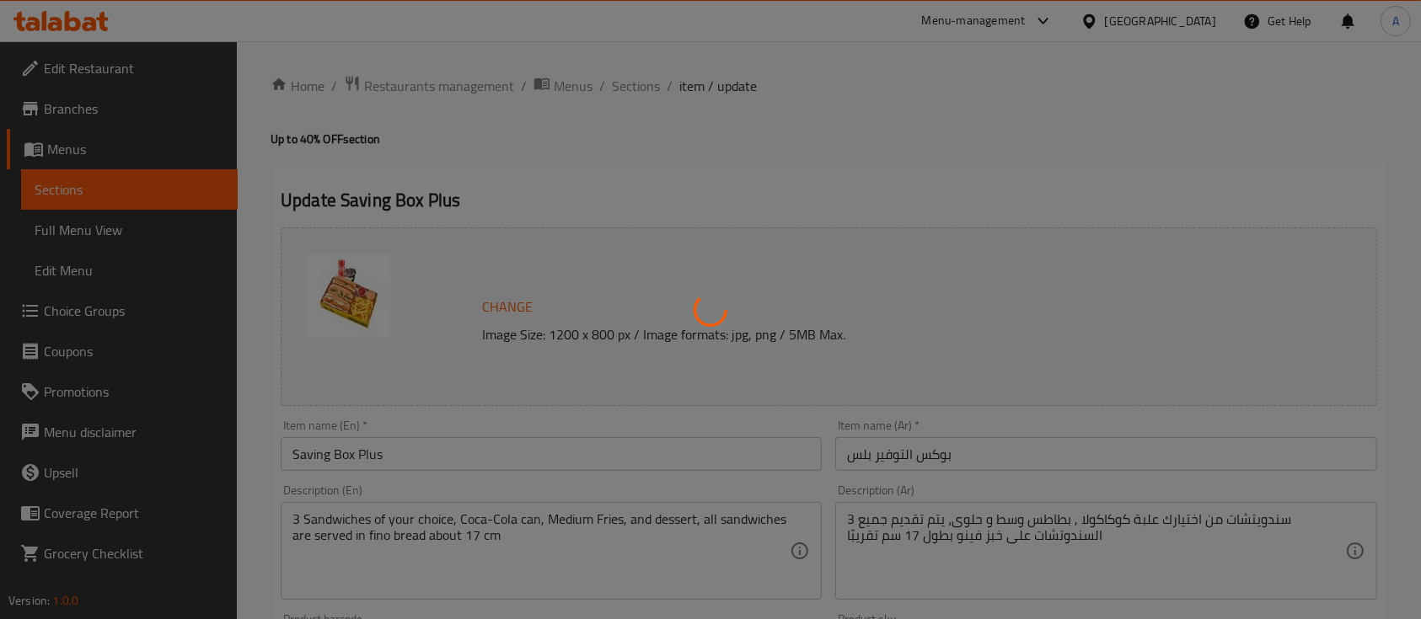
type input "1"
type input "اختر المشروب"
type input "1"
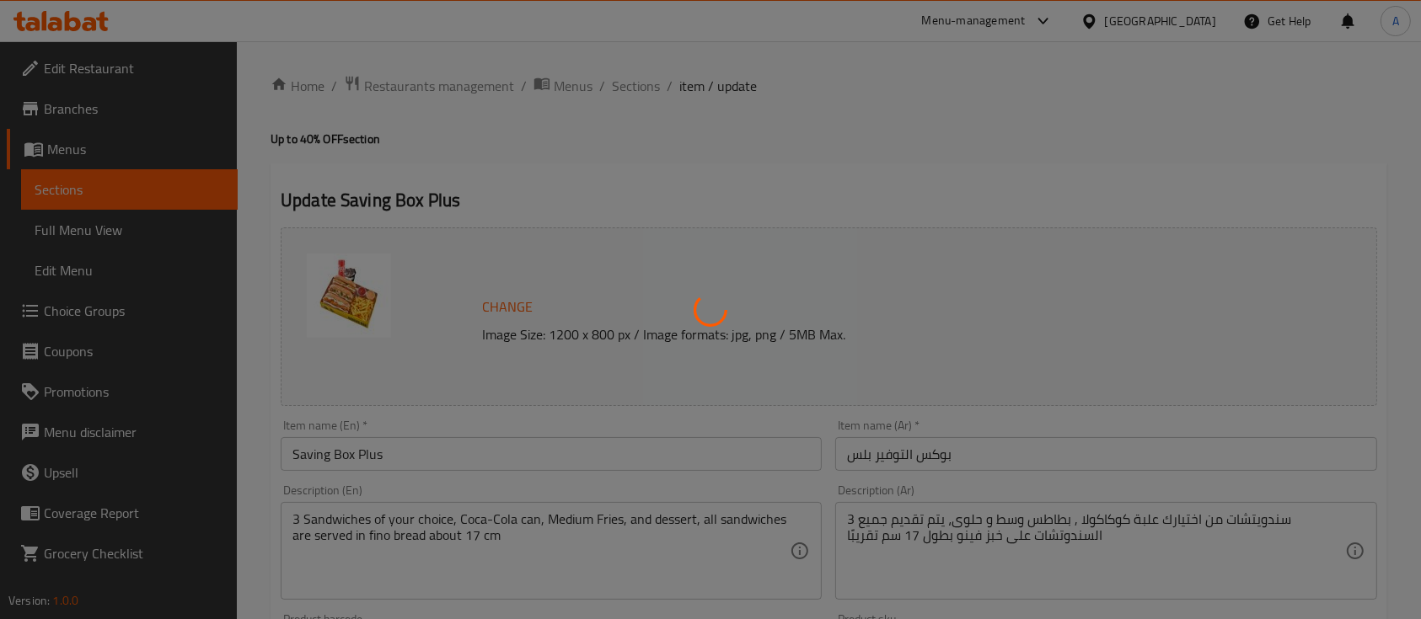
type input "اختيارك من البطاطس"
type input "1"
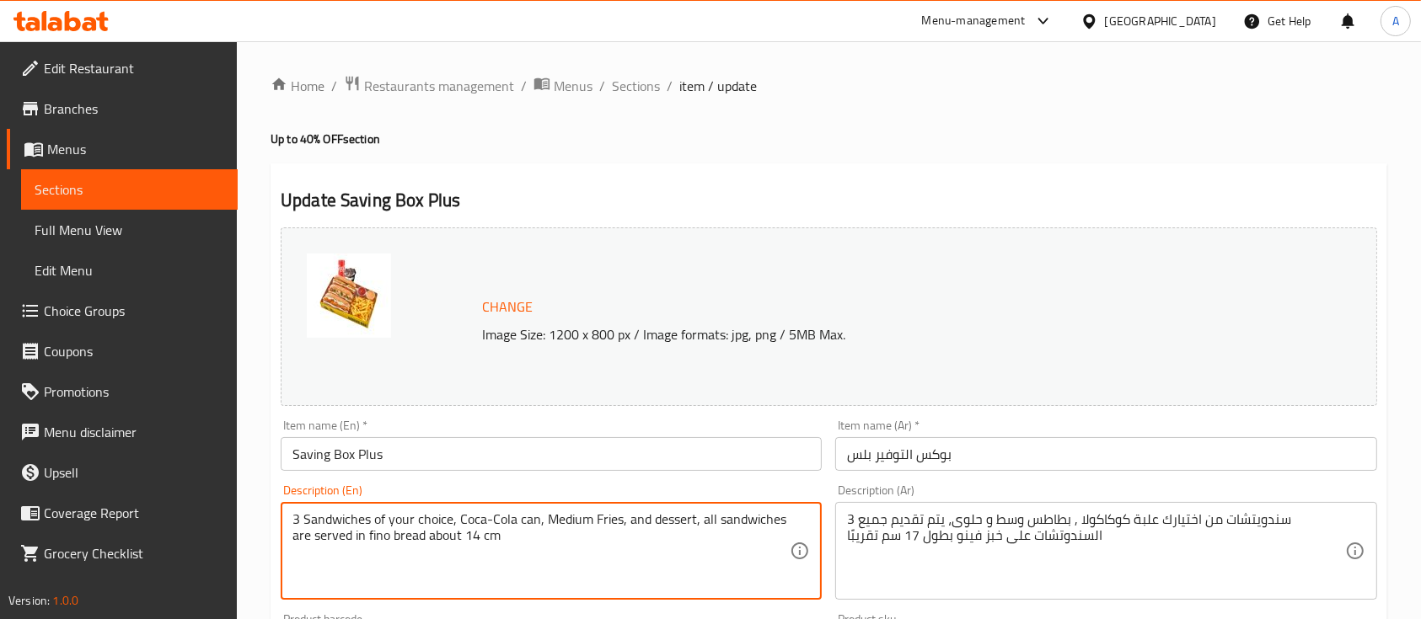
type textarea "3 Sandwiches of your choice, Coca-Cola can, Medium Fries, and dessert, all sand…"
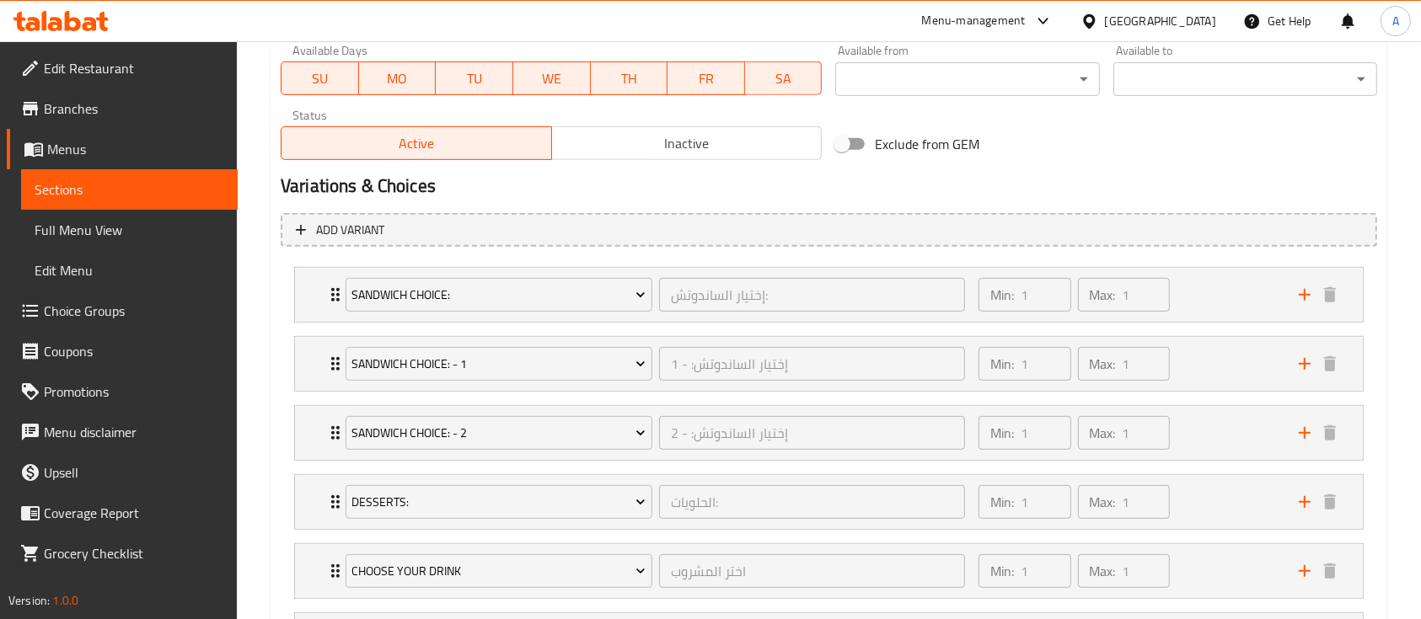
scroll to position [967, 0]
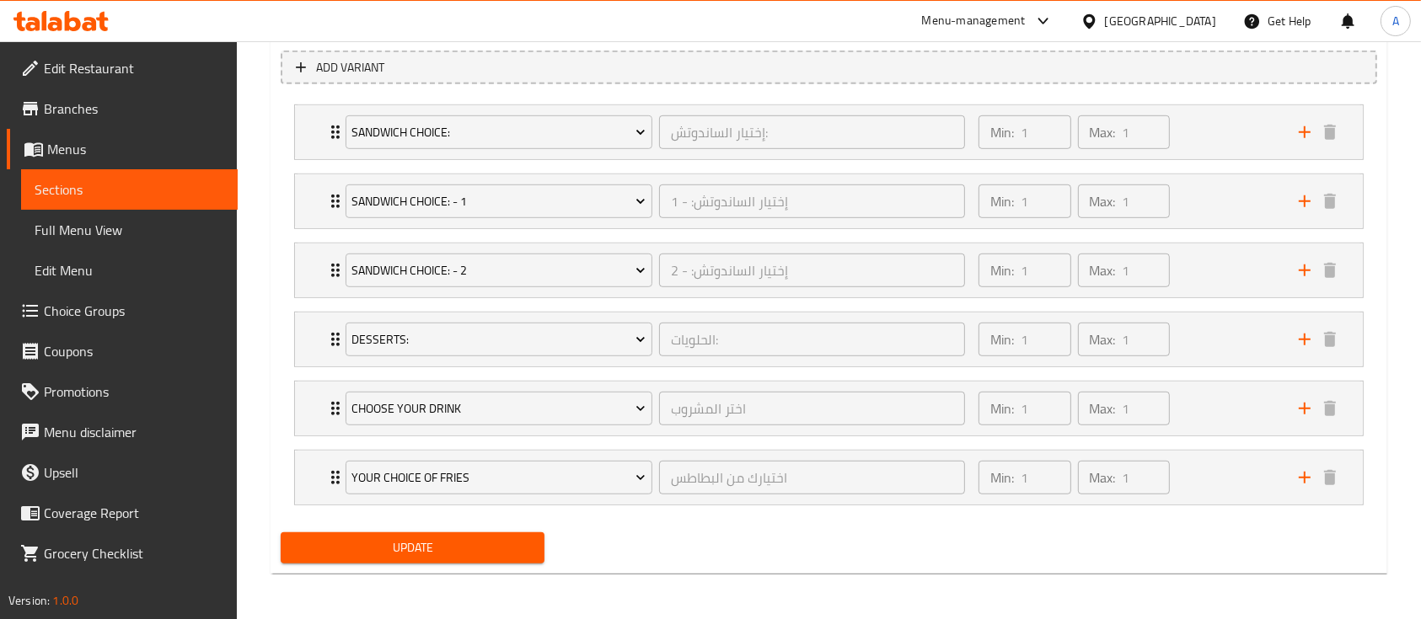
type textarea "3 سندويتشات من اختيارك علبة كوكاكولا , بطاطس وسط و حلوى، يتم تقديم جميع السندوت…"
click at [407, 549] on span "Update" at bounding box center [412, 548] width 237 height 21
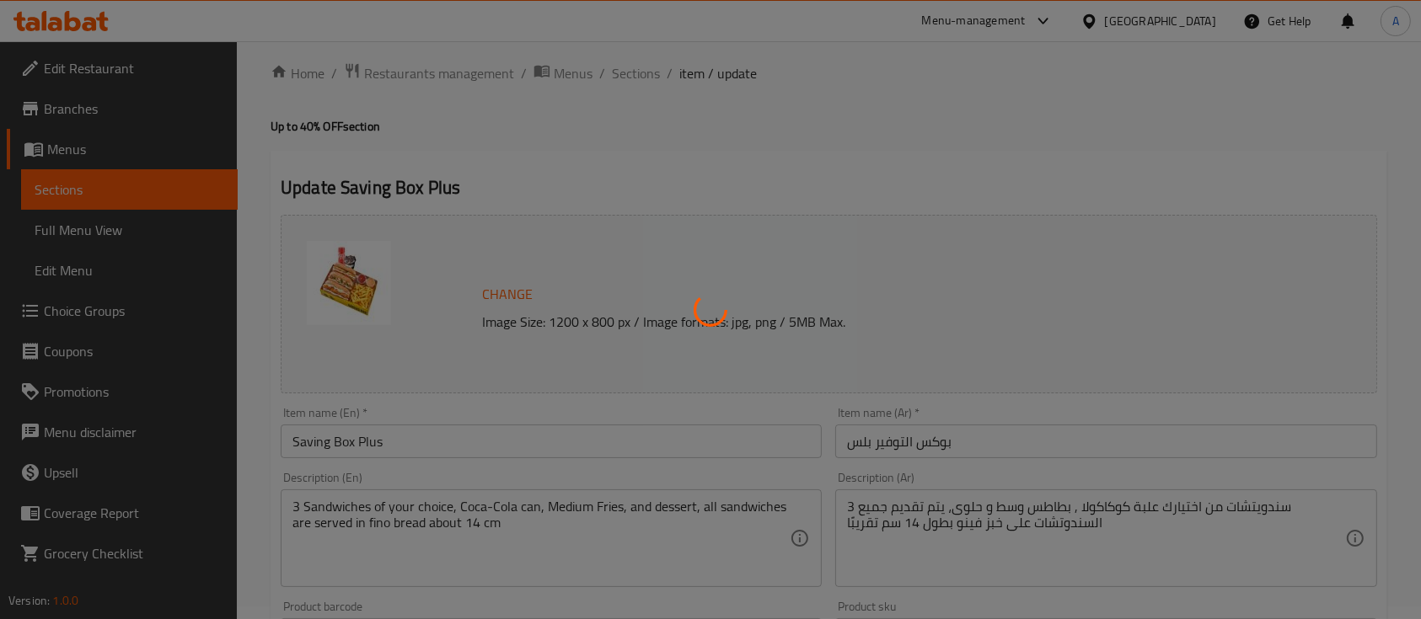
scroll to position [0, 0]
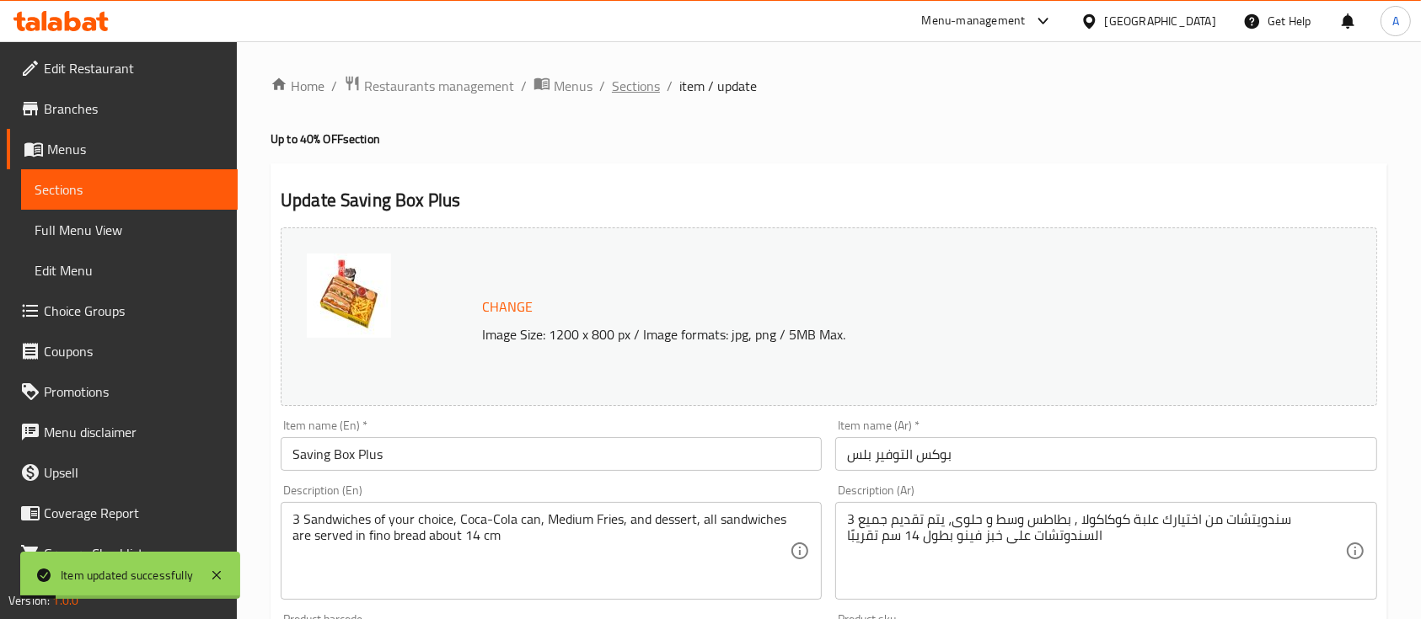
click at [636, 83] on span "Sections" at bounding box center [636, 86] width 48 height 20
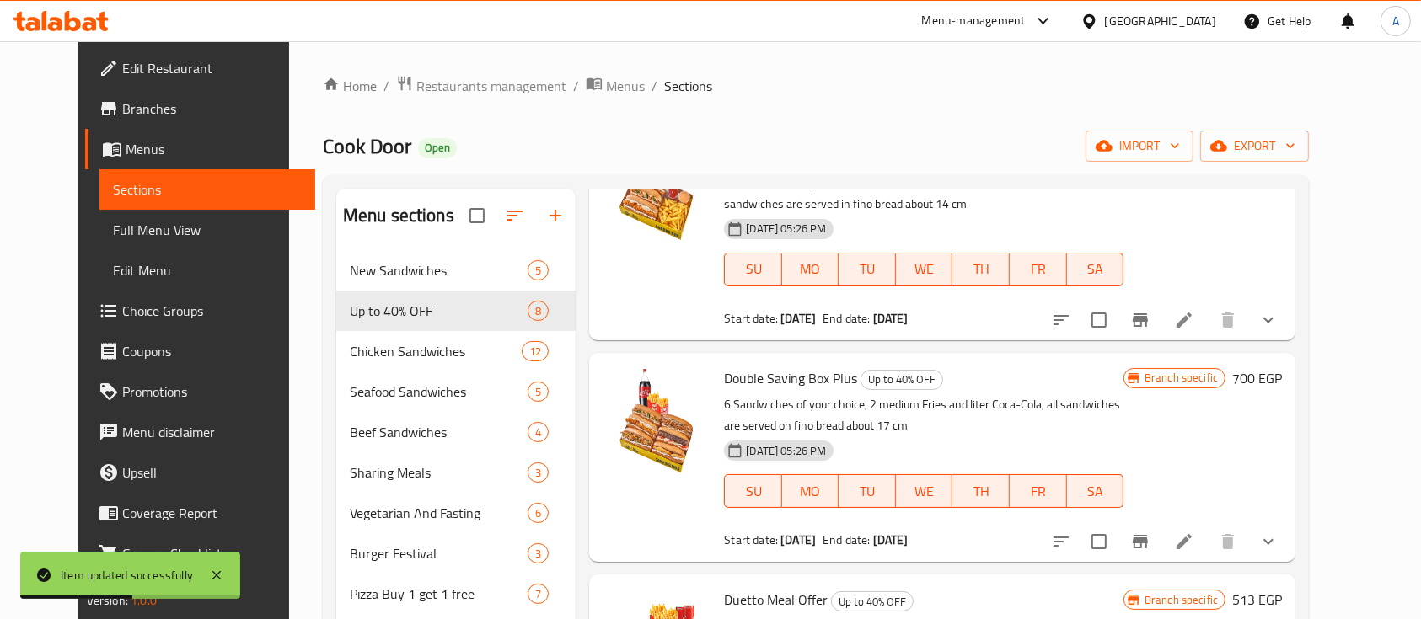
scroll to position [337, 0]
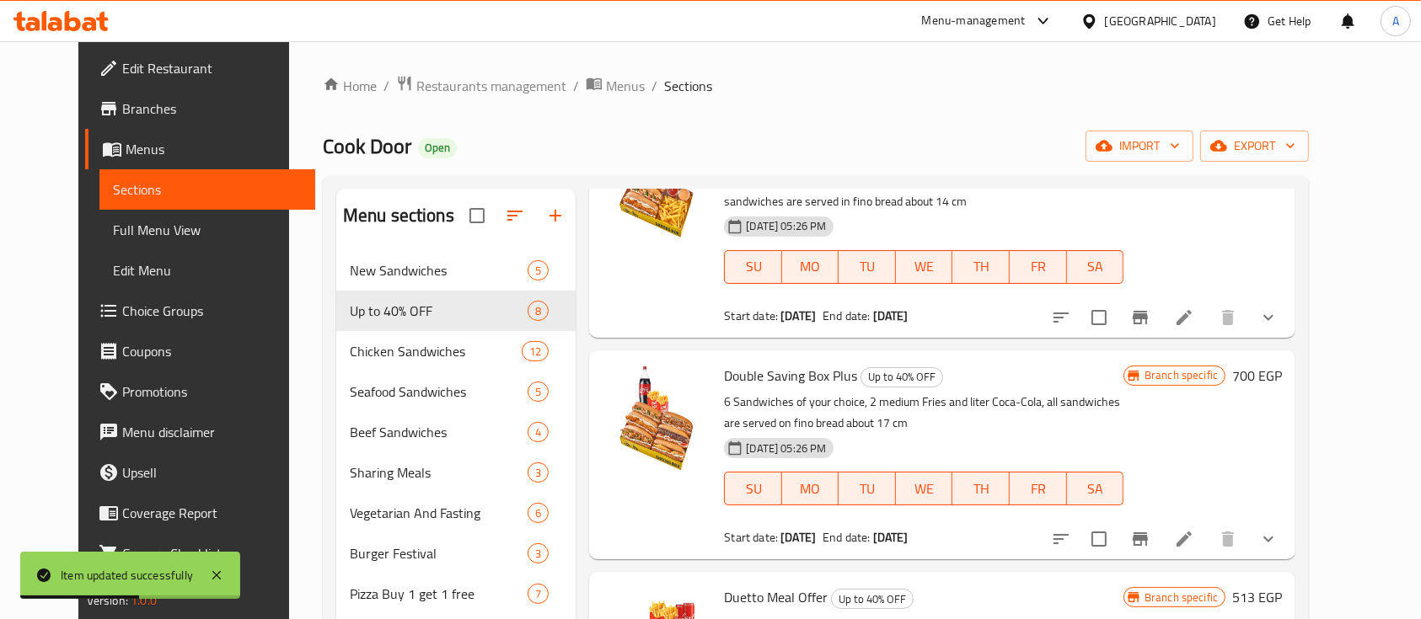
click at [1194, 529] on icon at bounding box center [1184, 539] width 20 height 20
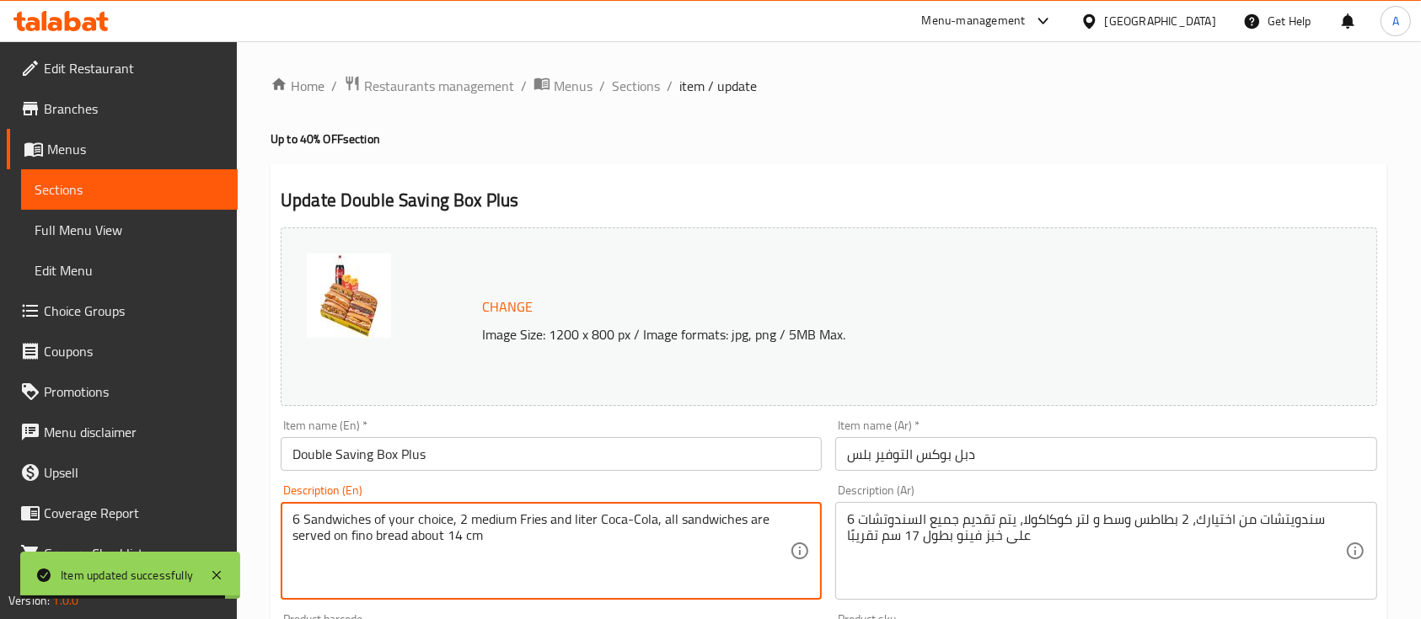
type textarea "6 Sandwiches of your choice, 2 medium Fries and liter Coca-Cola, all sandwiches…"
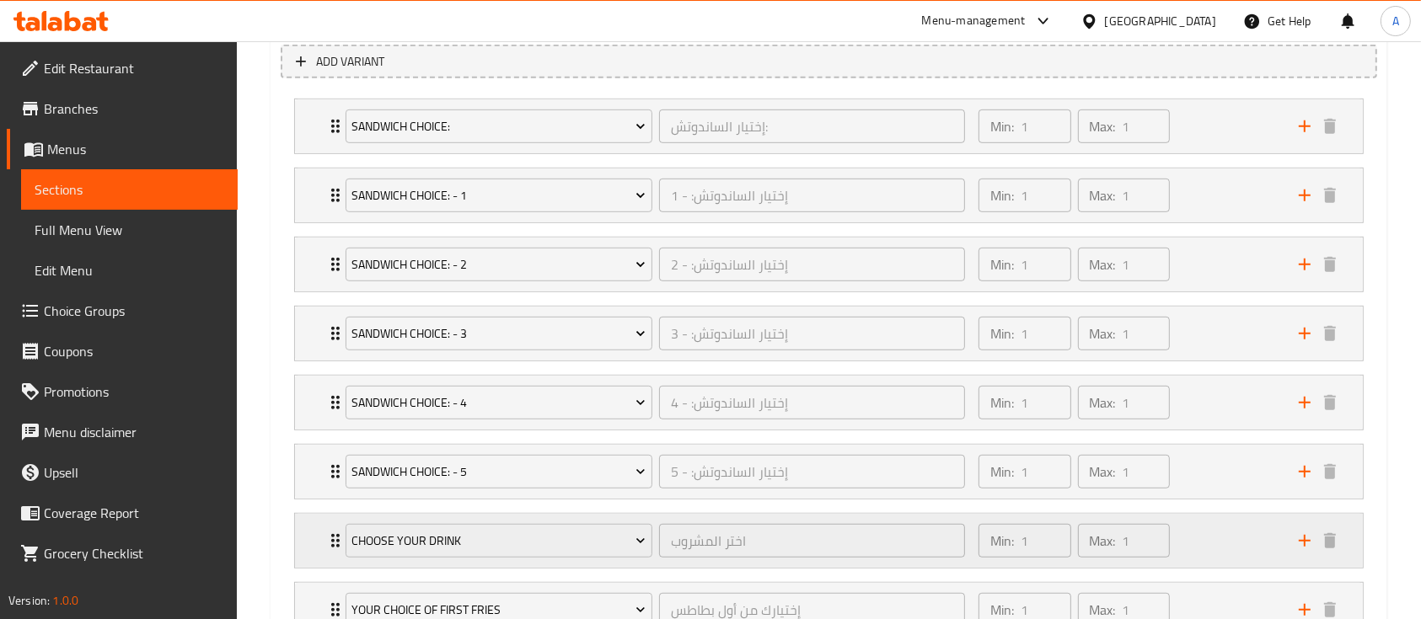
scroll to position [1174, 0]
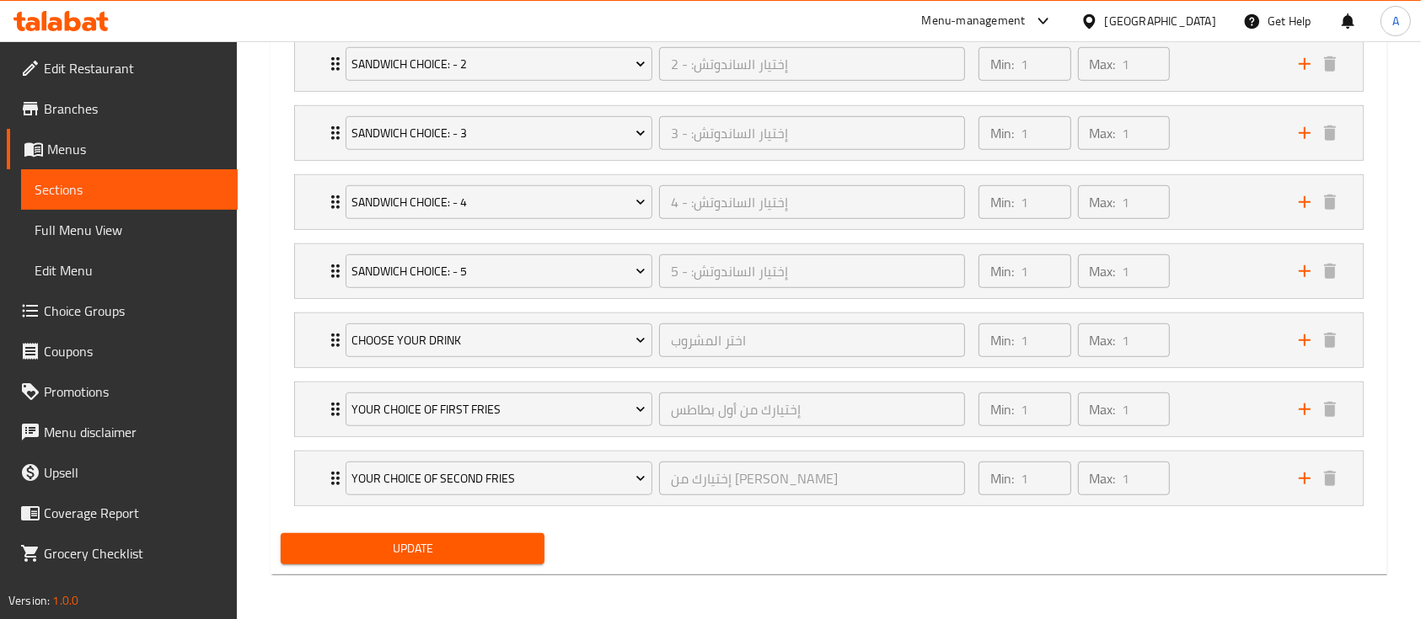
type textarea "6 سندويتشات من اختيارك، 2 بطاطس وسط و لتر كوكاكولا، يتم تقديم جميع السندوتشات ع…"
click at [381, 540] on span "Update" at bounding box center [412, 548] width 237 height 21
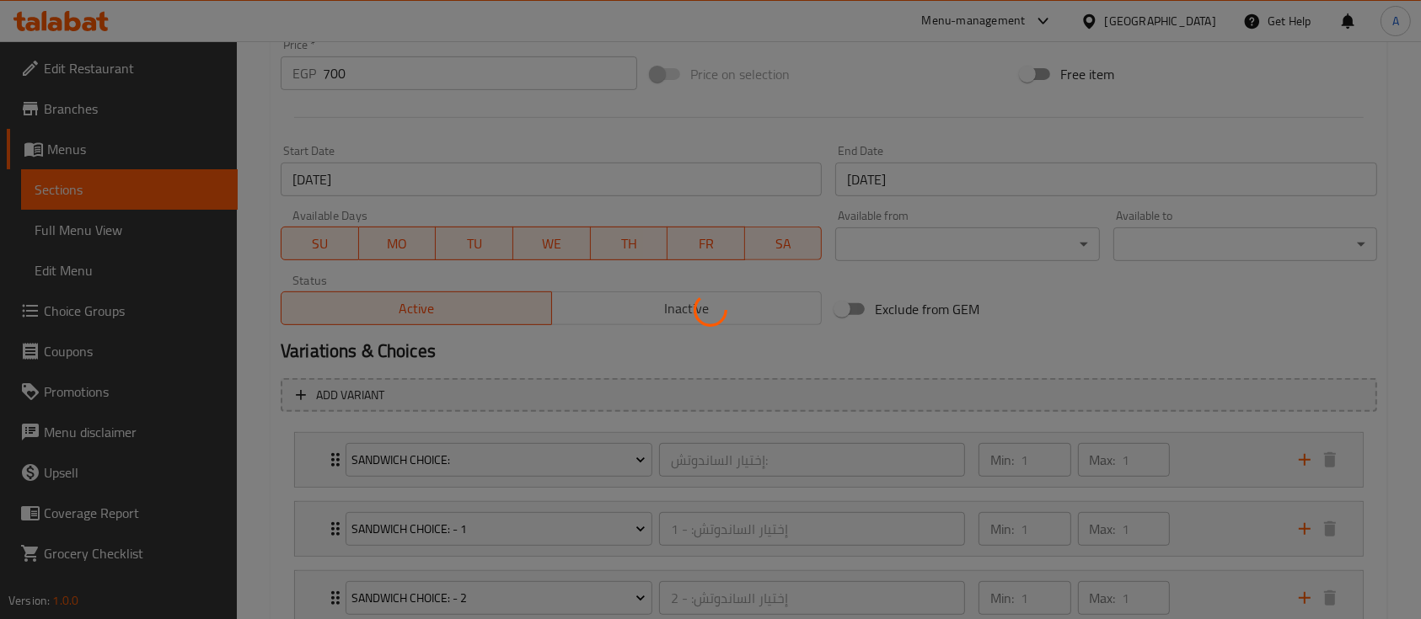
scroll to position [0, 0]
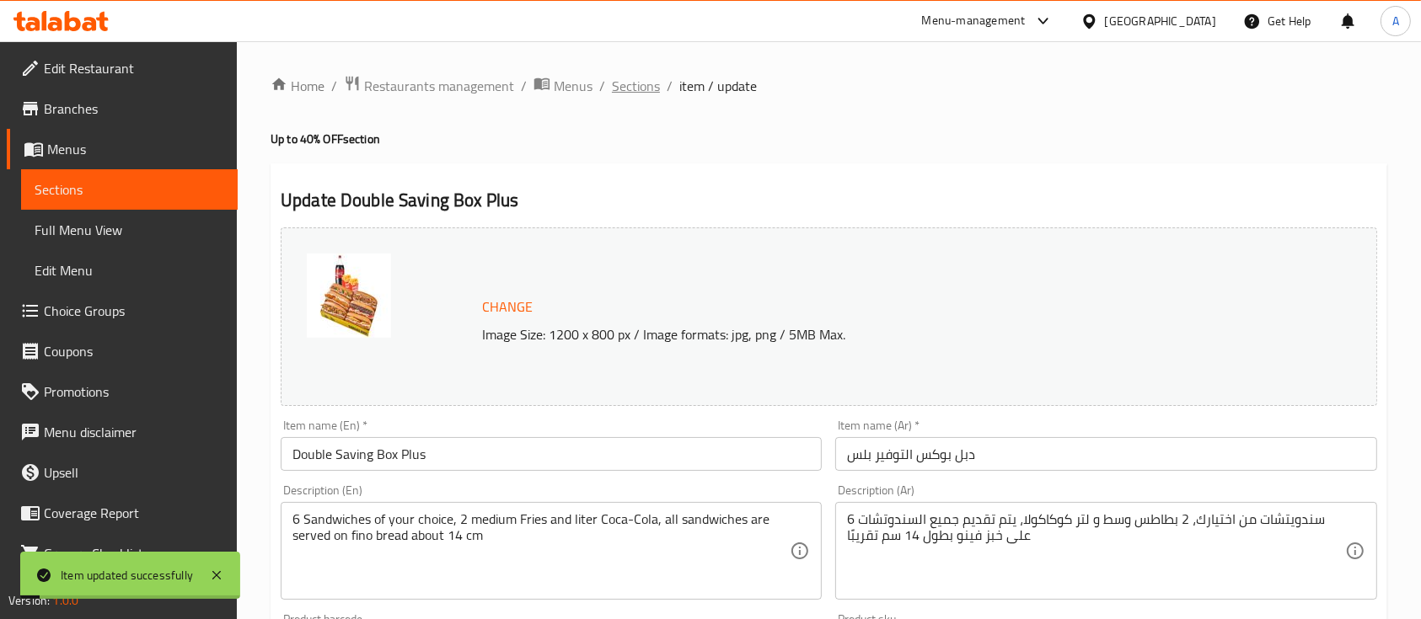
click at [640, 85] on span "Sections" at bounding box center [636, 86] width 48 height 20
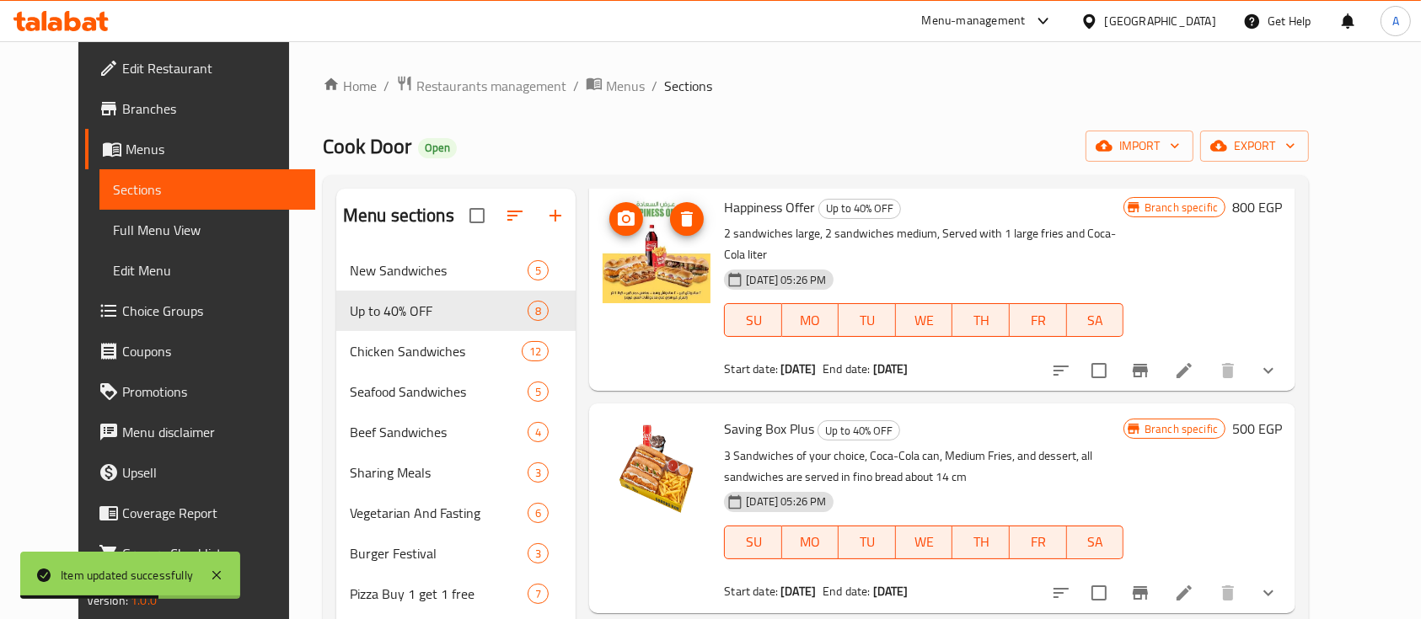
scroll to position [262, 0]
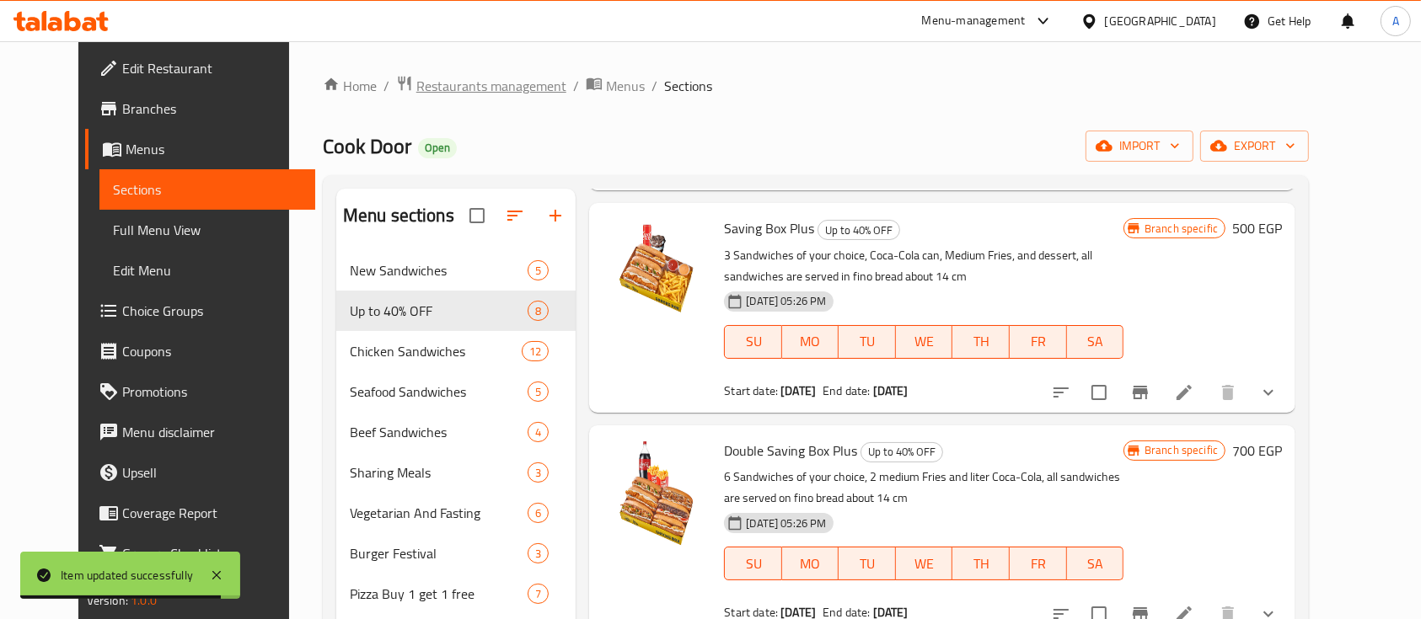
click at [472, 88] on span "Restaurants management" at bounding box center [491, 86] width 150 height 20
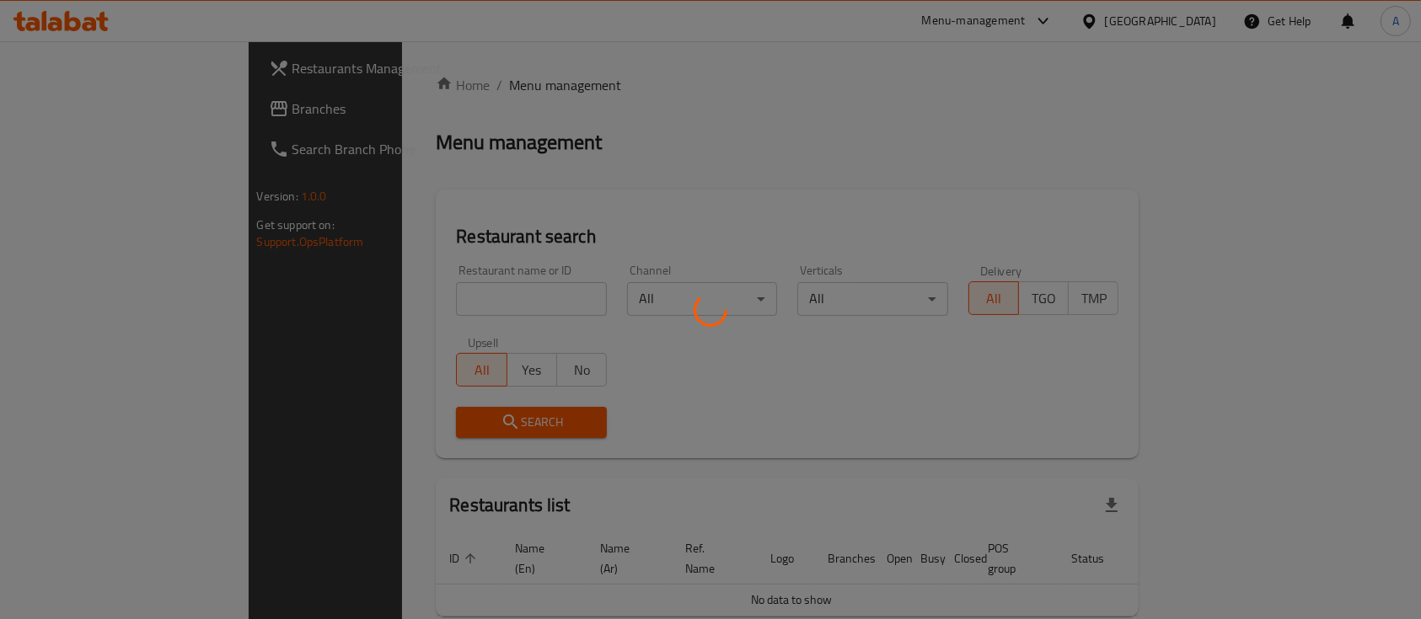
click at [824, 186] on div at bounding box center [710, 309] width 1421 height 619
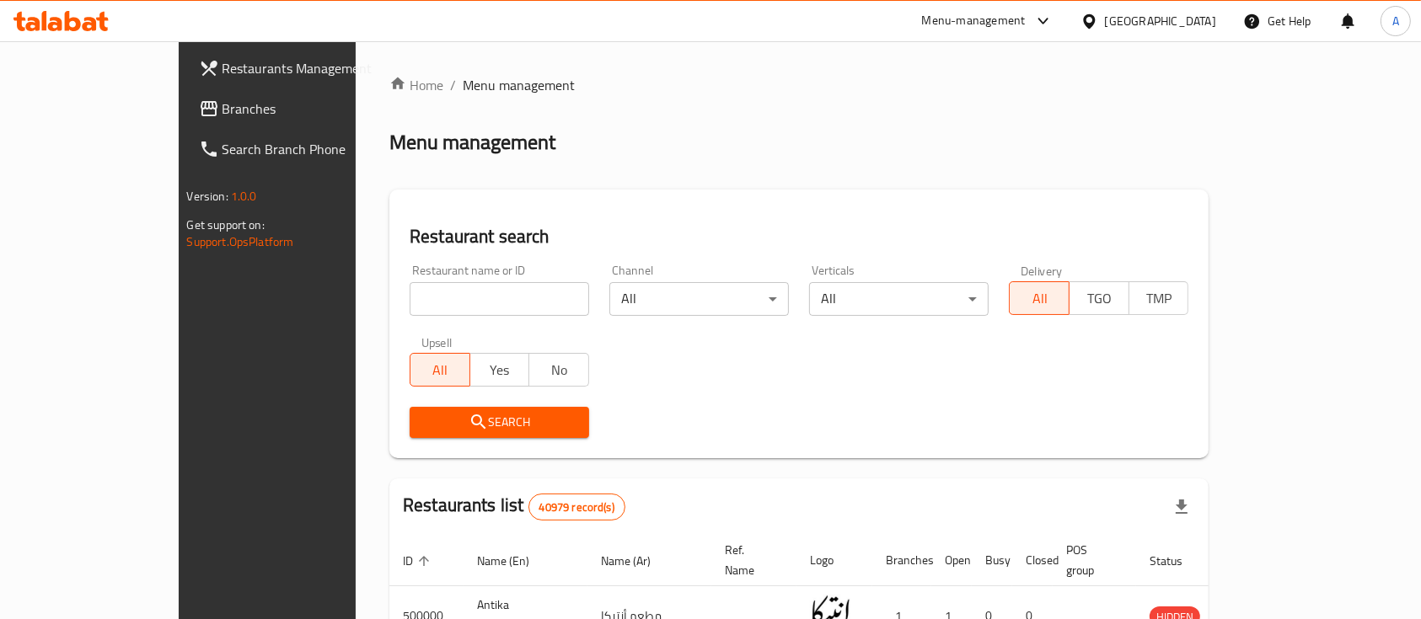
click at [409, 296] on input "search" at bounding box center [498, 299] width 179 height 34
type input "ؤ"
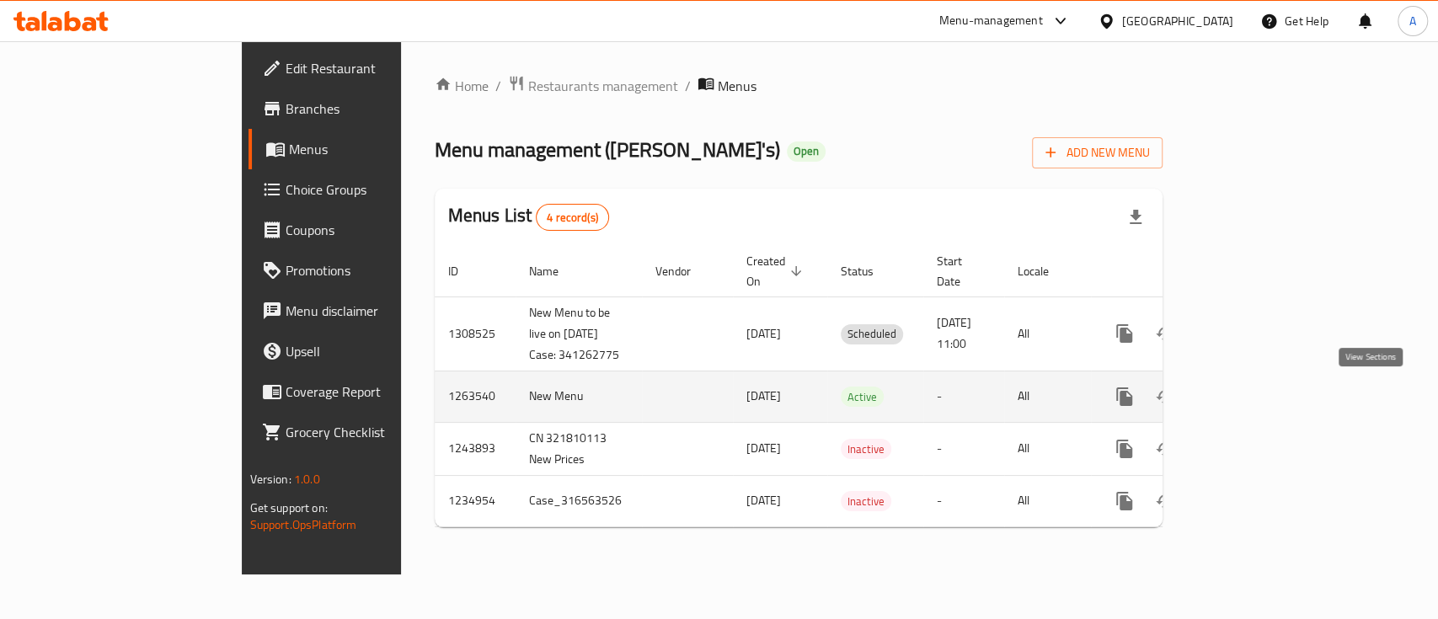
click at [1254, 404] on icon "enhanced table" at bounding box center [1246, 396] width 15 height 15
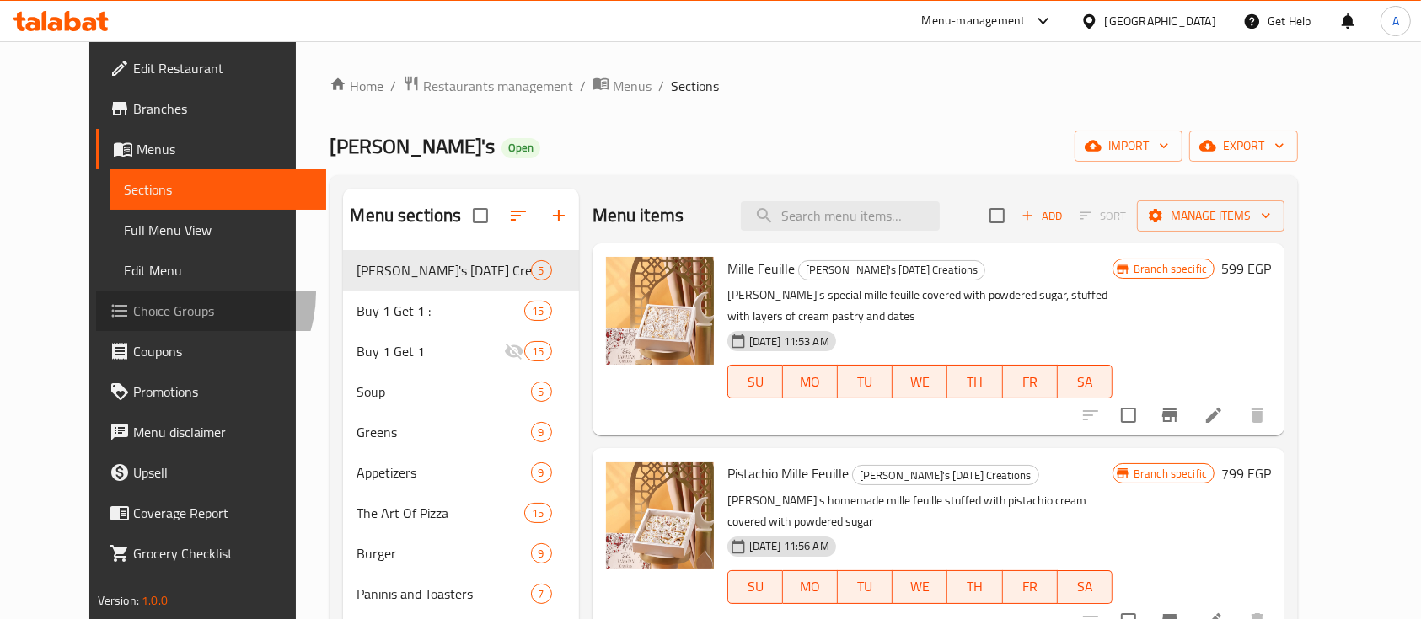
click at [96, 293] on link "Choice Groups" at bounding box center [211, 311] width 231 height 40
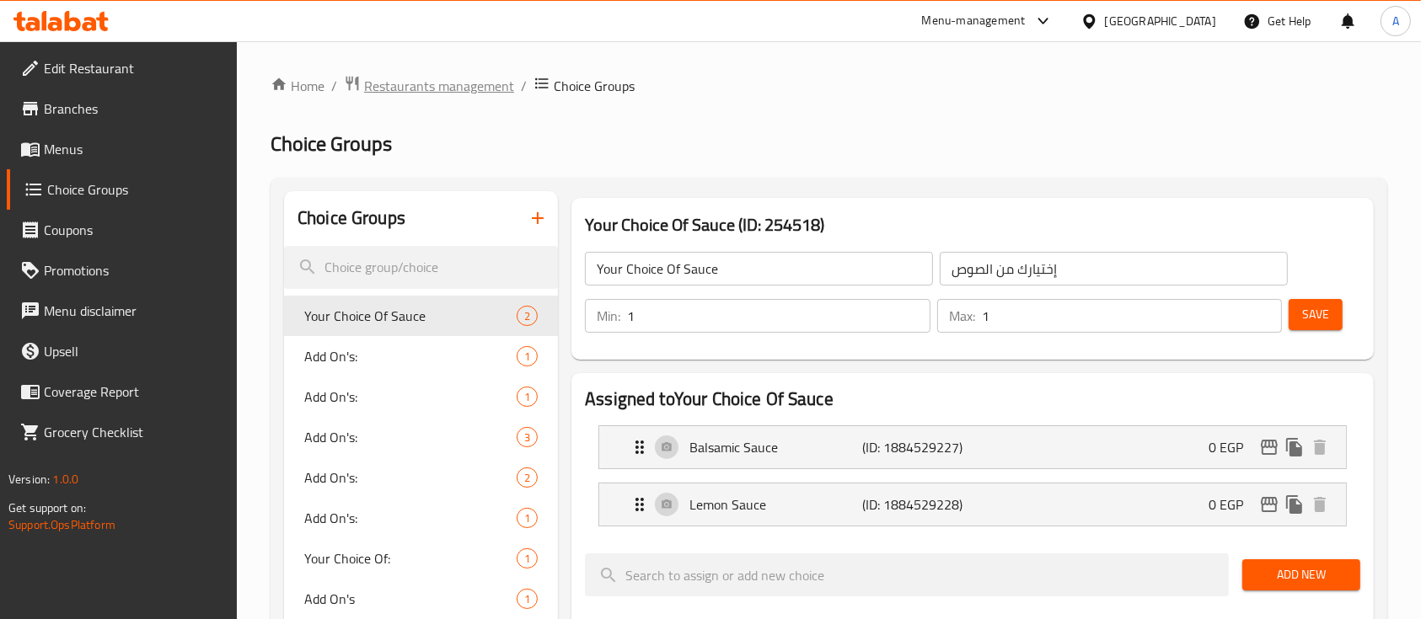
click at [461, 84] on span "Restaurants management" at bounding box center [439, 86] width 150 height 20
click at [54, 148] on span "Menus" at bounding box center [134, 149] width 180 height 20
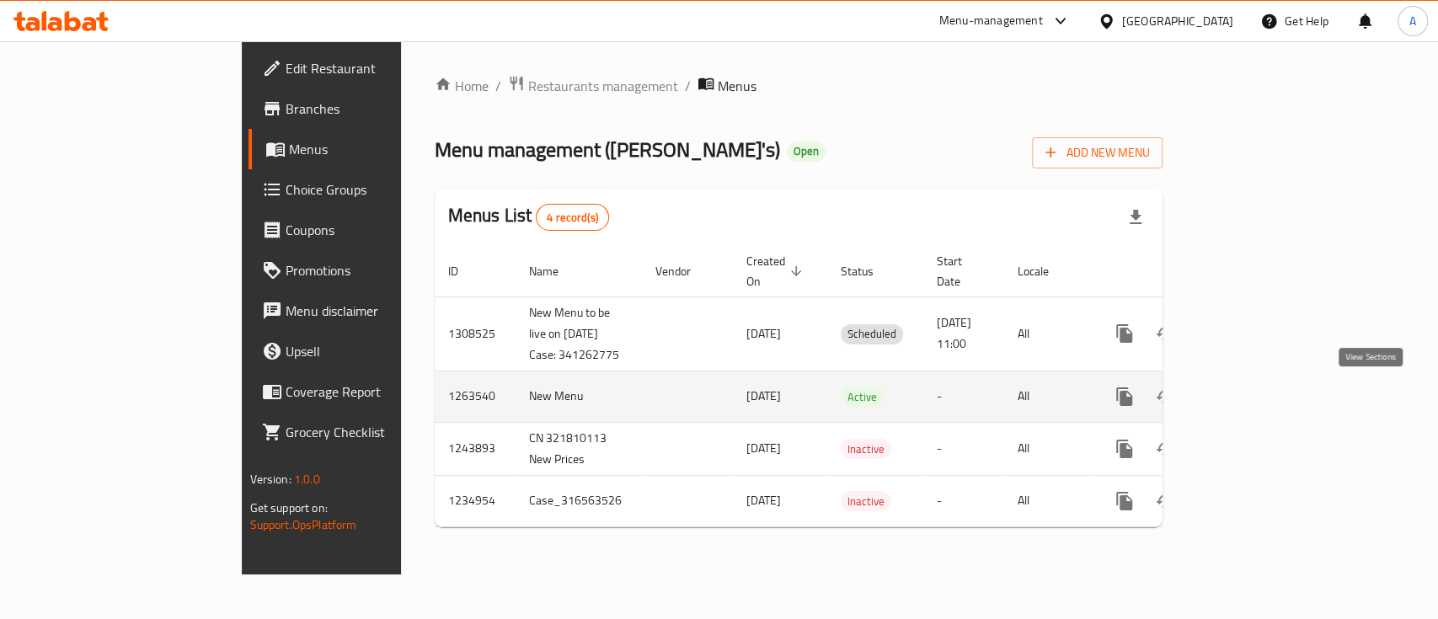
click at [1256, 401] on icon "enhanced table" at bounding box center [1246, 397] width 20 height 20
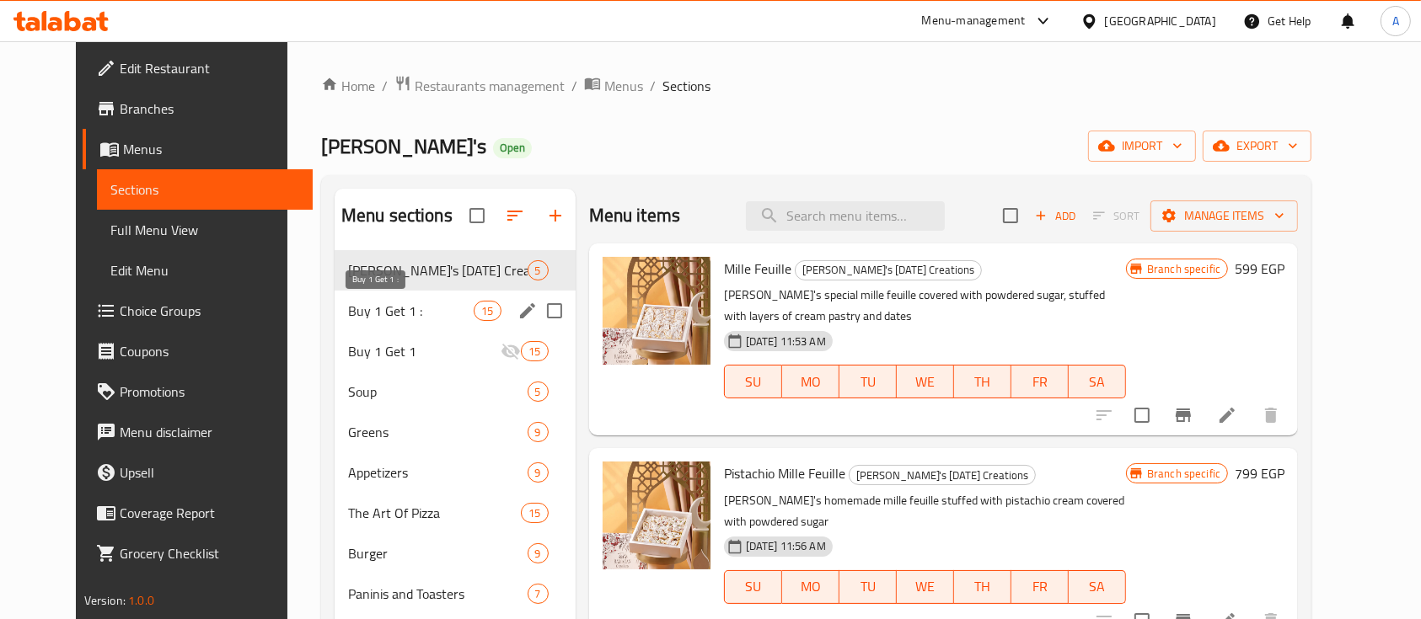
click at [404, 308] on span "Buy 1 Get 1 :" at bounding box center [411, 311] width 126 height 20
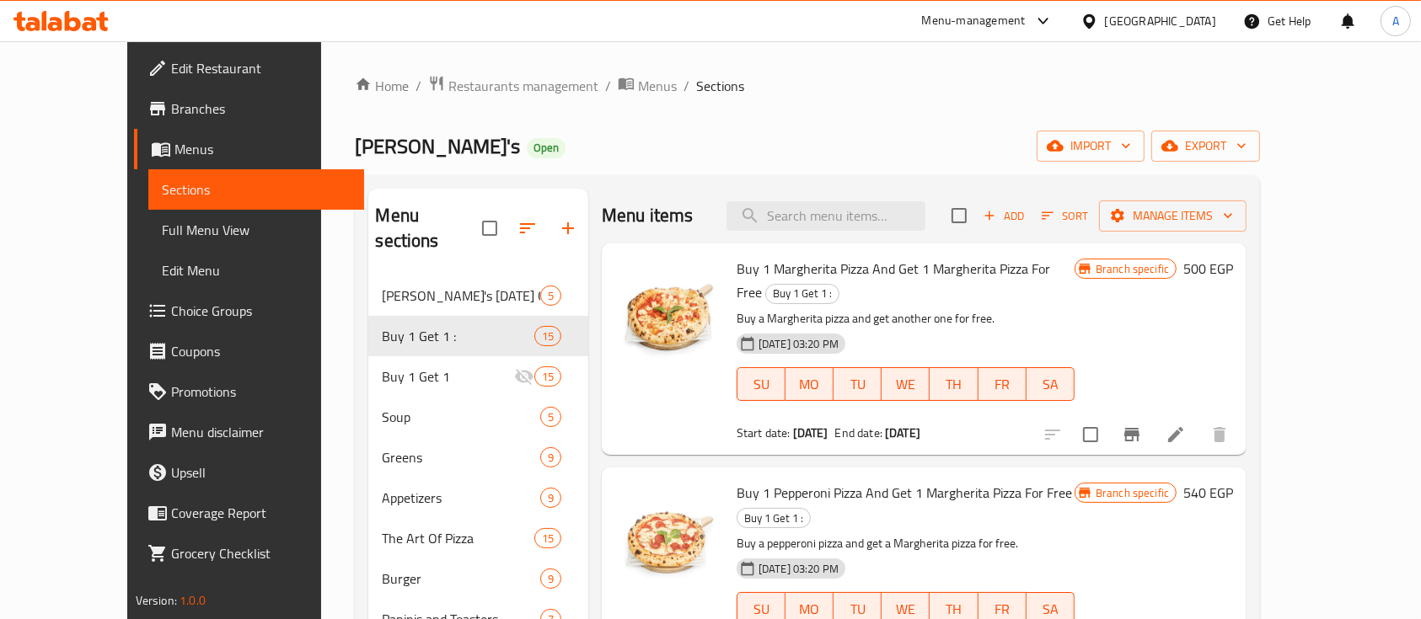
click at [777, 275] on span "Buy 1 Margherita Pizza And Get 1 Margherita Pizza For Free" at bounding box center [892, 280] width 313 height 49
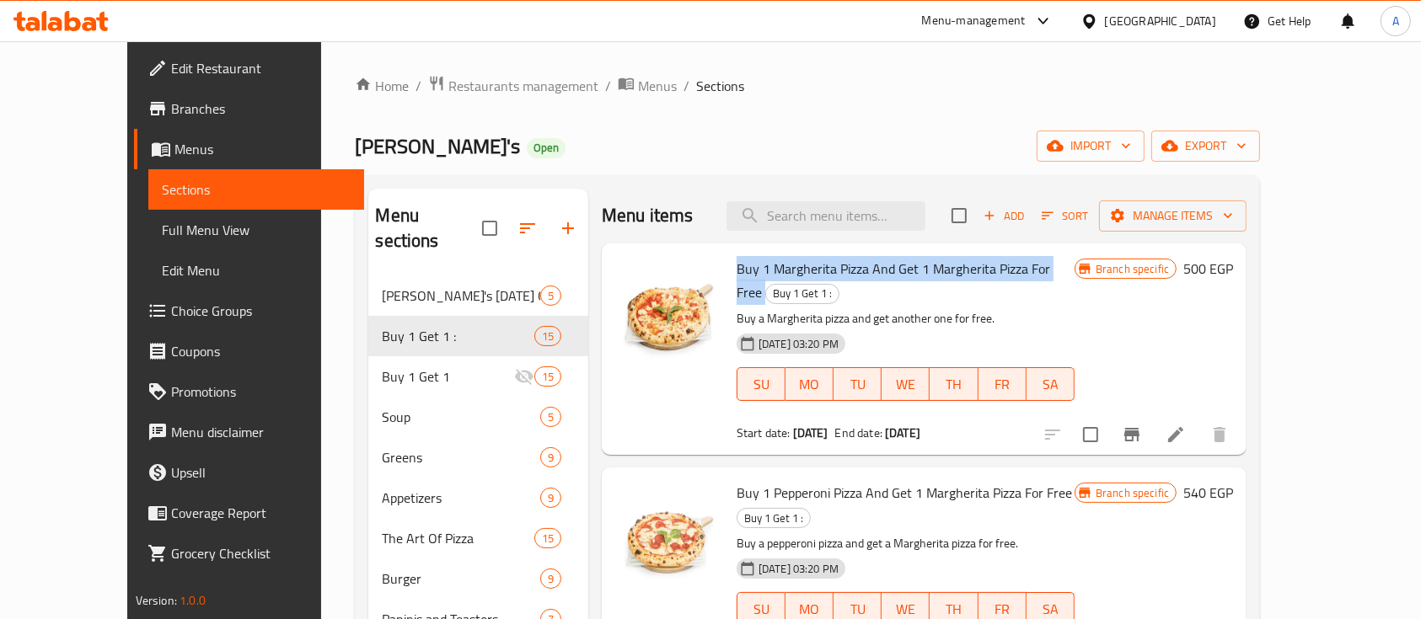
click at [777, 275] on span "Buy 1 Margherita Pizza And Get 1 Margherita Pizza For Free" at bounding box center [892, 280] width 313 height 49
copy h6 "Buy 1 Margherita Pizza And Get 1 Margherita Pizza For Free"
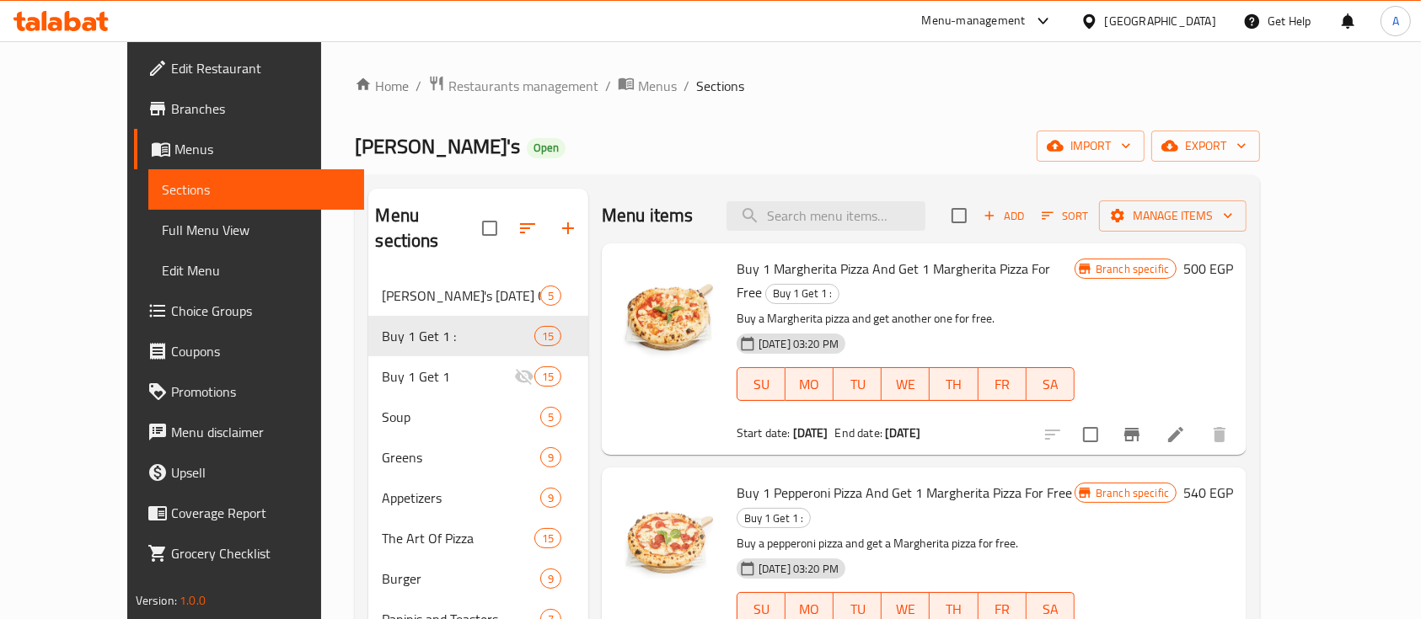
click at [789, 480] on span "Buy 1 Pepperoni Pizza And Get 1 Margherita Pizza For Free" at bounding box center [903, 492] width 335 height 25
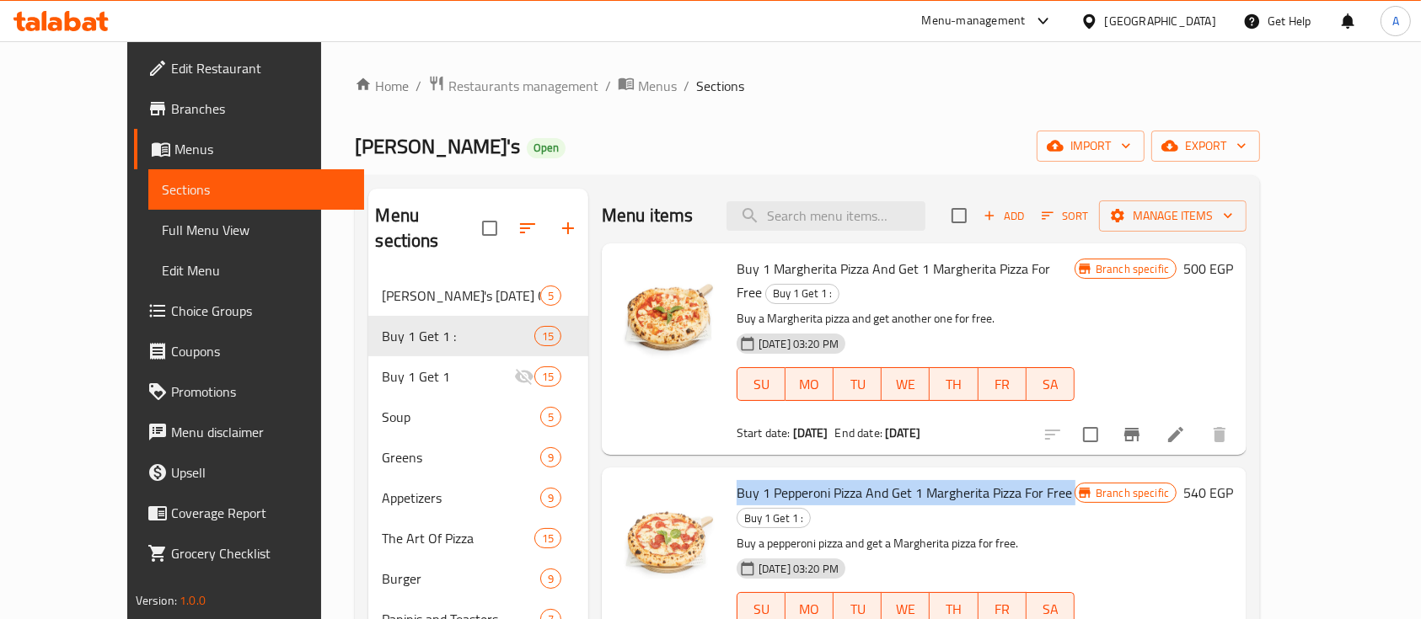
click at [789, 480] on span "Buy 1 Pepperoni Pizza And Get 1 Margherita Pizza For Free" at bounding box center [903, 492] width 335 height 25
copy h6 "Buy 1 Pepperoni Pizza And Get 1 Margherita Pizza For Free"
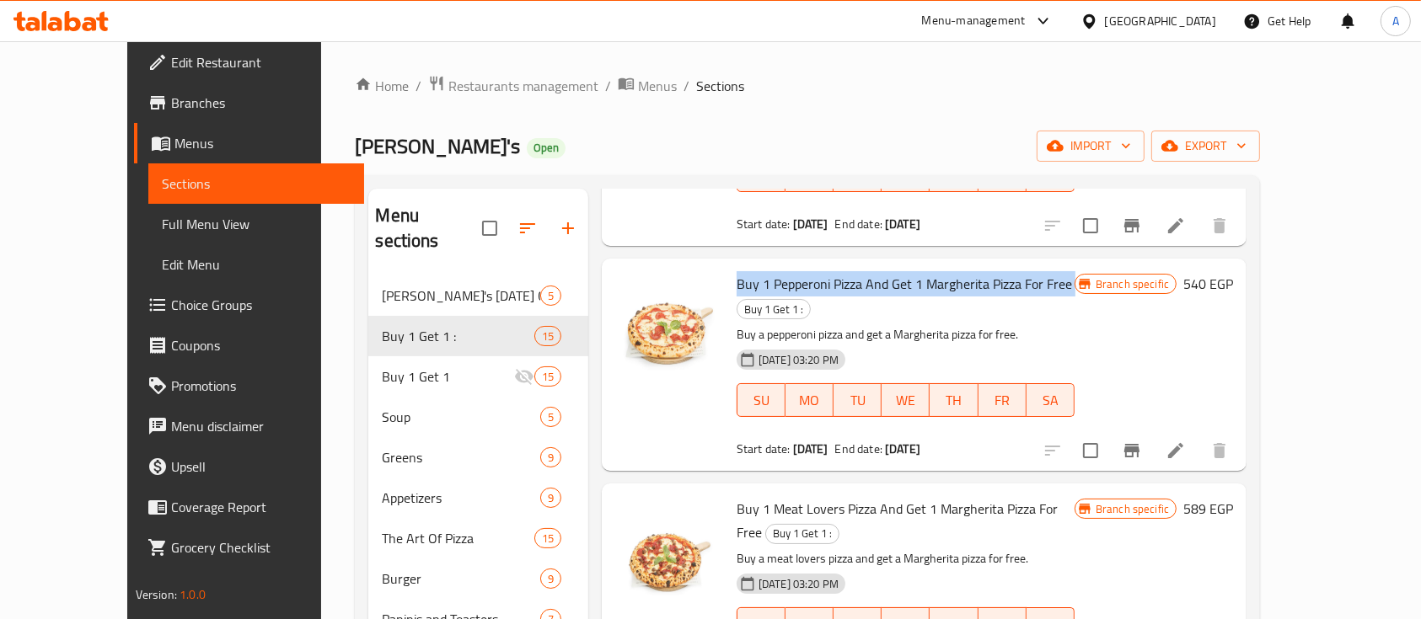
scroll to position [232, 0]
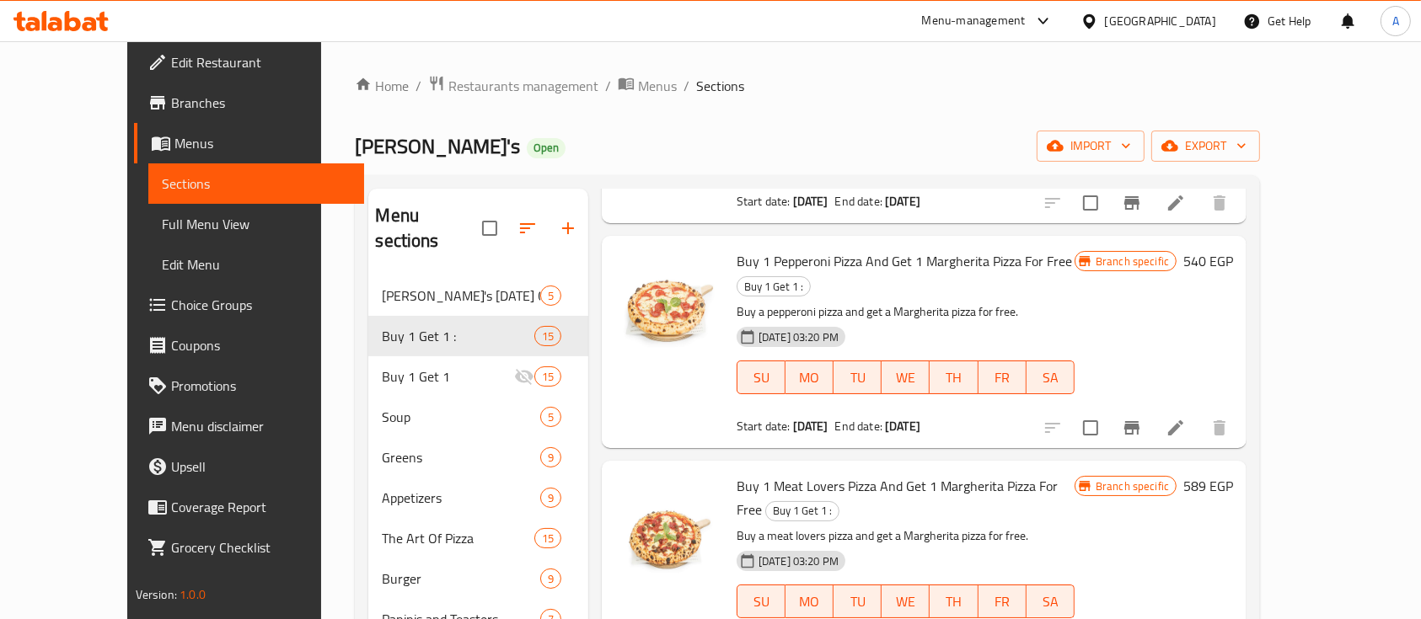
click at [771, 474] on span "Buy 1 Meat Lovers Pizza And Get 1 Margherita Pizza For Free" at bounding box center [896, 498] width 321 height 49
copy h6 "Buy 1 Meat Lovers Pizza And Get 1 Margherita Pizza For Free"
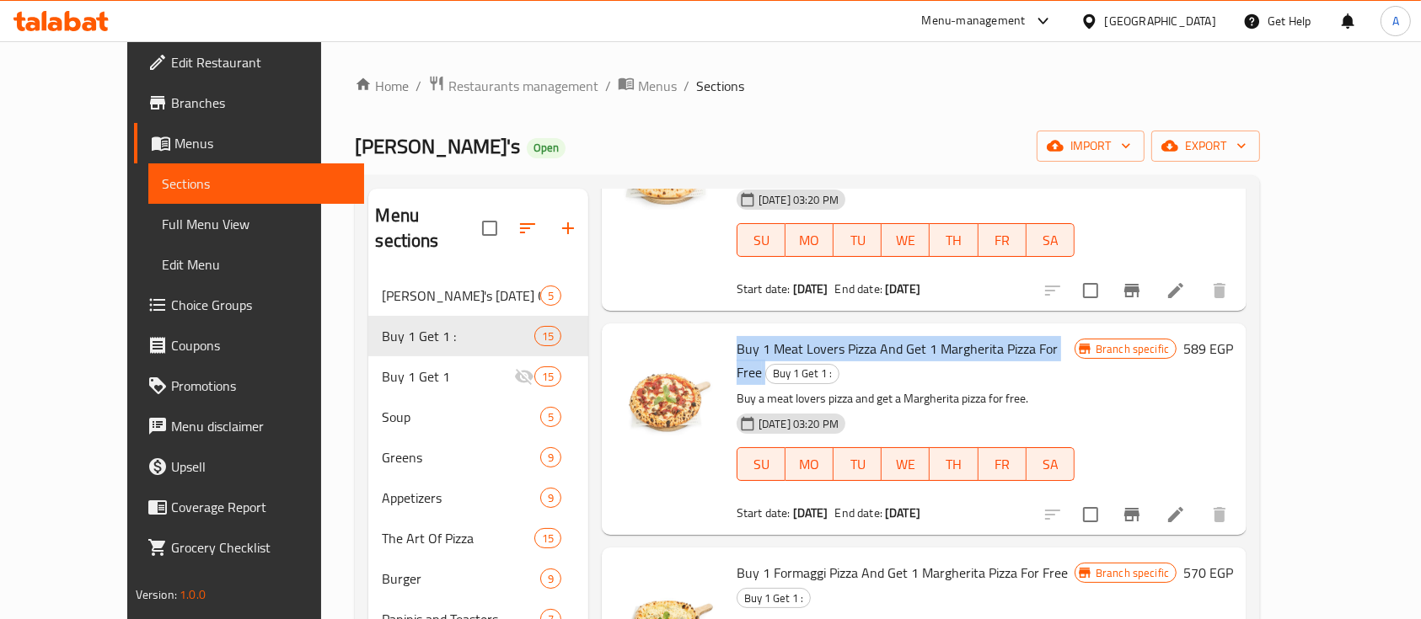
scroll to position [457, 0]
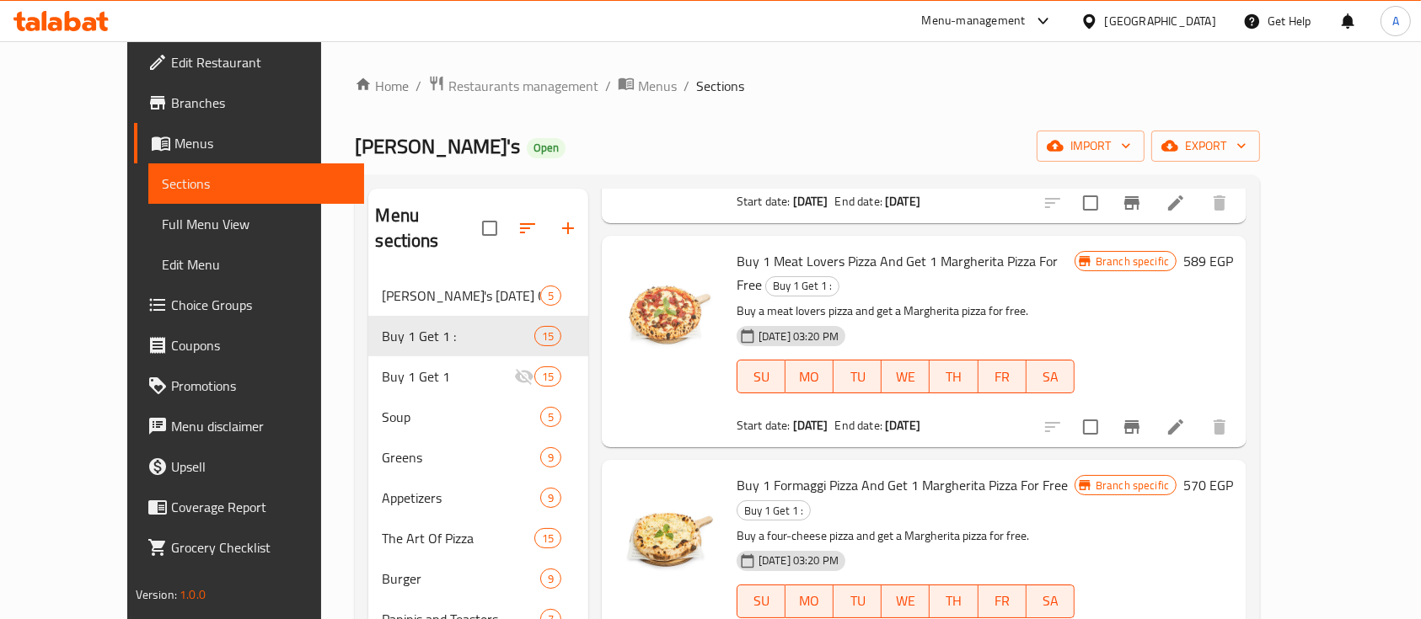
click at [758, 473] on span "Buy 1 Formaggi Pizza And Get 1 Margherita Pizza For Free" at bounding box center [901, 485] width 331 height 25
copy h6 "Buy 1 Formaggi Pizza And Get 1 Margherita Pizza For Free"
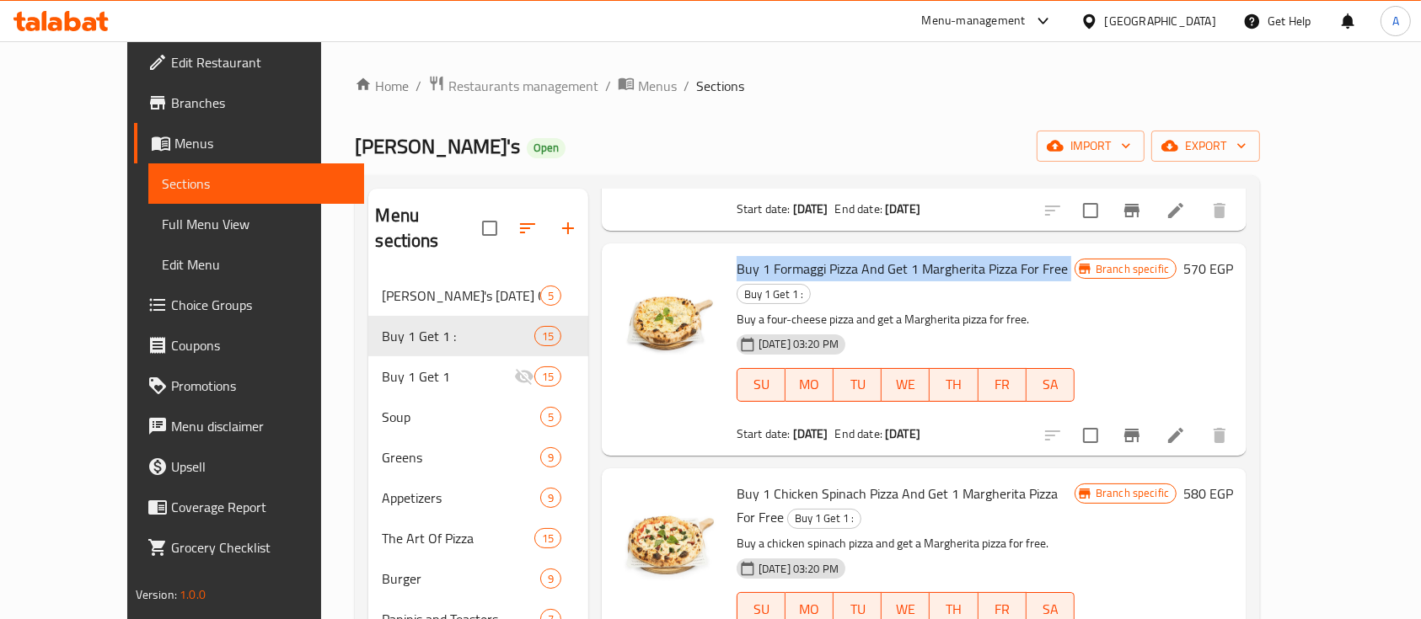
scroll to position [681, 0]
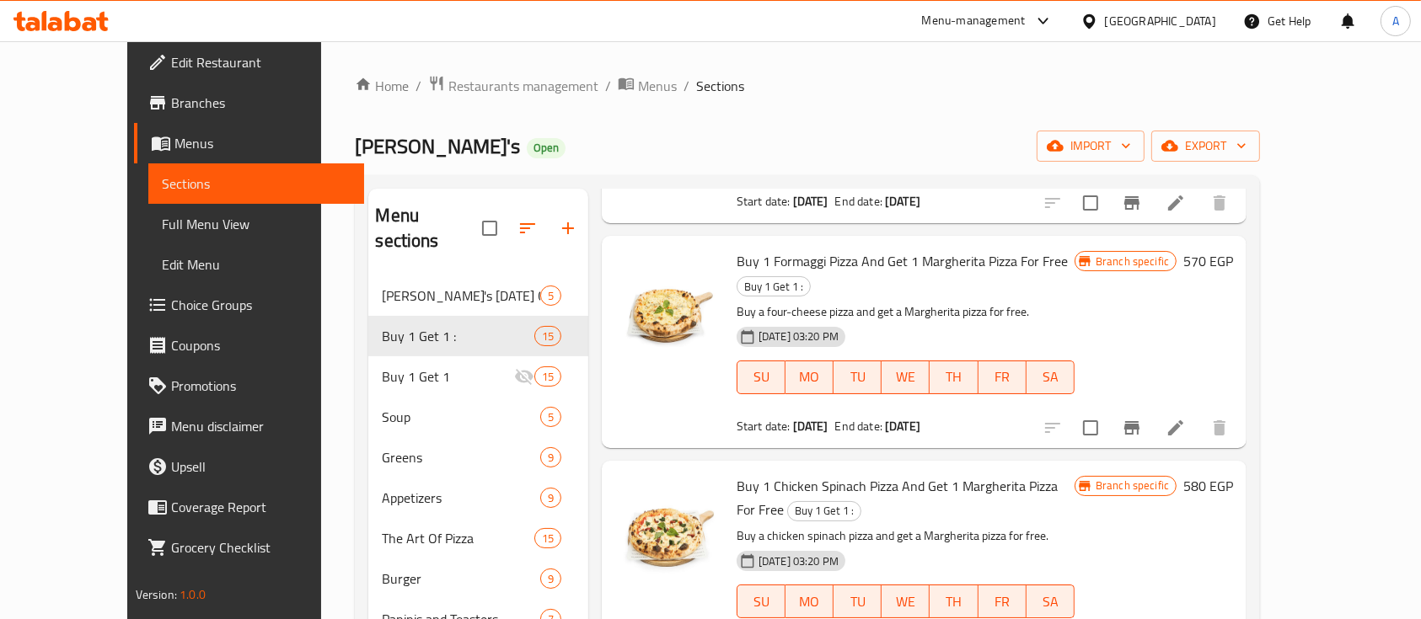
click at [795, 474] on span "Buy 1 Chicken Spinach Pizza And Get 1 Margherita Pizza For Free" at bounding box center [896, 498] width 321 height 49
copy h6 "Buy 1 Chicken Spinach Pizza And Get 1 Margherita Pizza For Free"
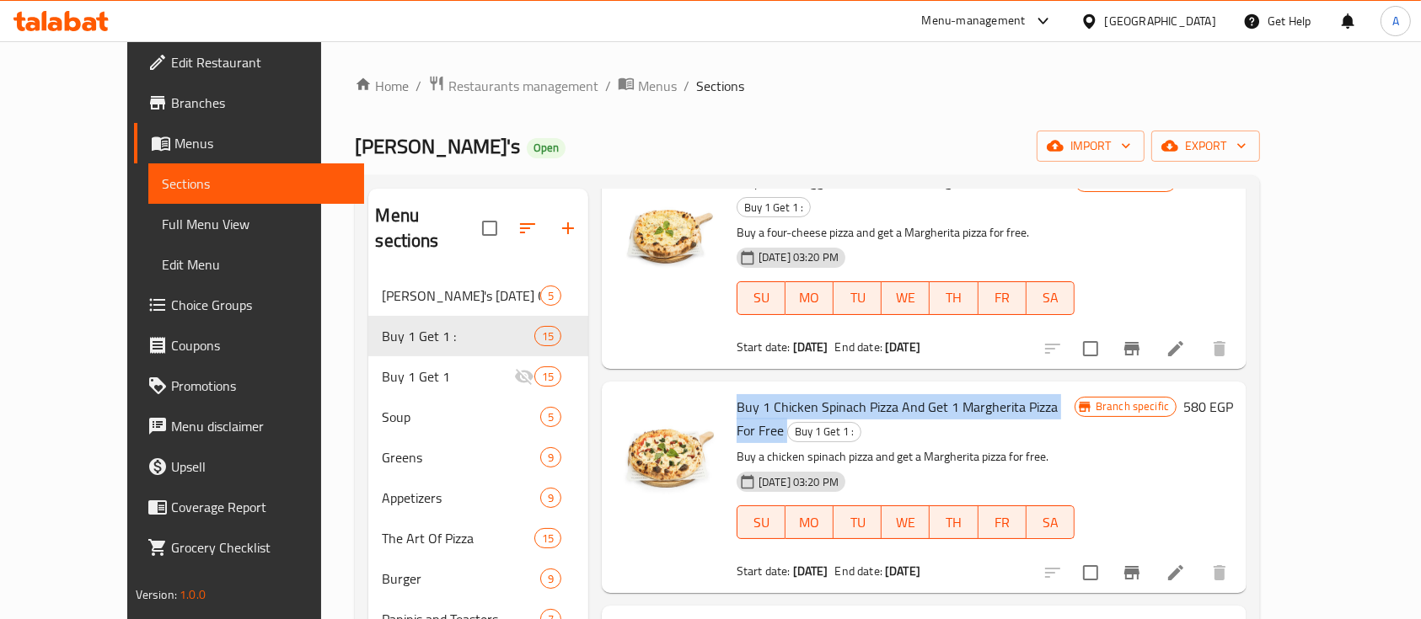
scroll to position [869, 0]
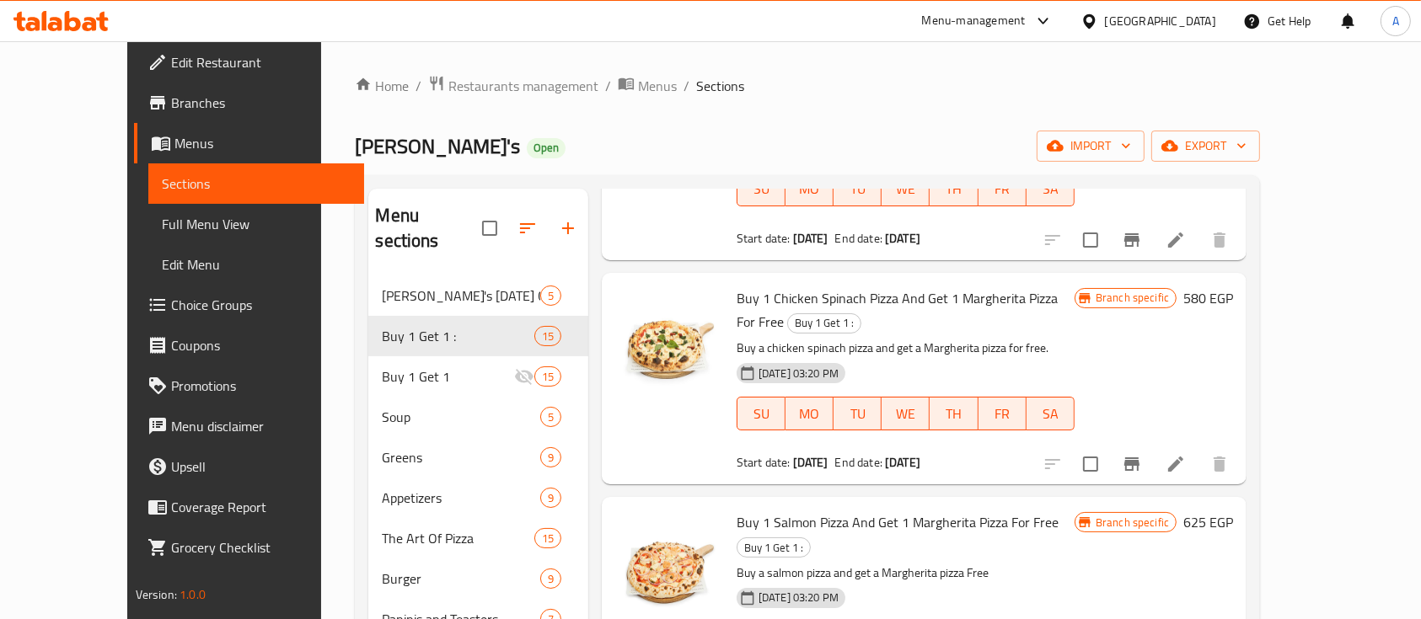
click at [797, 504] on div "Buy 1 Salmon Pizza And Get 1 Margherita Pizza For Free Buy 1 Get 1 : Buy a salm…" at bounding box center [905, 603] width 351 height 198
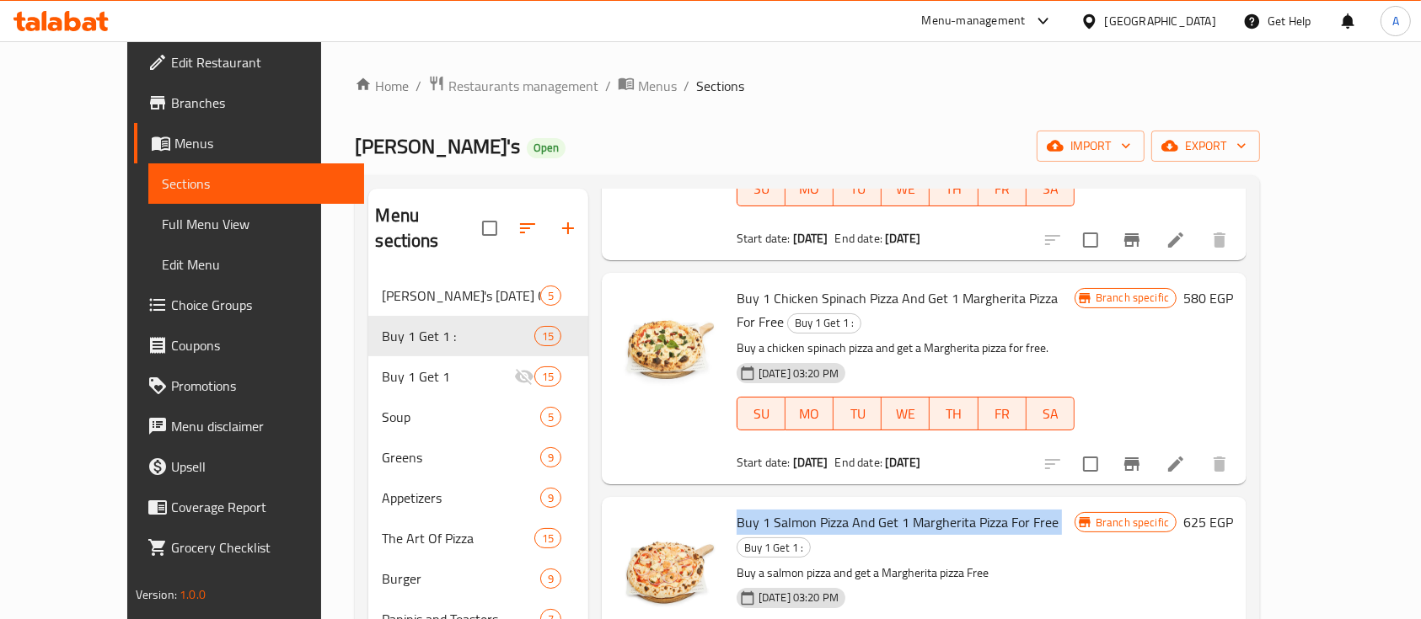
click at [797, 504] on div "Buy 1 Salmon Pizza And Get 1 Margherita Pizza For Free Buy 1 Get 1 : Buy a salm…" at bounding box center [905, 603] width 351 height 198
copy h6 "Buy 1 Salmon Pizza And Get 1 Margherita Pizza For Free"
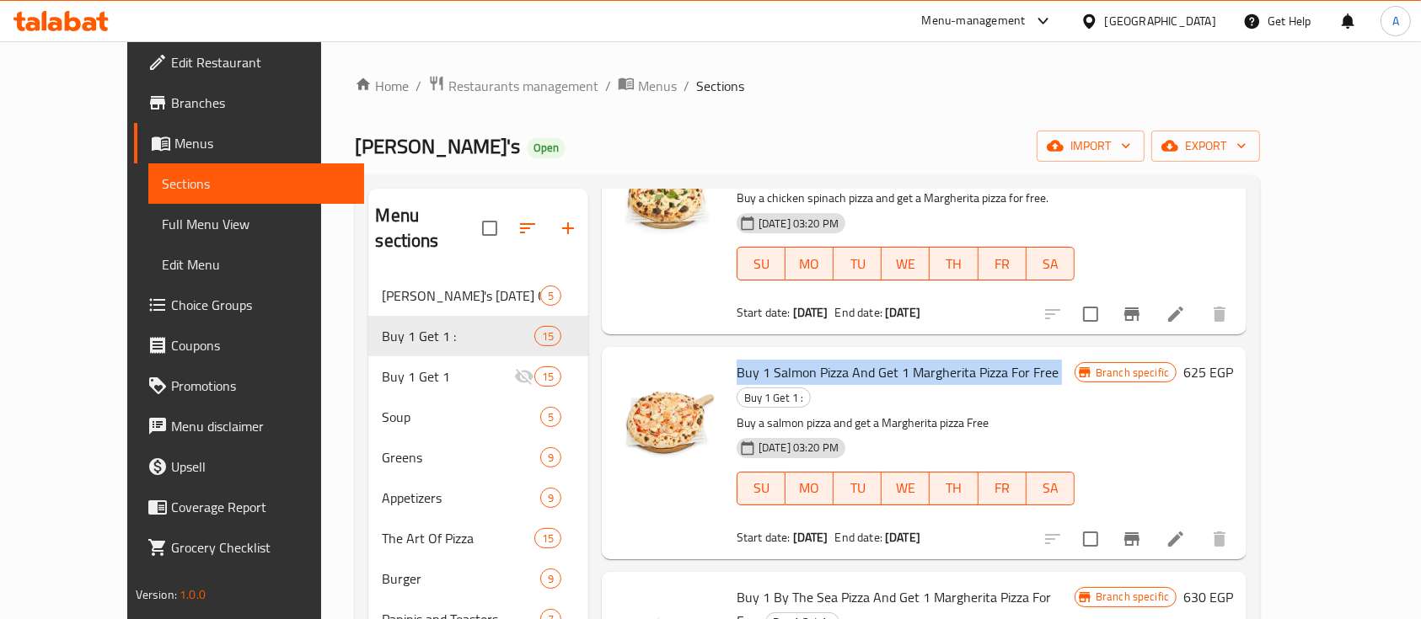
scroll to position [1056, 0]
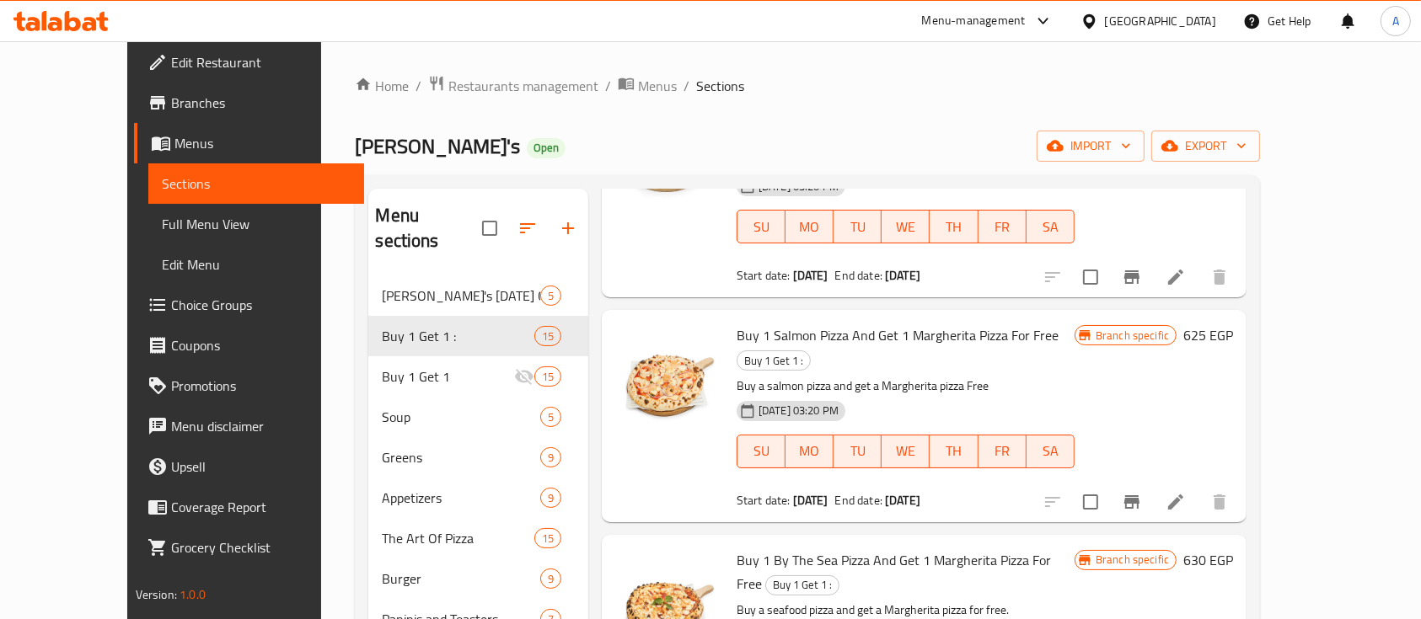
click at [793, 548] on span "Buy 1 By The Sea Pizza And Get 1 Margherita Pizza For Free" at bounding box center [893, 572] width 314 height 49
copy h6 "Buy 1 By The Sea Pizza And Get 1 Margherita Pizza For Free"
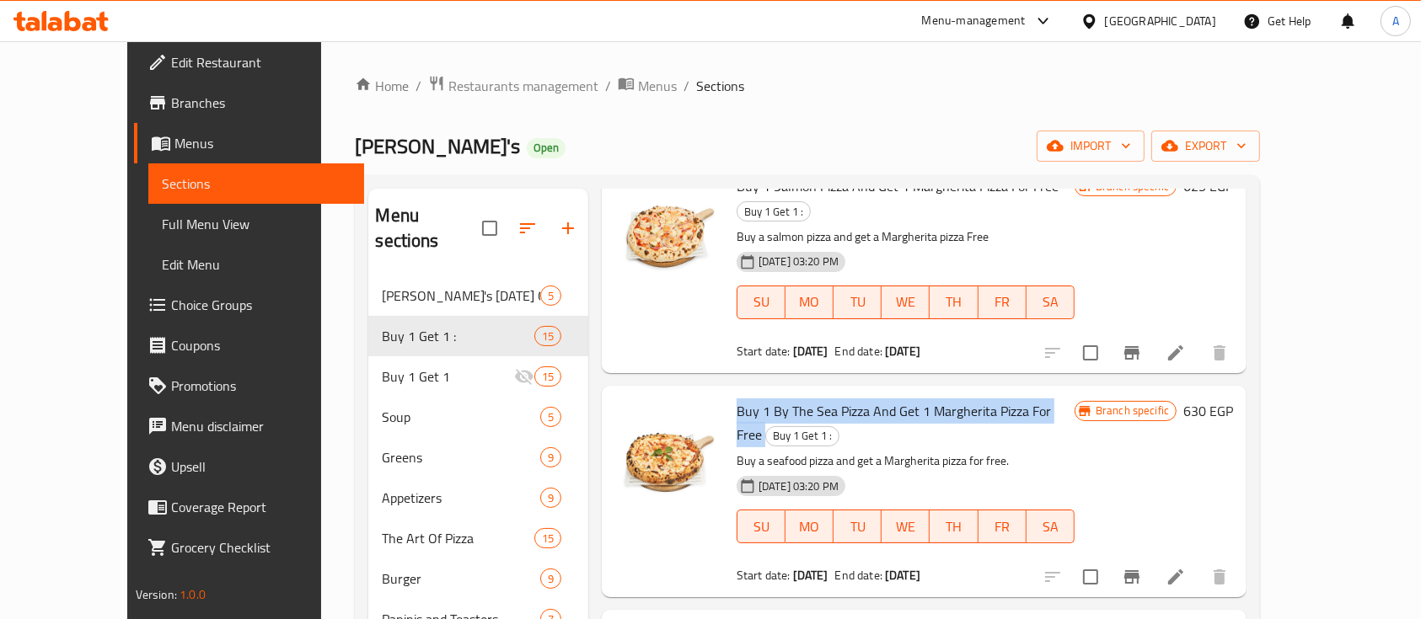
scroll to position [1243, 0]
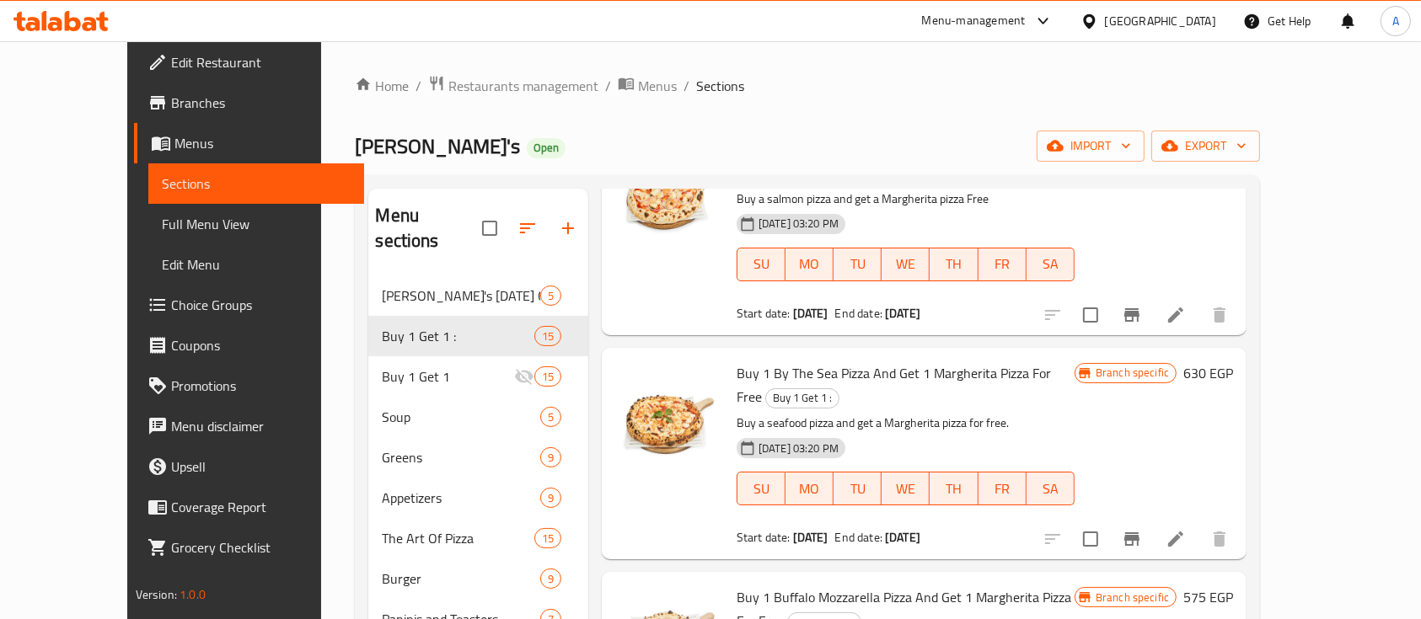
click at [792, 585] on span "Buy 1 Buffalo Mozzarella Pizza And Get 1 Margherita Pizza For Free" at bounding box center [903, 609] width 334 height 49
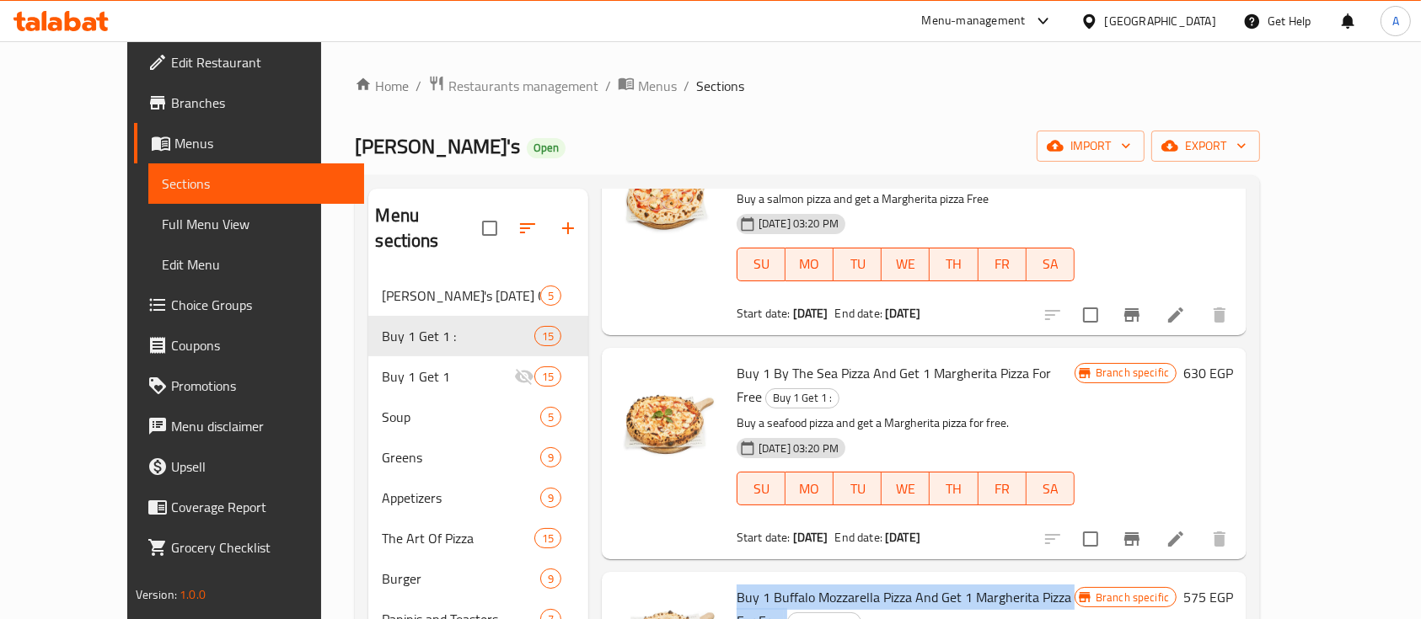
click at [792, 585] on span "Buy 1 Buffalo Mozzarella Pizza And Get 1 Margherita Pizza For Free" at bounding box center [903, 609] width 334 height 49
copy h6 "Buy 1 Buffalo Mozzarella Pizza And Get 1 Margherita Pizza For Free"
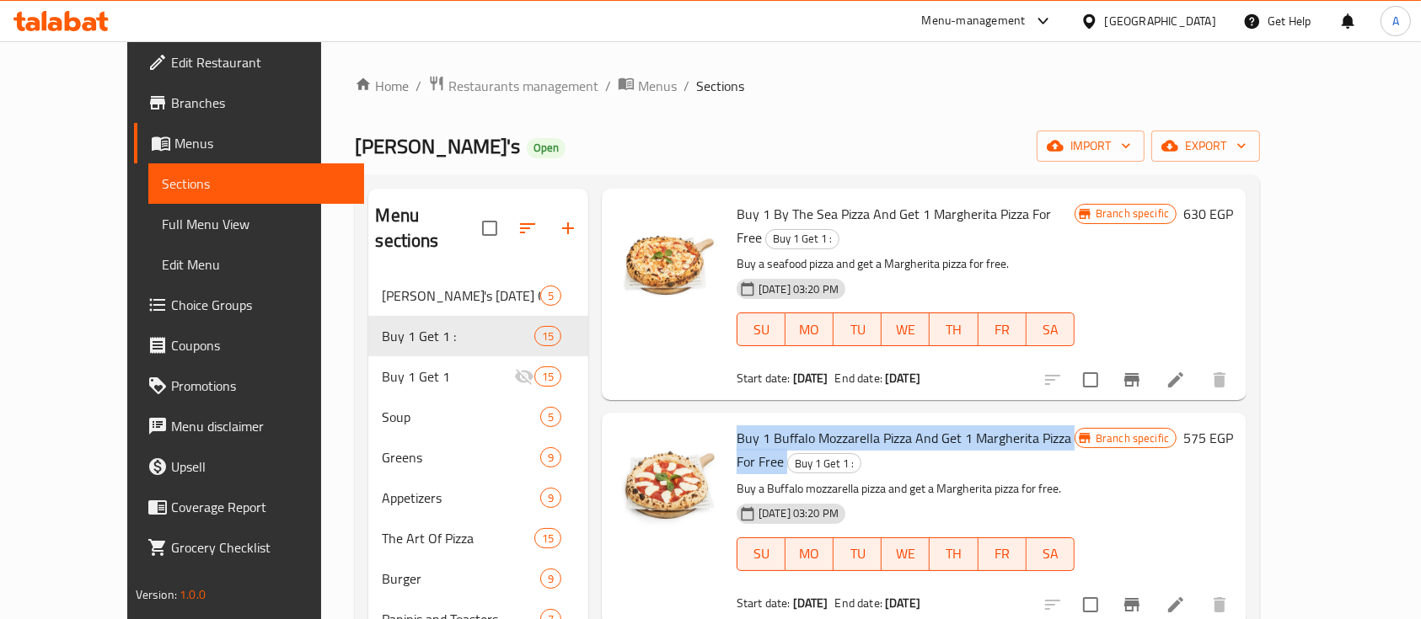
scroll to position [1430, 0]
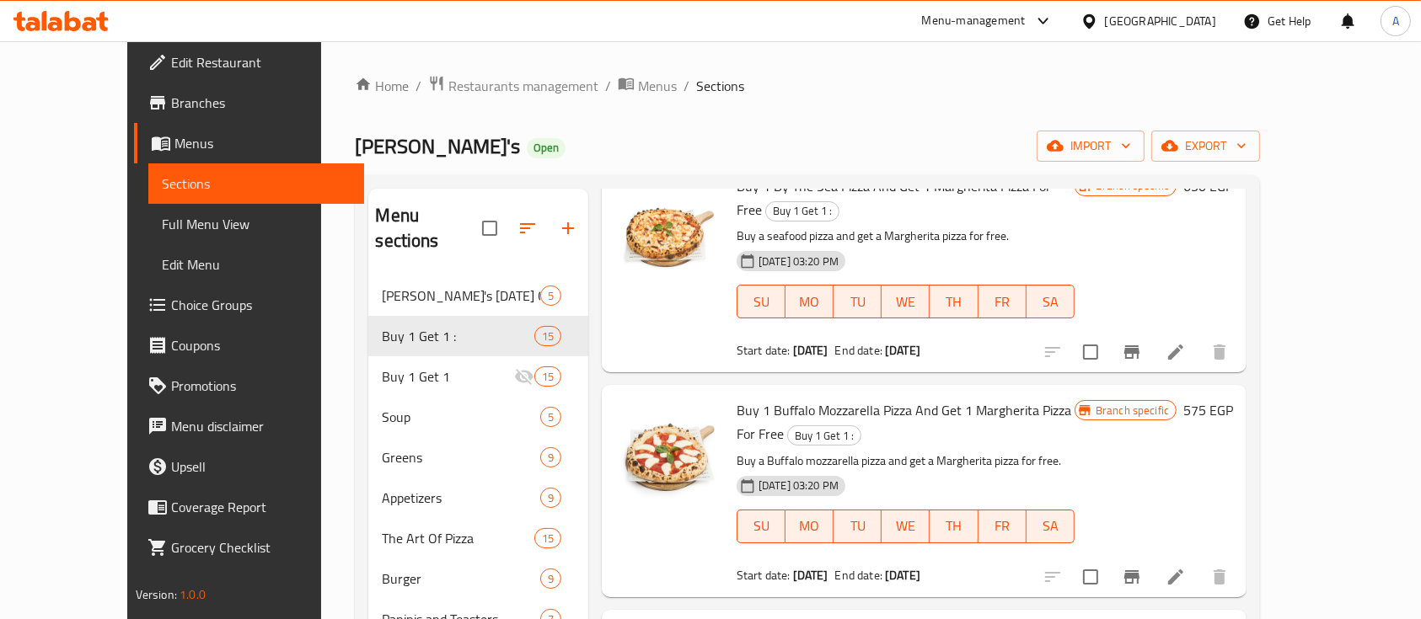
copy h6 "Buy 1 Vegetariana Pizza And Get 1 Margherita Pizza For Free"
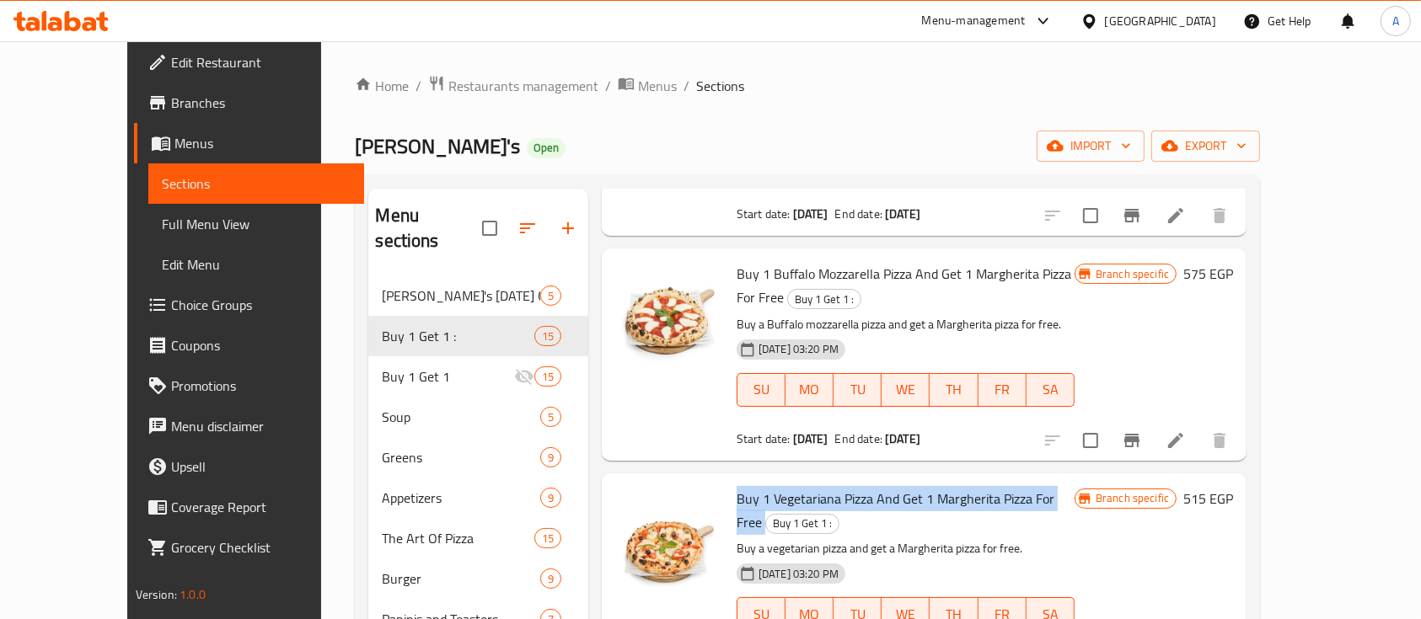
scroll to position [1580, 0]
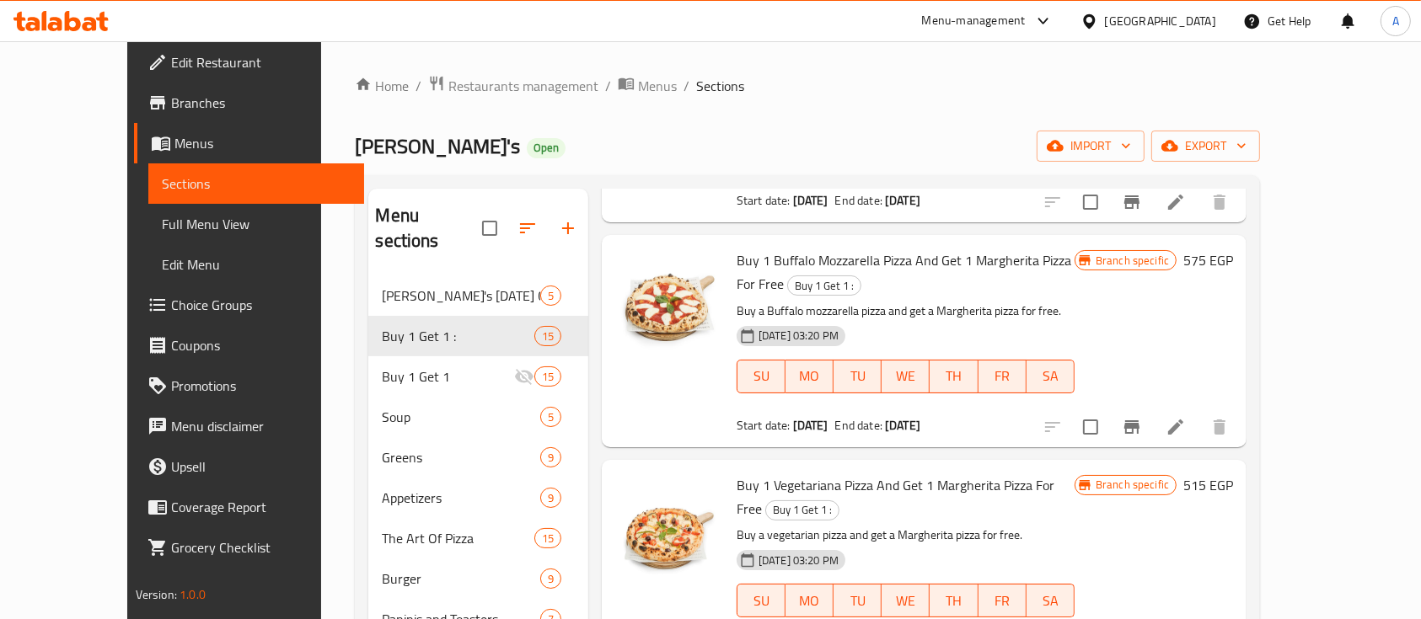
copy h6 "Buy 1 White Mushroom Truffle Pizza And Get 1 Margherita Pizza For Free"
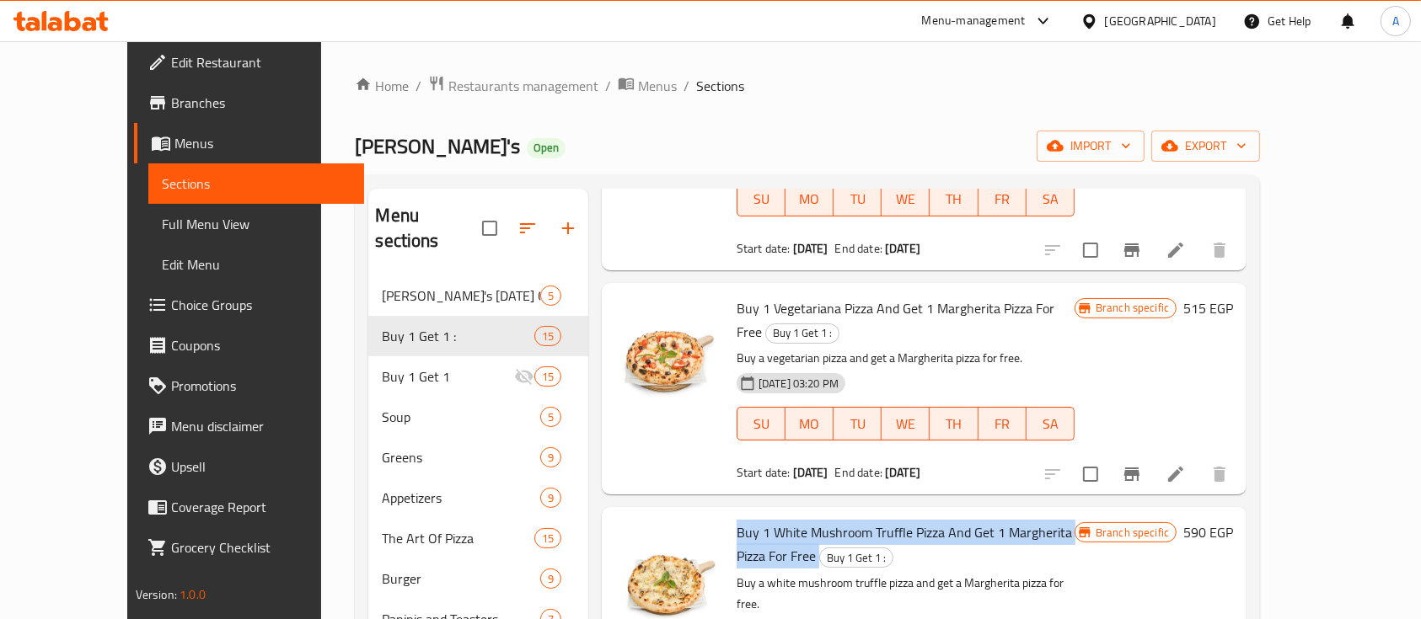
scroll to position [1767, 0]
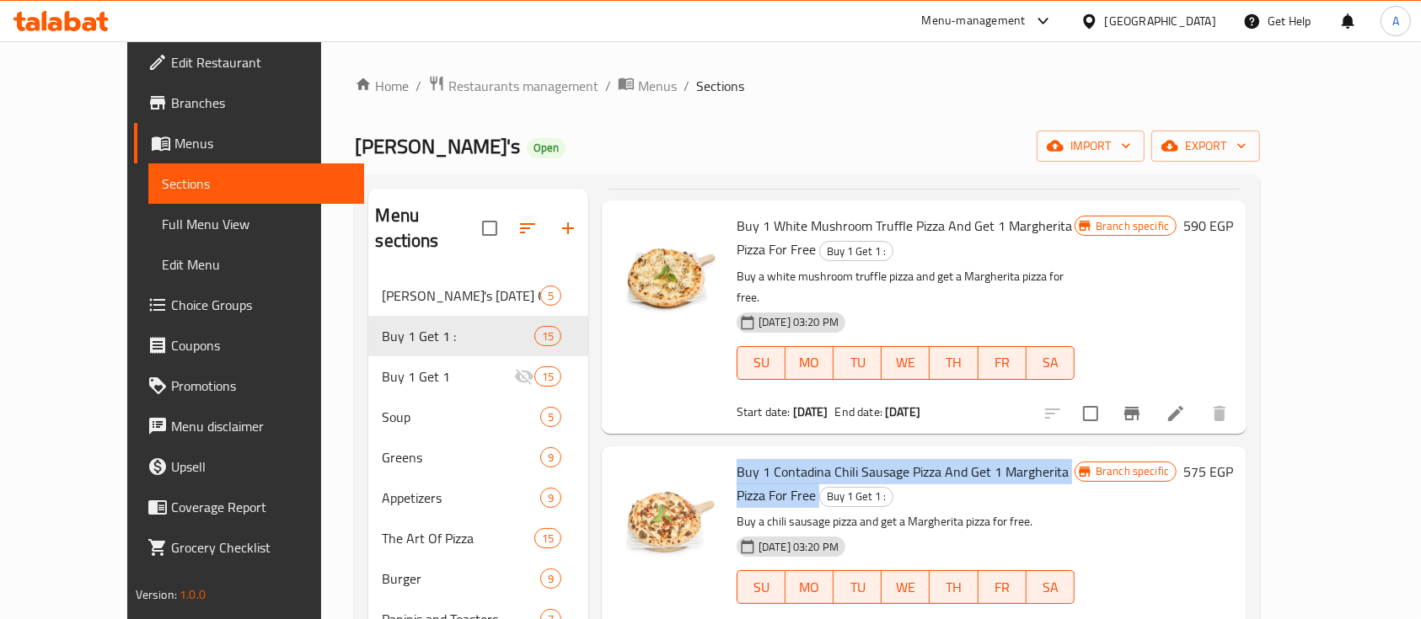
scroll to position [2067, 0]
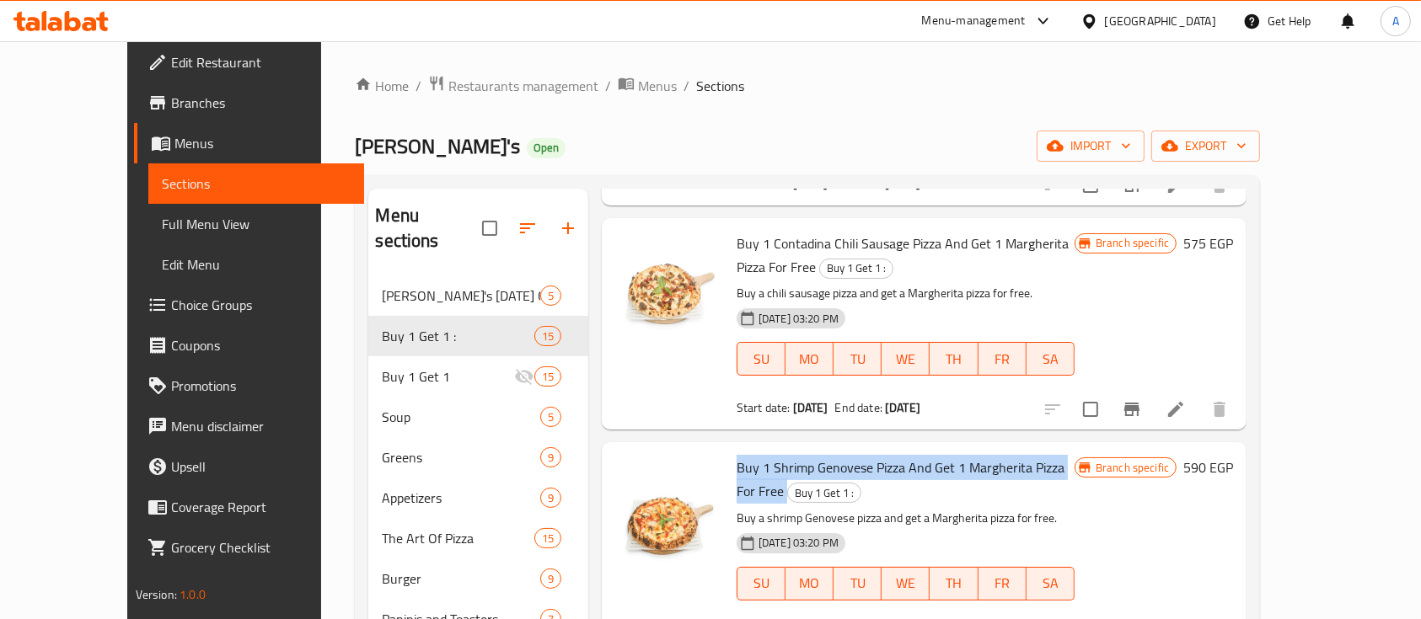
scroll to position [2307, 0]
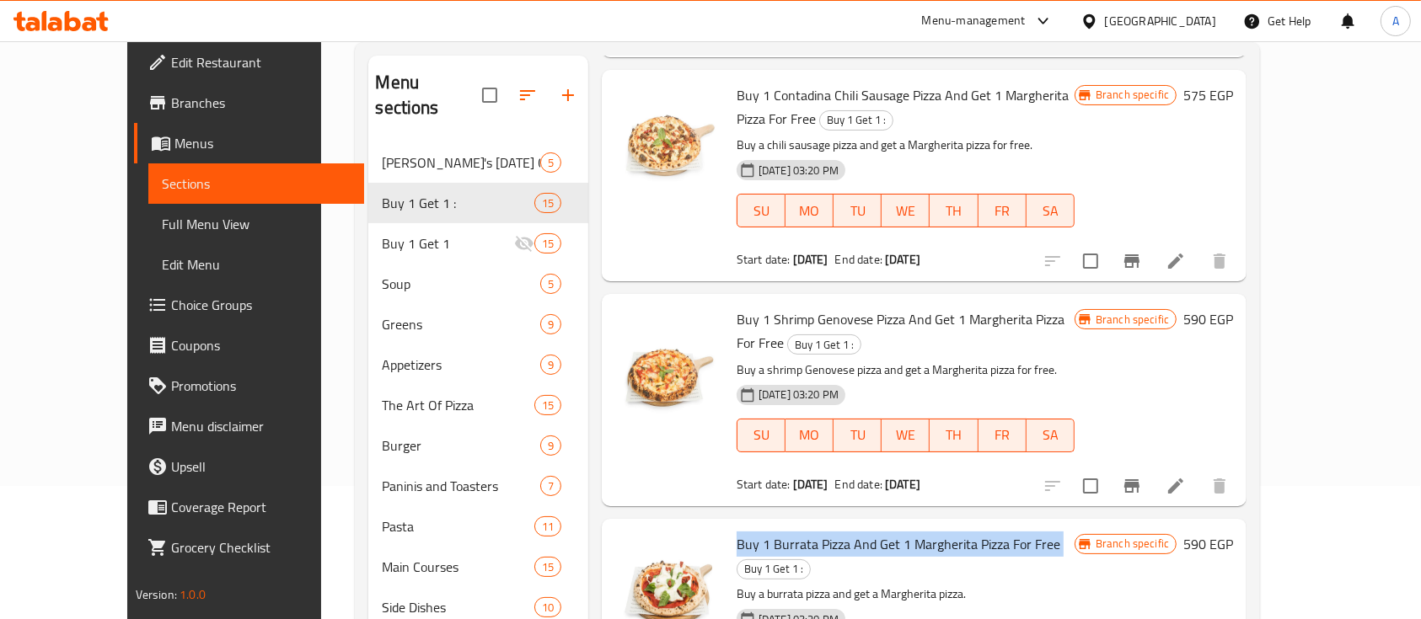
scroll to position [149, 0]
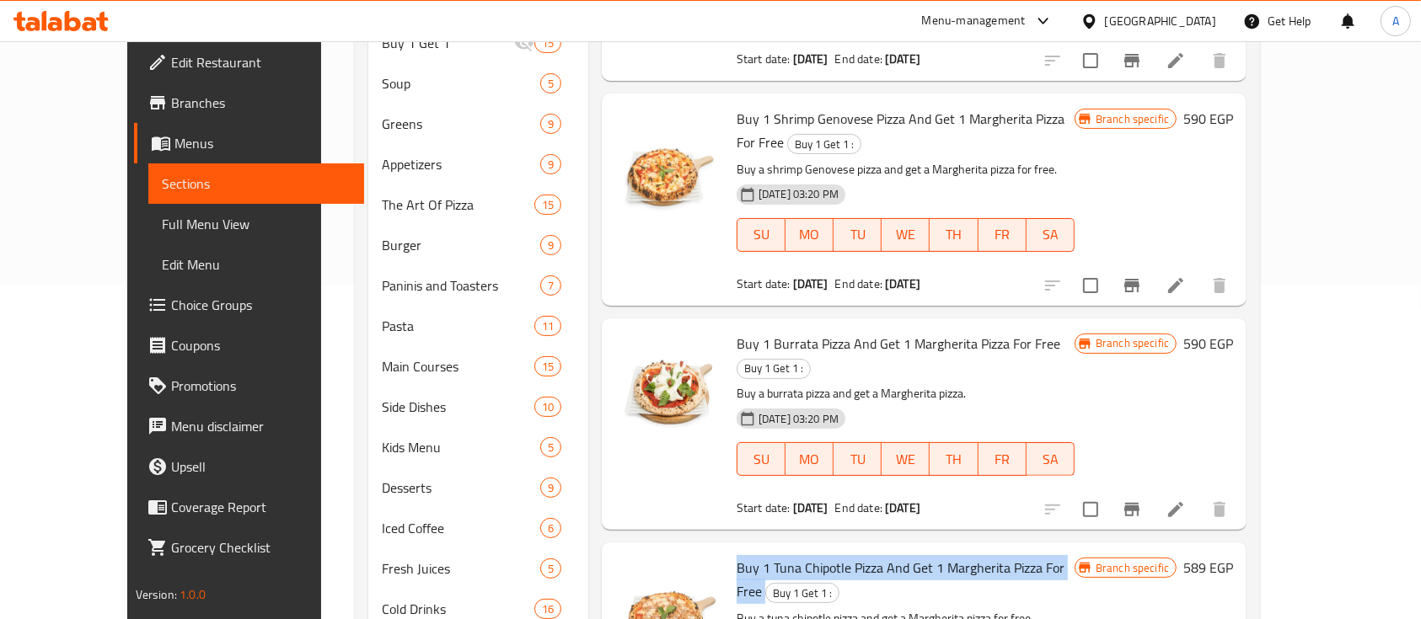
scroll to position [337, 0]
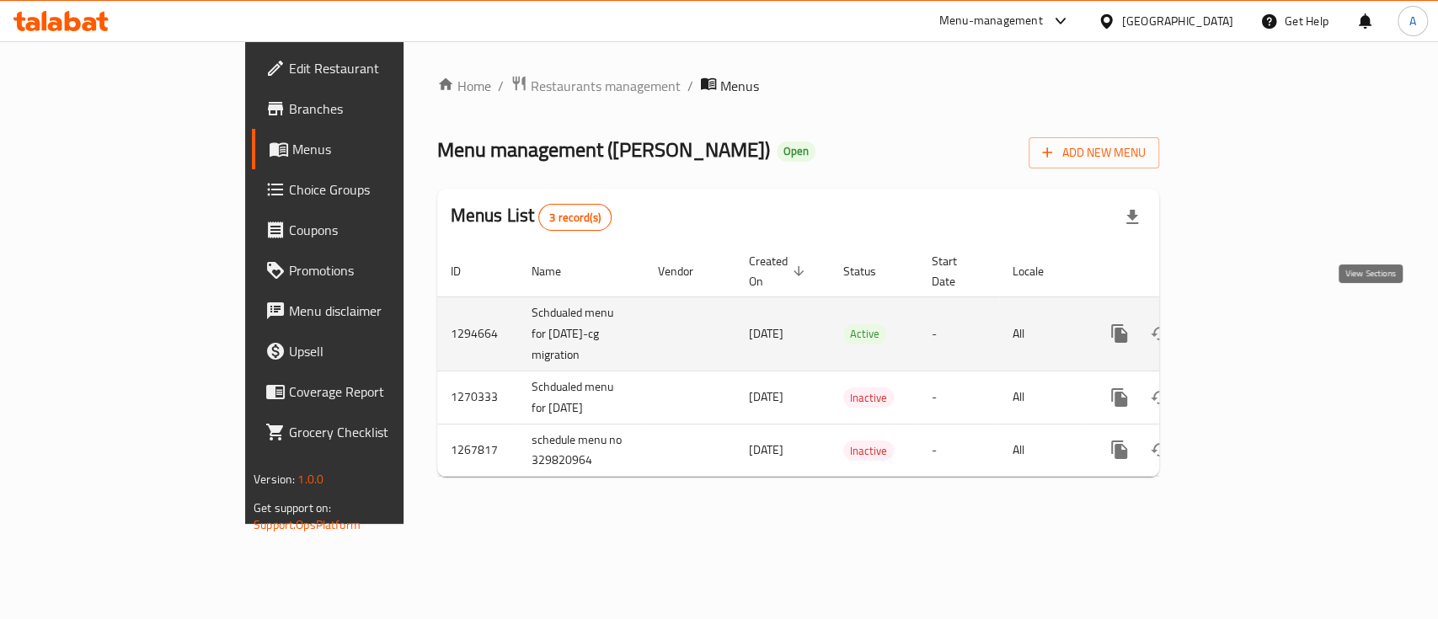
click at [1251, 324] on icon "enhanced table" at bounding box center [1241, 334] width 20 height 20
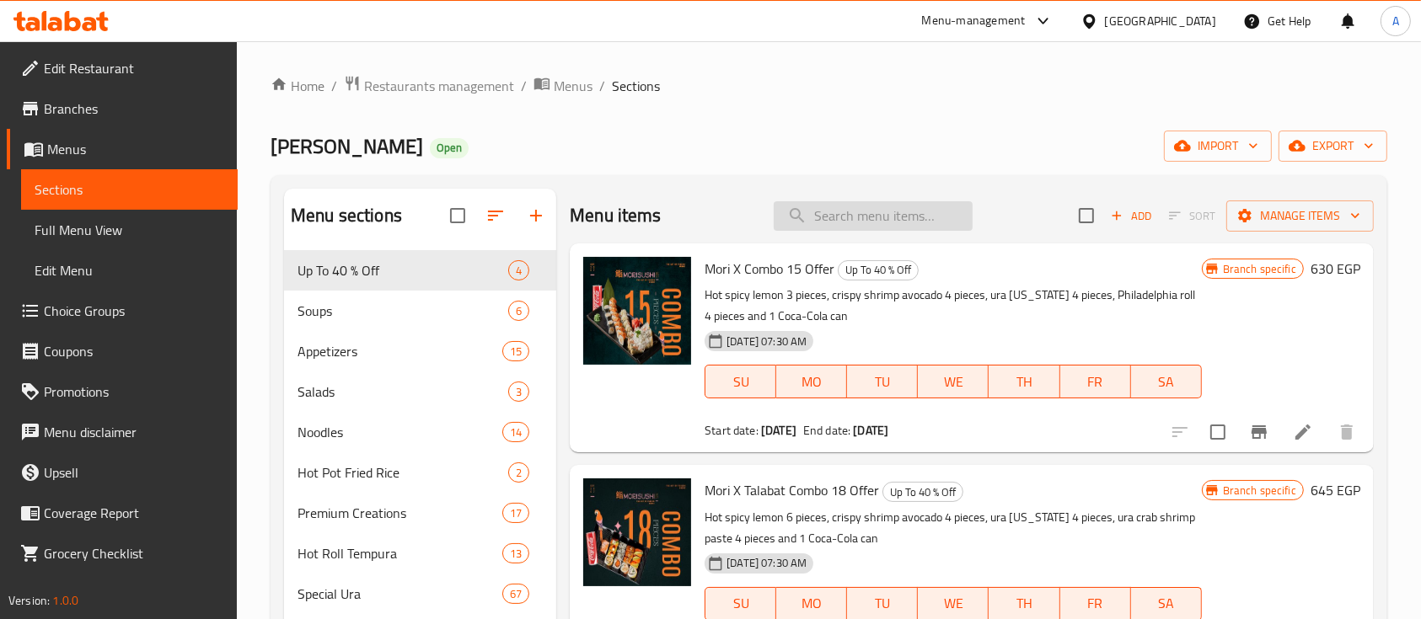
click at [883, 210] on input "search" at bounding box center [872, 215] width 199 height 29
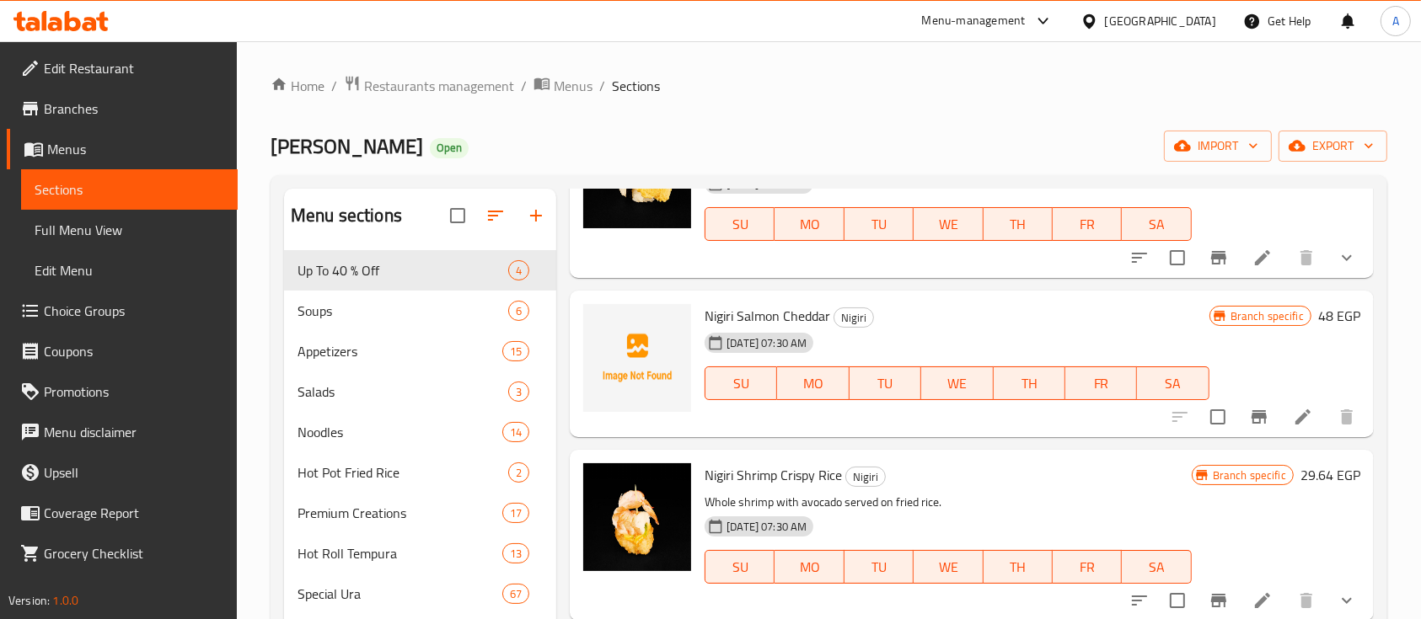
scroll to position [2658, 0]
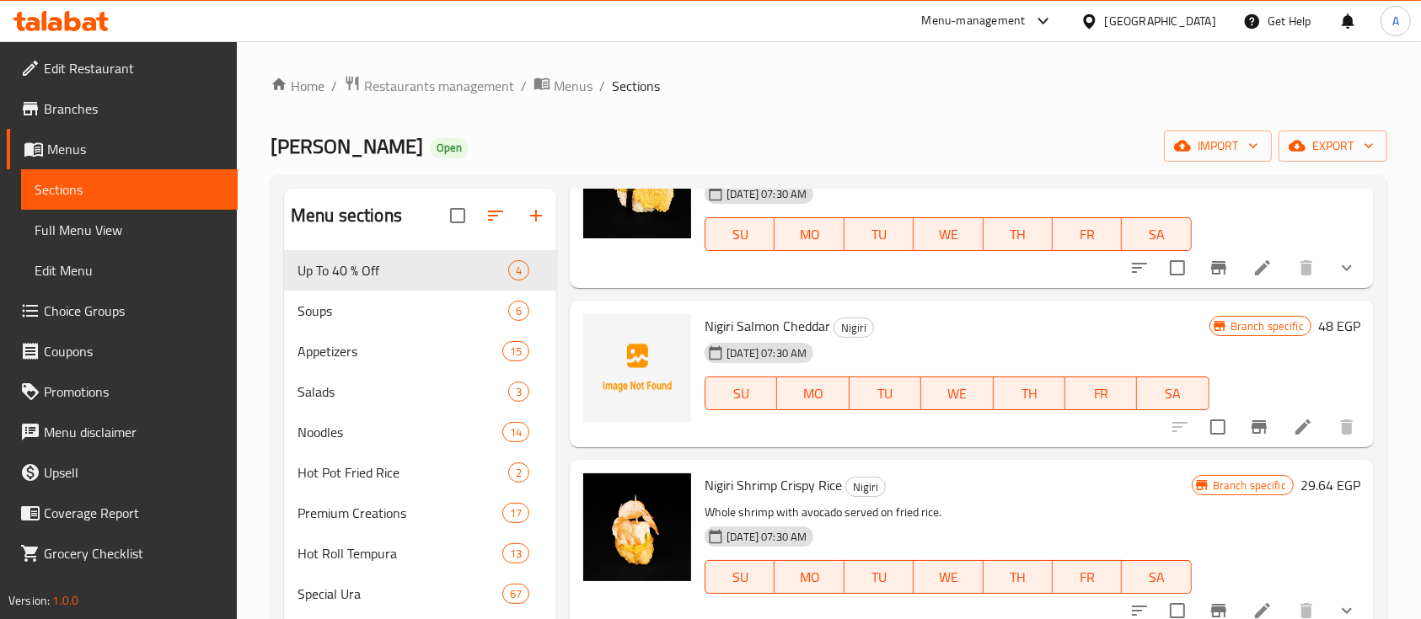
click at [707, 339] on span "Nigiri Salmon Cheddar" at bounding box center [767, 325] width 126 height 25
copy span "Nigiri"
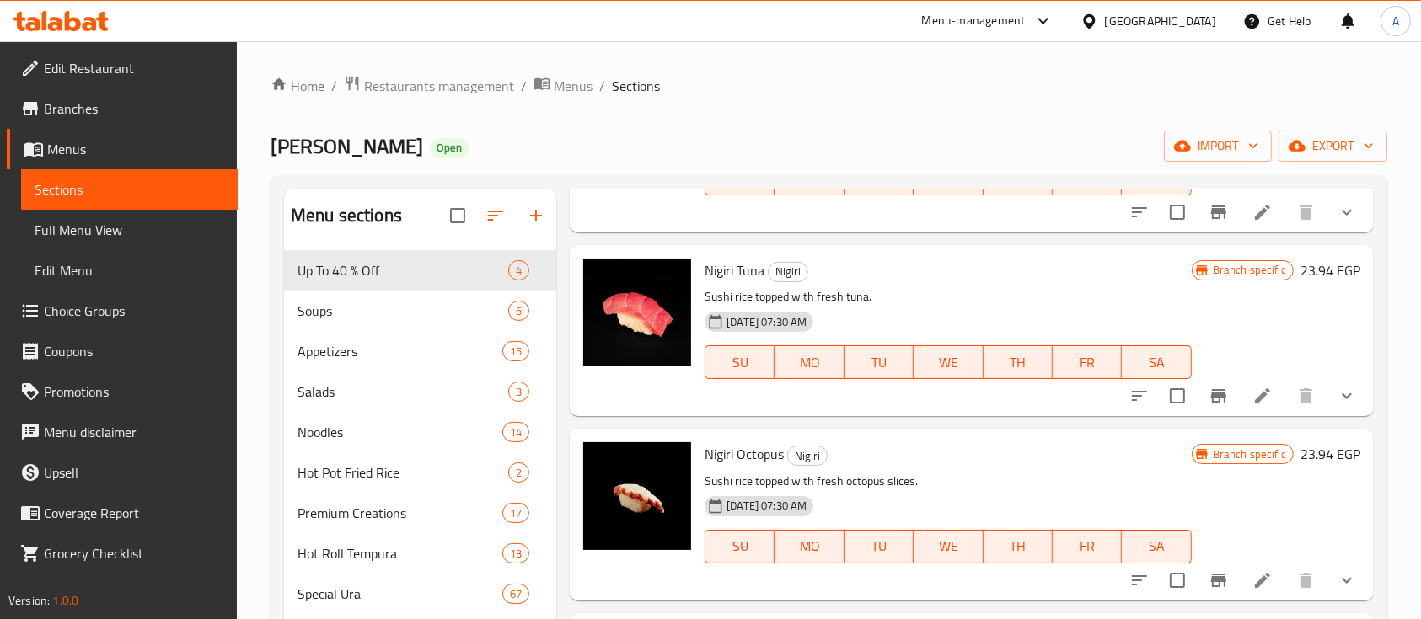
scroll to position [0, 0]
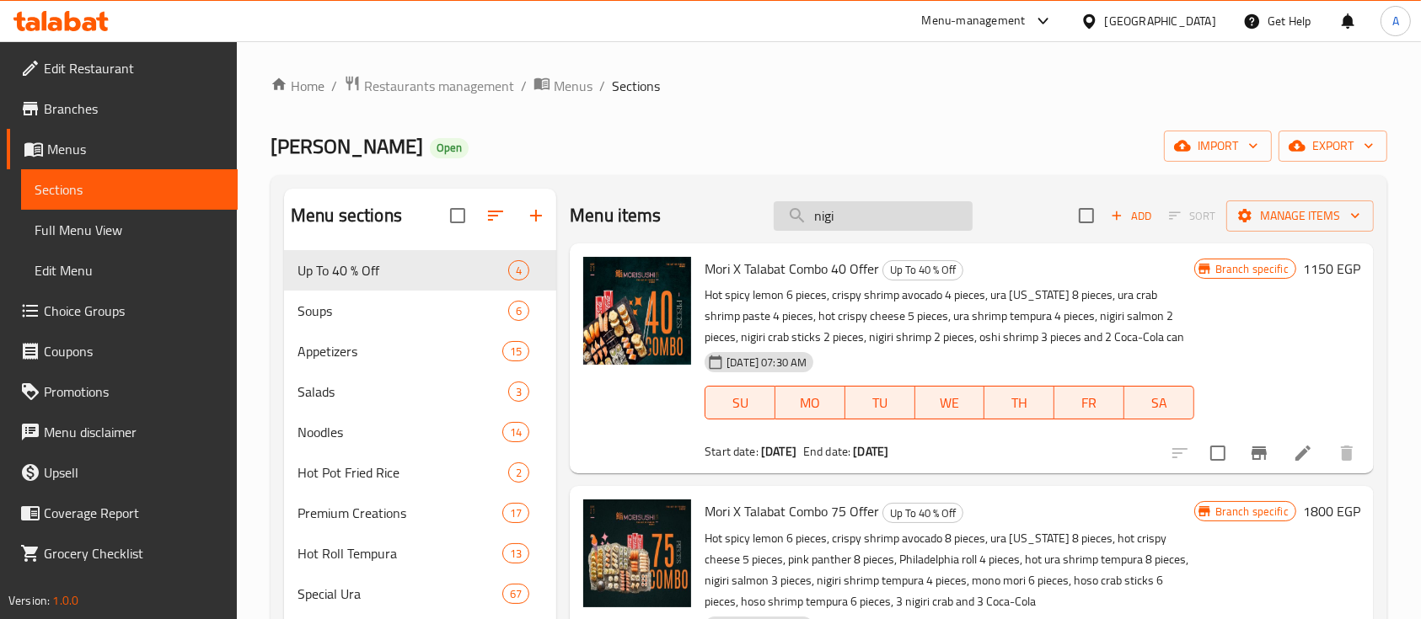
click at [861, 220] on input "nigi" at bounding box center [872, 215] width 199 height 29
paste input "Nigiri"
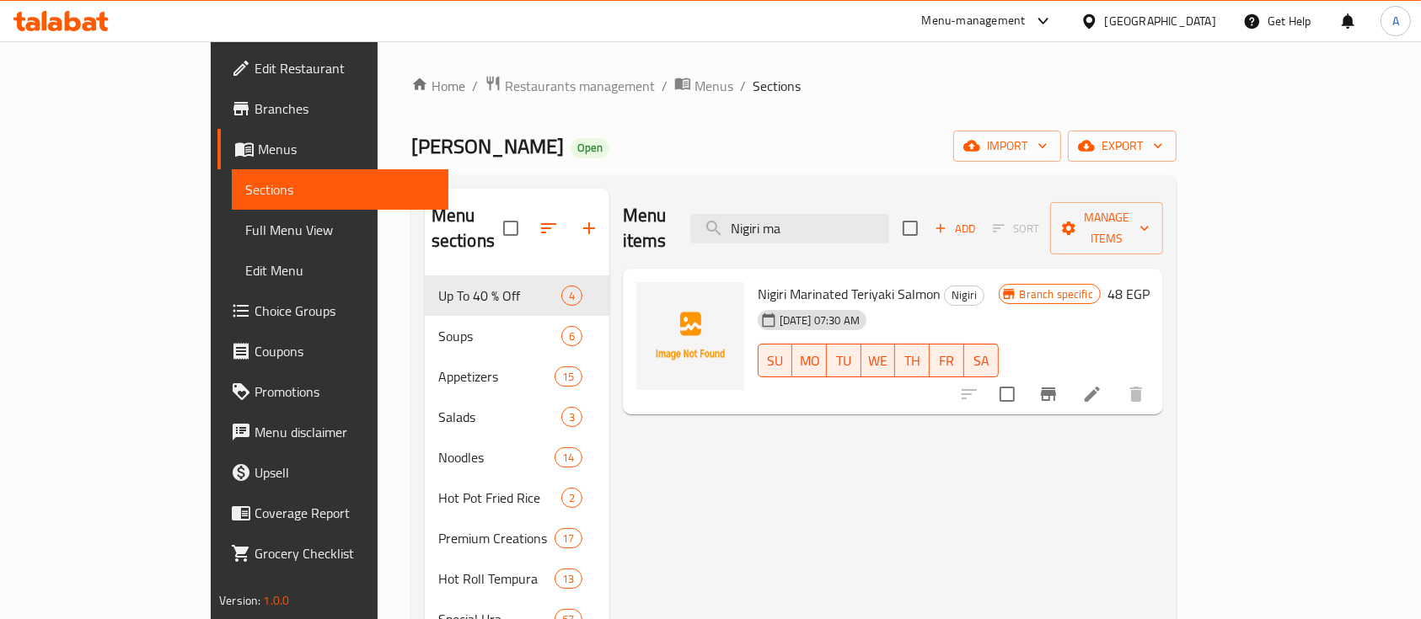
type input "Nigiri ma"
click at [1100, 387] on icon at bounding box center [1091, 394] width 15 height 15
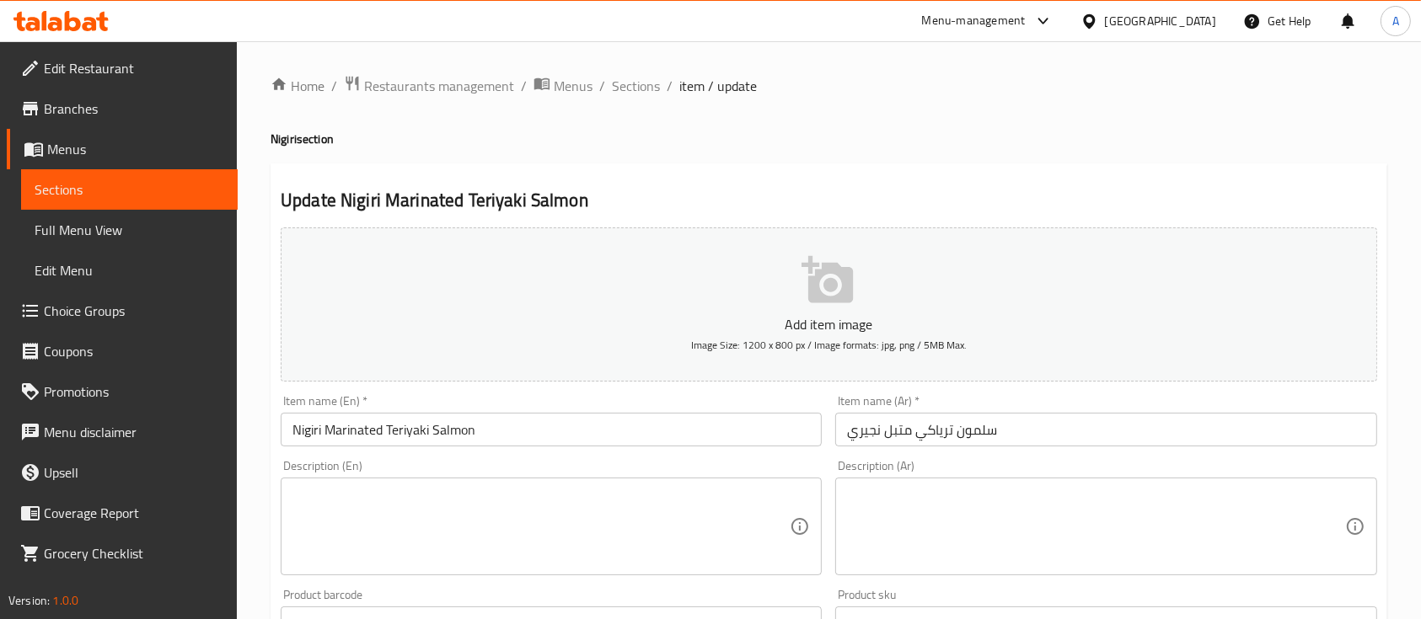
click at [784, 261] on div "Home / Restaurants management / Menus / Sections / item / update Nigiri section…" at bounding box center [828, 616] width 1116 height 1082
click at [784, 261] on button "Add item image Image Size: 1200 x 800 px / Image formats: jpg, png / 5MB Max." at bounding box center [829, 304] width 1096 height 154
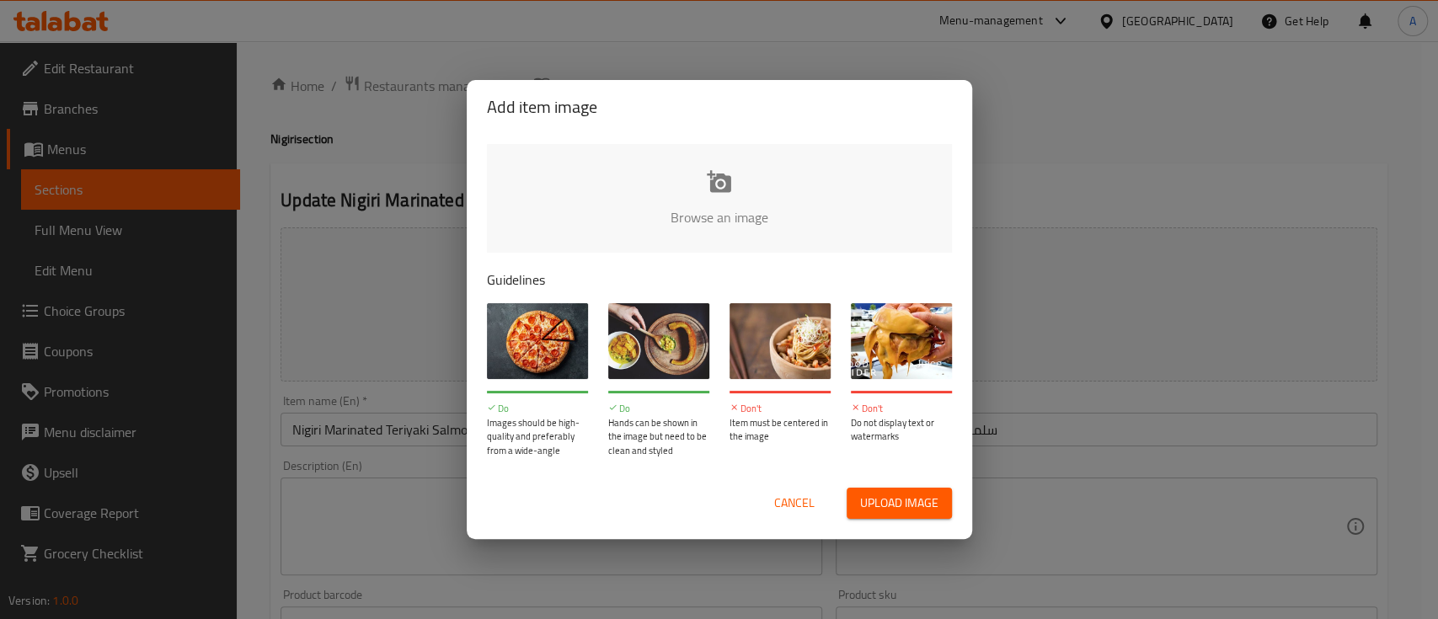
click at [750, 222] on input "file" at bounding box center [1289, 223] width 1604 height 158
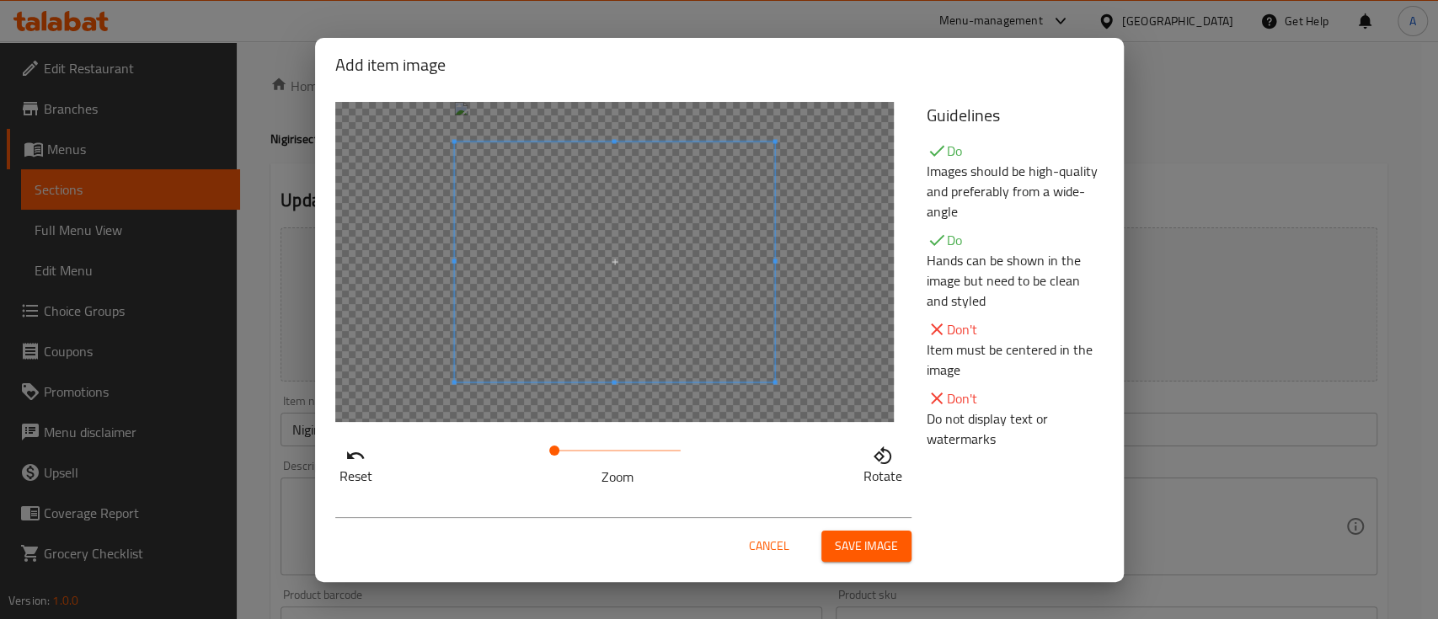
click at [882, 539] on span "Save image" at bounding box center [866, 546] width 63 height 21
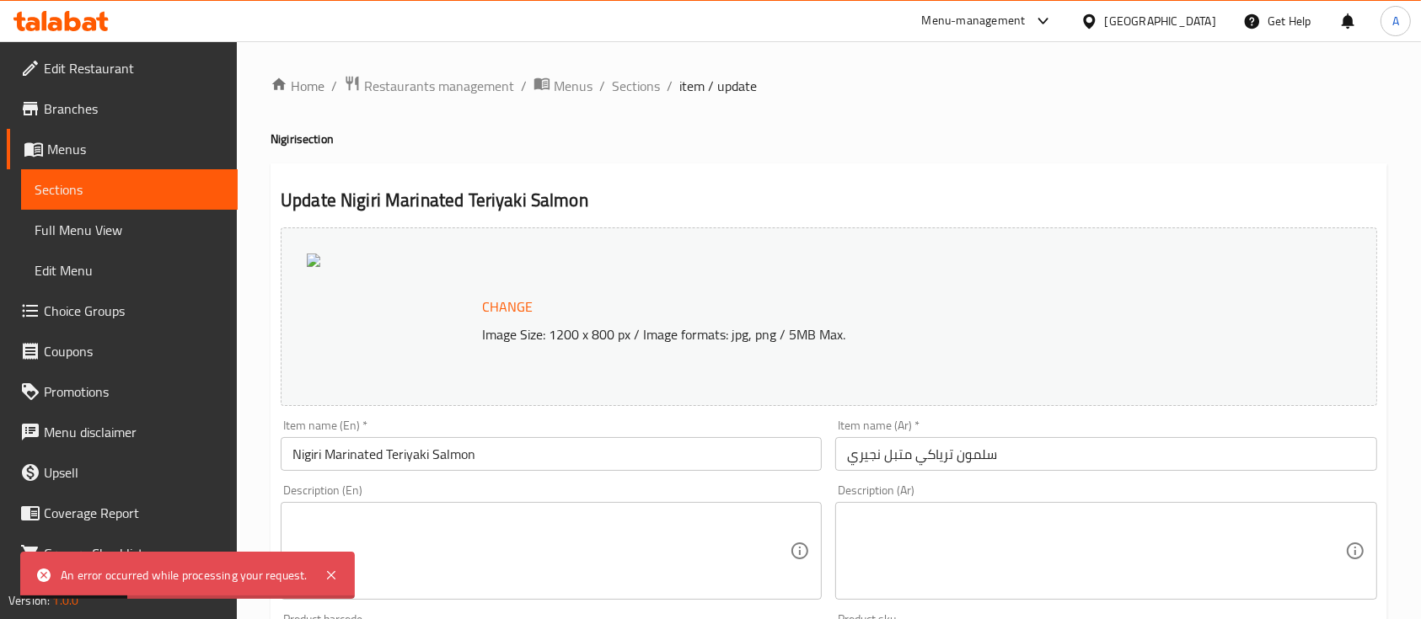
click at [511, 302] on span "Change" at bounding box center [507, 307] width 51 height 24
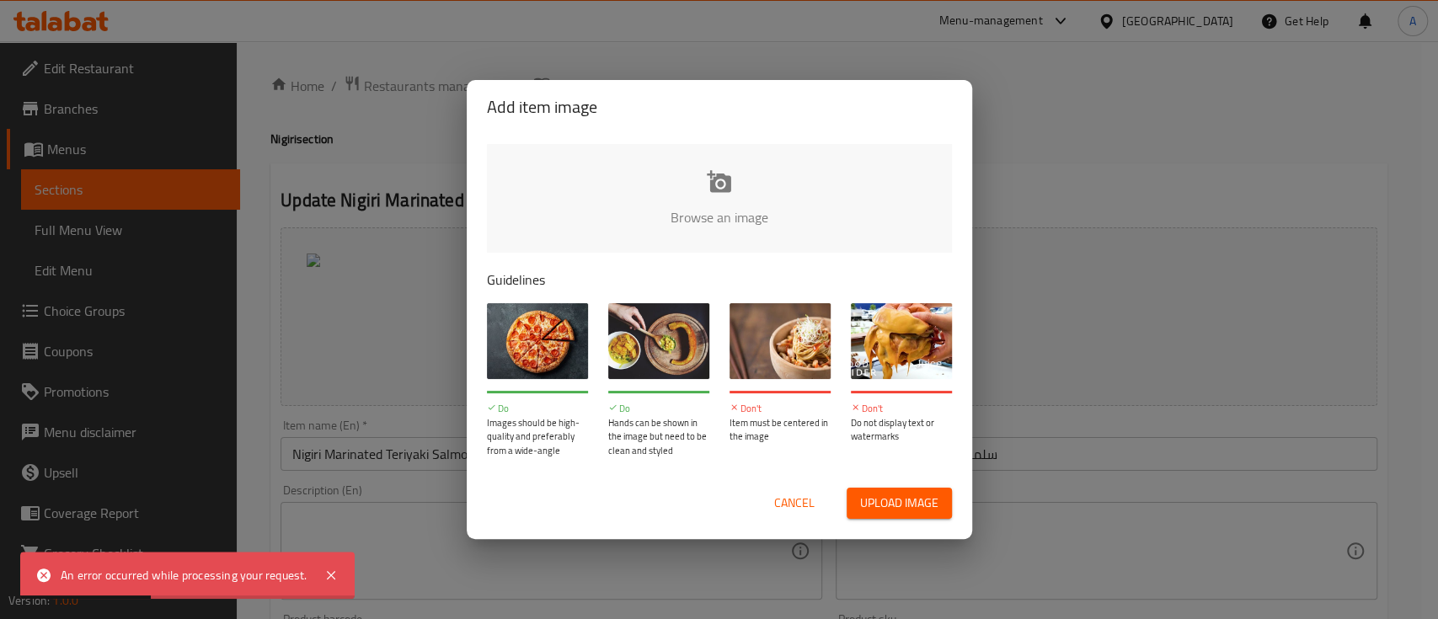
click at [755, 219] on input "file" at bounding box center [1289, 223] width 1604 height 158
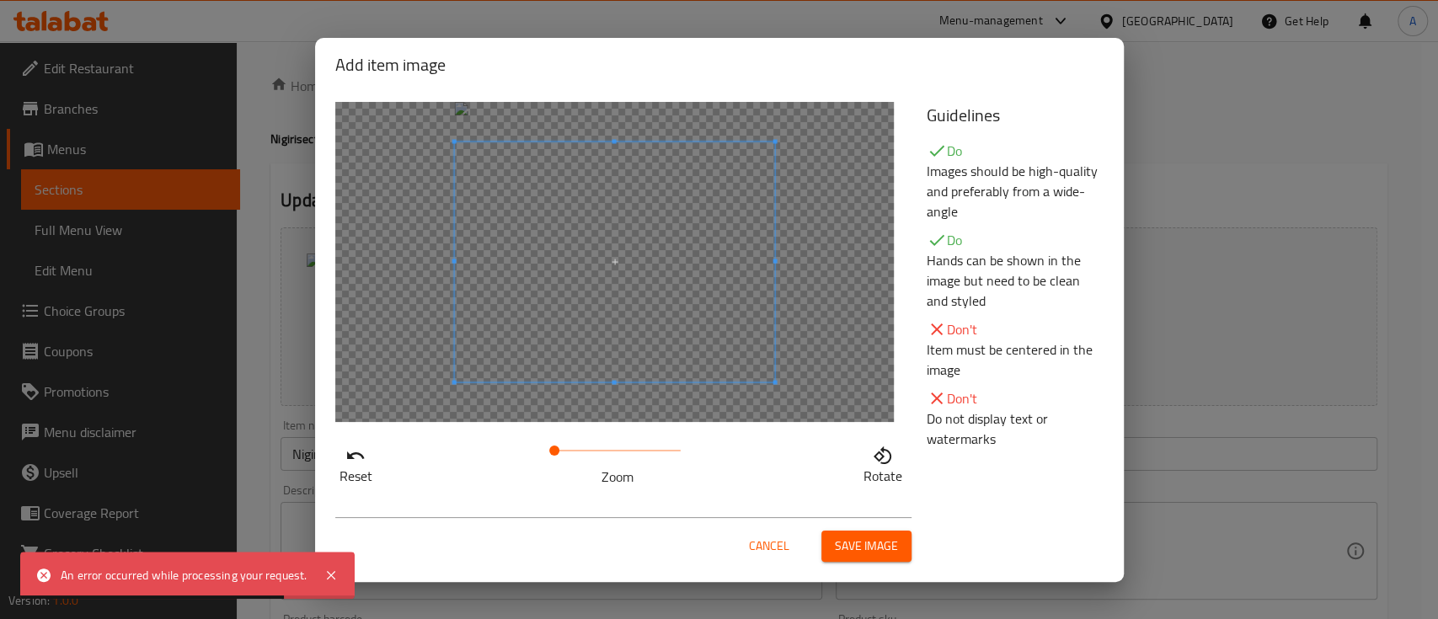
click at [871, 553] on span "Save image" at bounding box center [866, 546] width 63 height 21
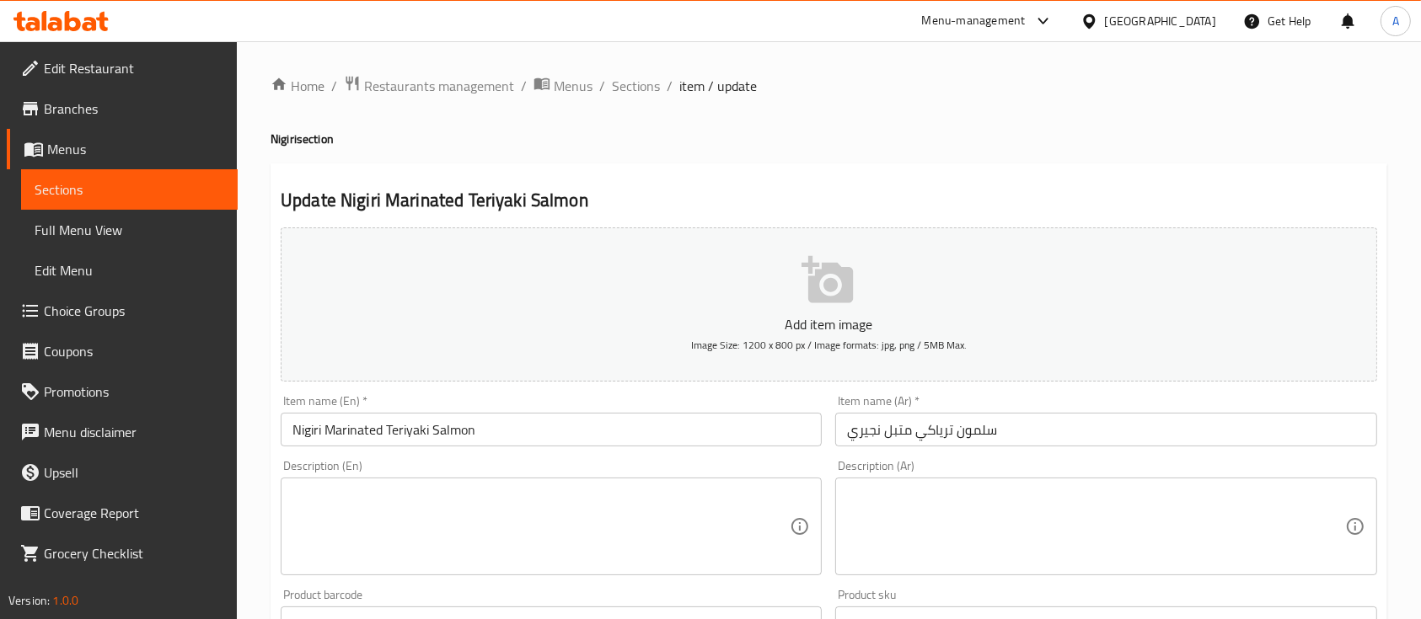
click at [861, 302] on button "Add item image Image Size: 1200 x 800 px / Image formats: jpg, png / 5MB Max." at bounding box center [829, 304] width 1096 height 154
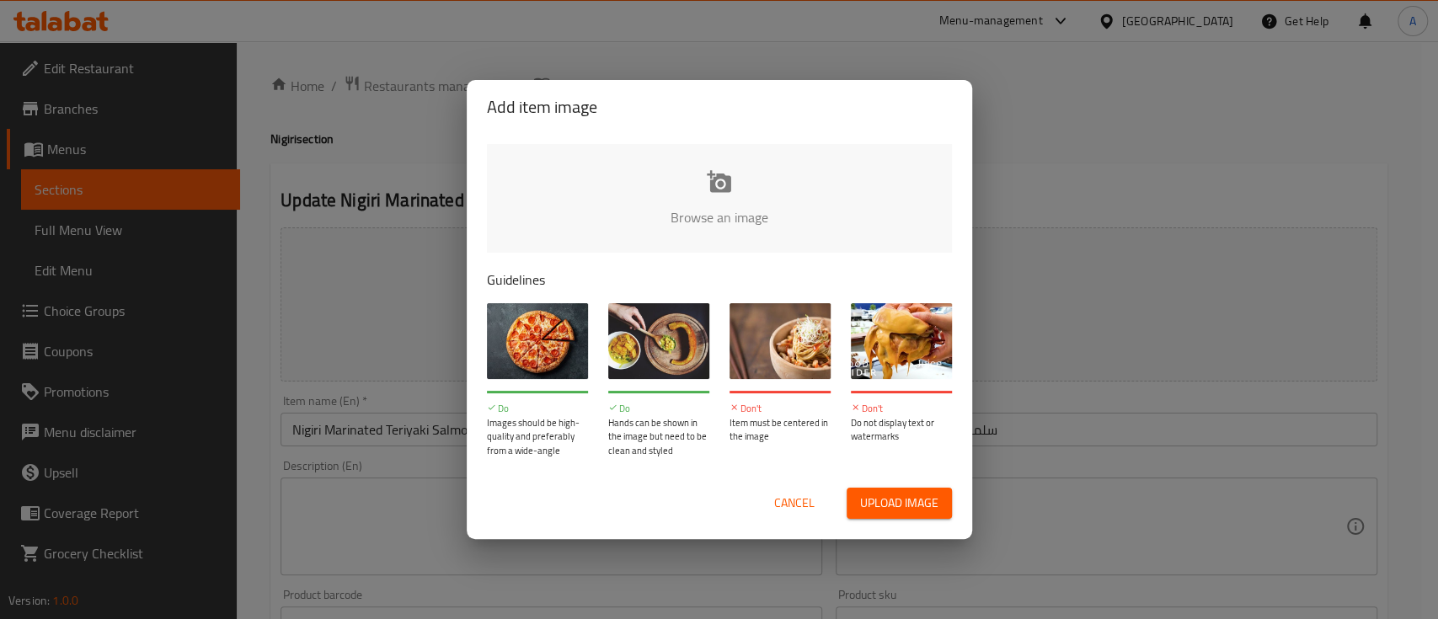
click at [672, 169] on input "file" at bounding box center [1289, 223] width 1604 height 158
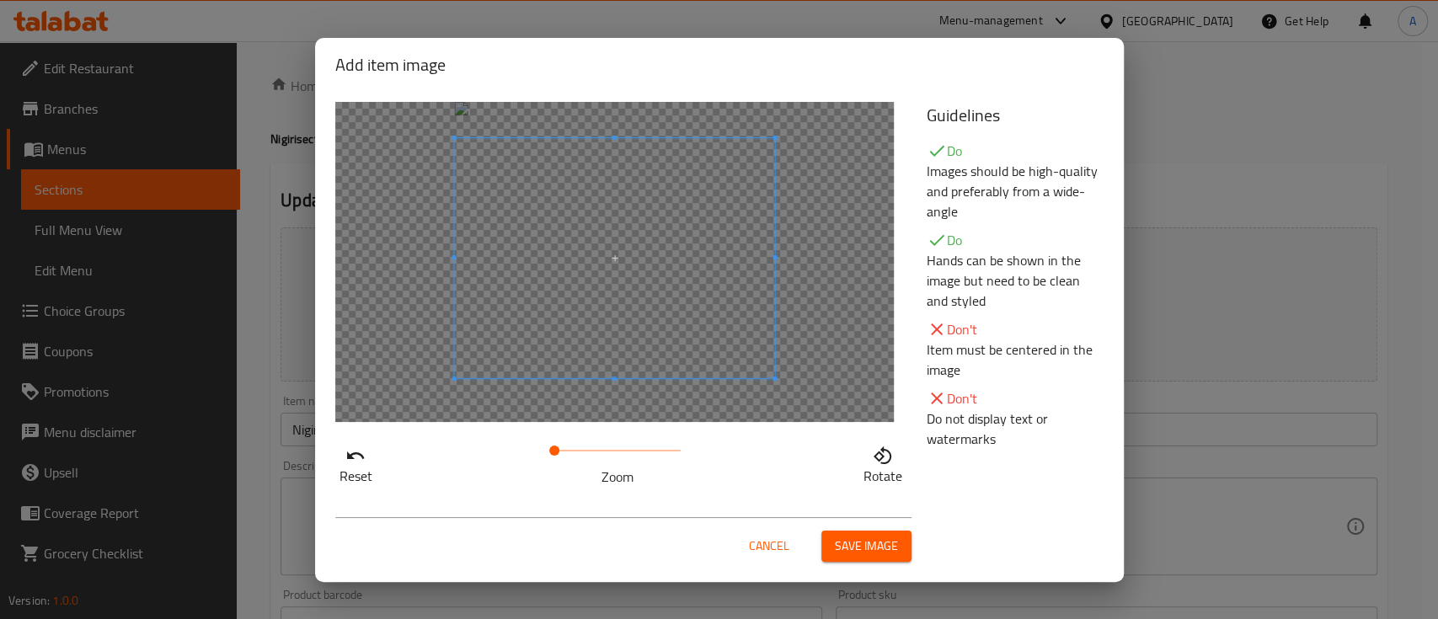
click at [676, 348] on span at bounding box center [614, 258] width 320 height 240
click at [864, 548] on span "Save image" at bounding box center [866, 546] width 63 height 21
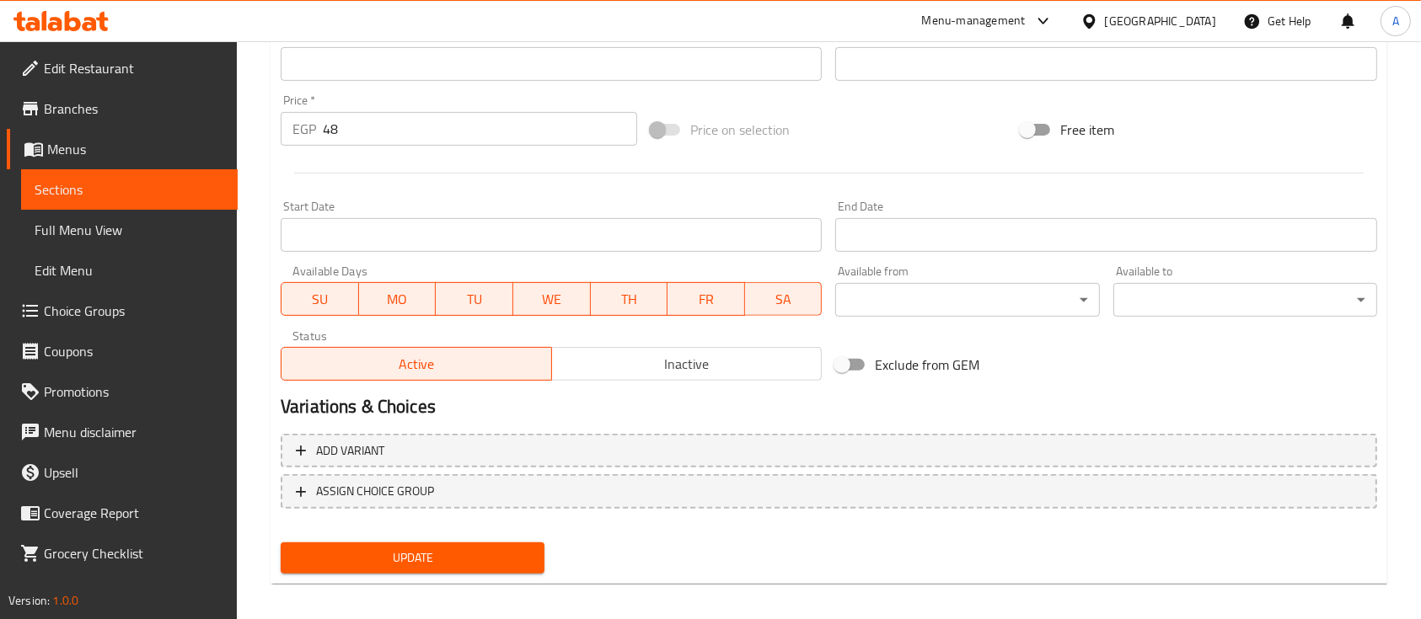
scroll to position [595, 0]
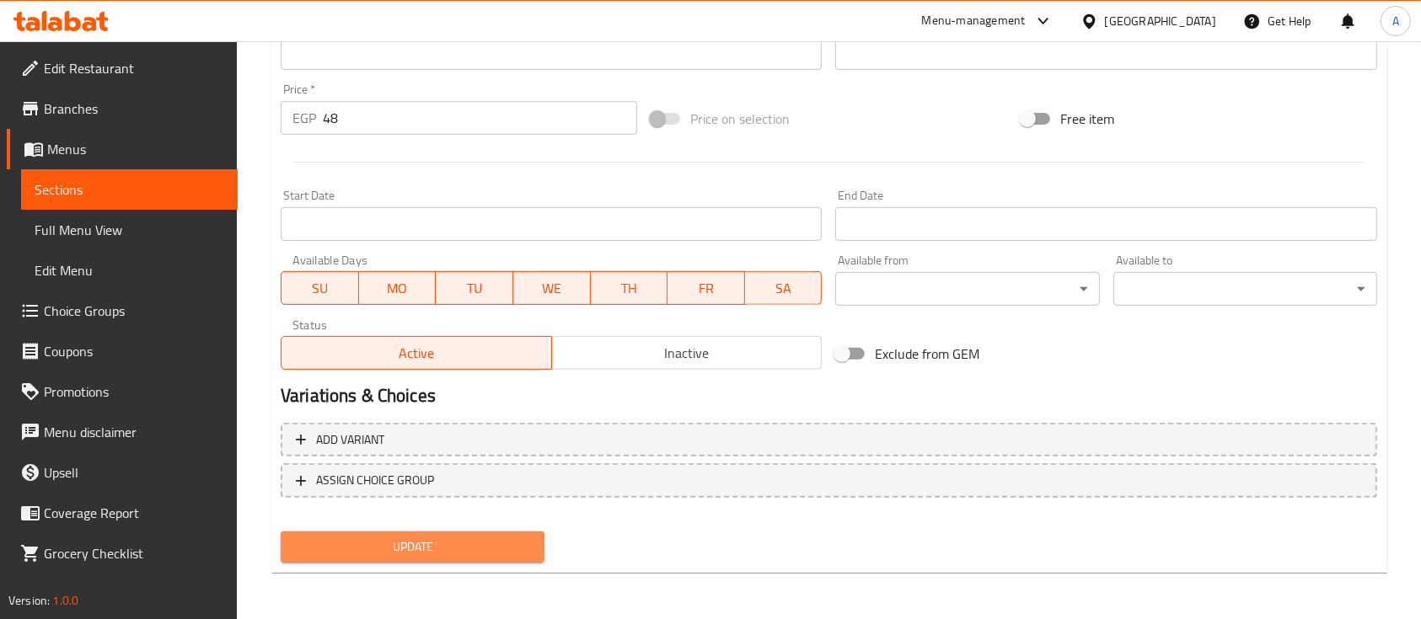
click at [423, 543] on span "Update" at bounding box center [412, 547] width 237 height 21
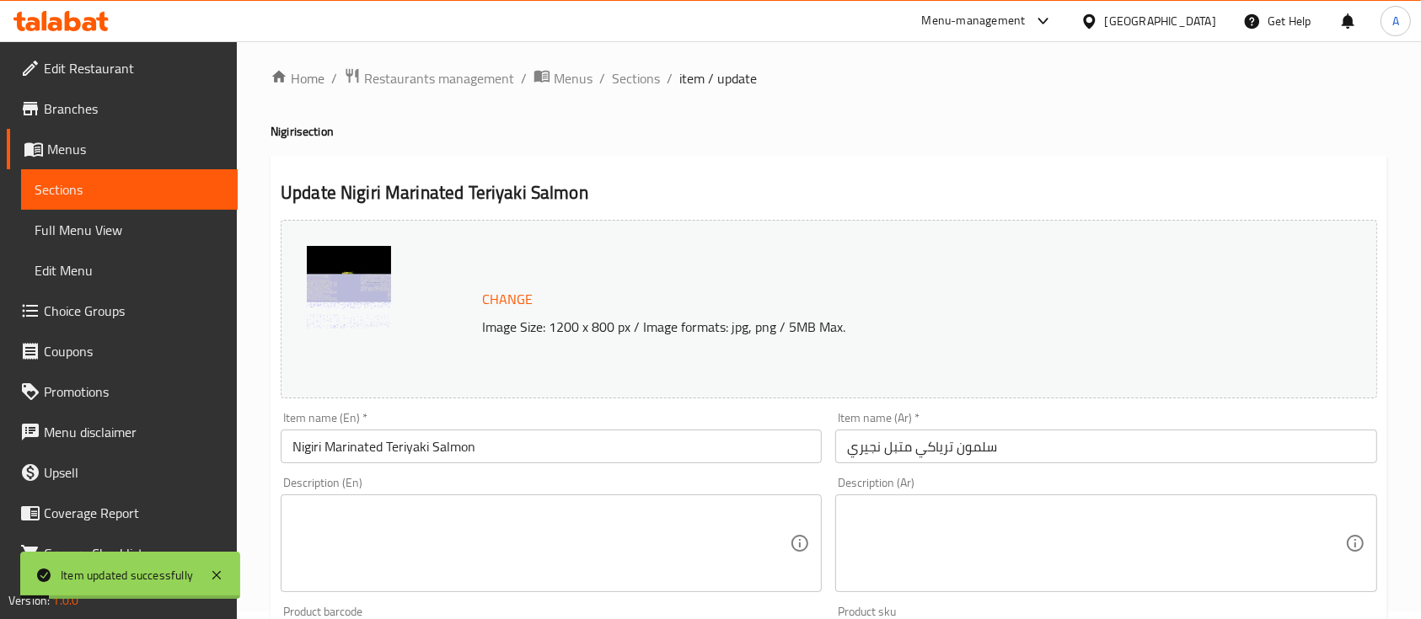
scroll to position [0, 0]
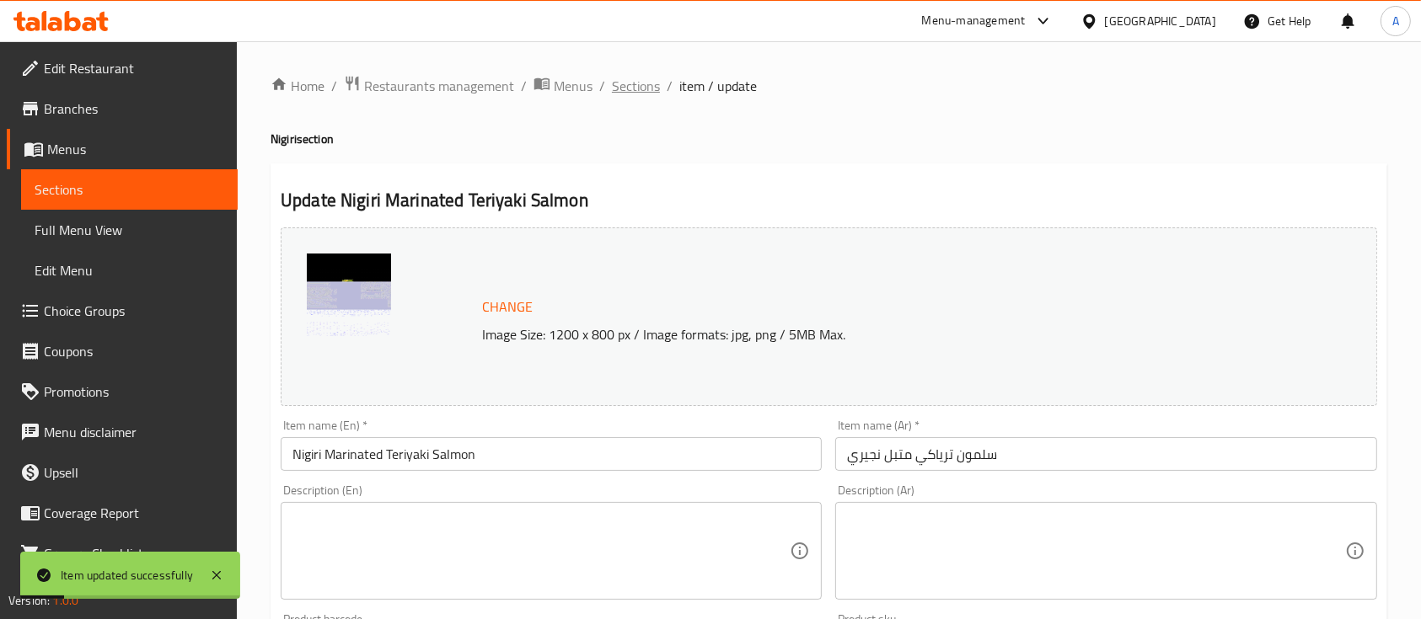
click at [640, 85] on span "Sections" at bounding box center [636, 86] width 48 height 20
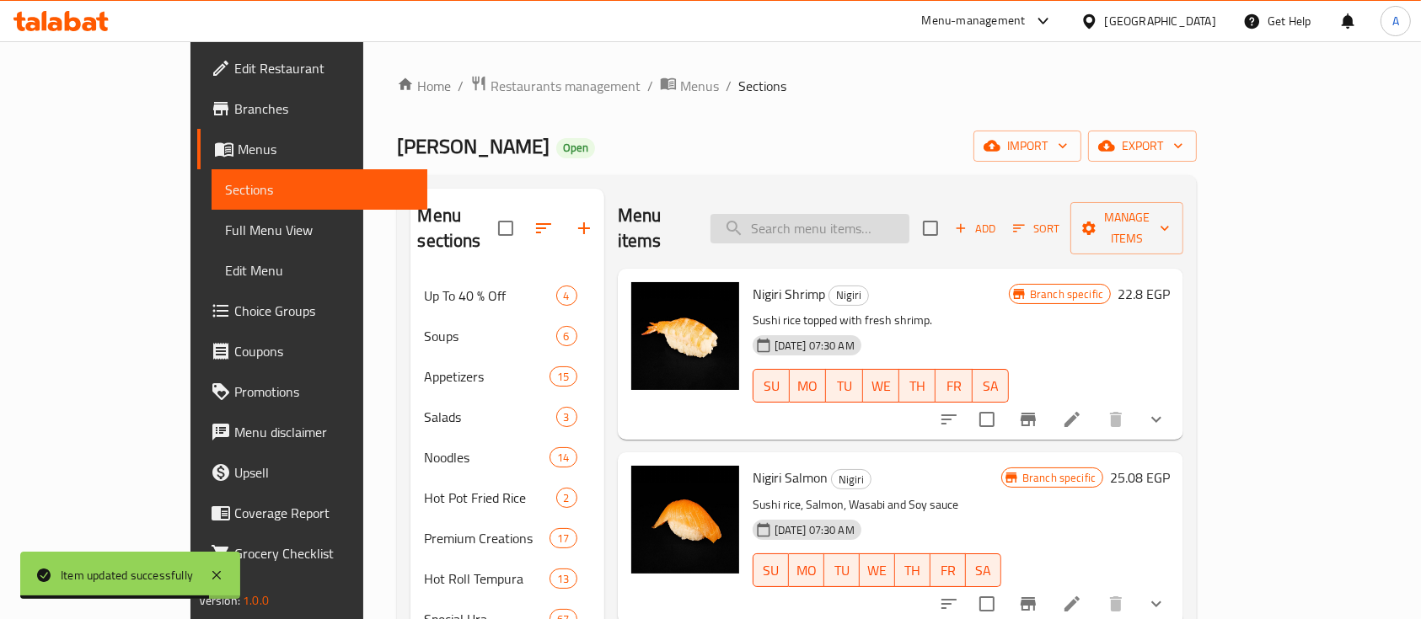
click at [878, 223] on input "search" at bounding box center [809, 228] width 199 height 29
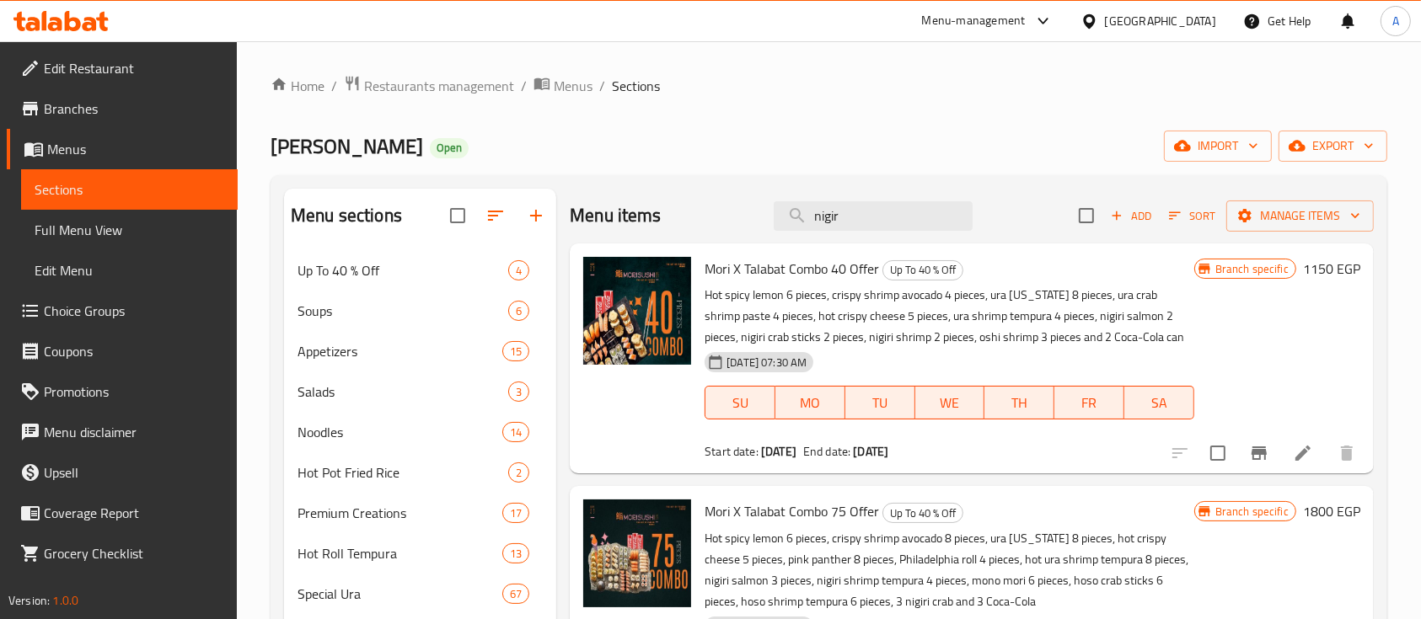
paste input "Nigiri"
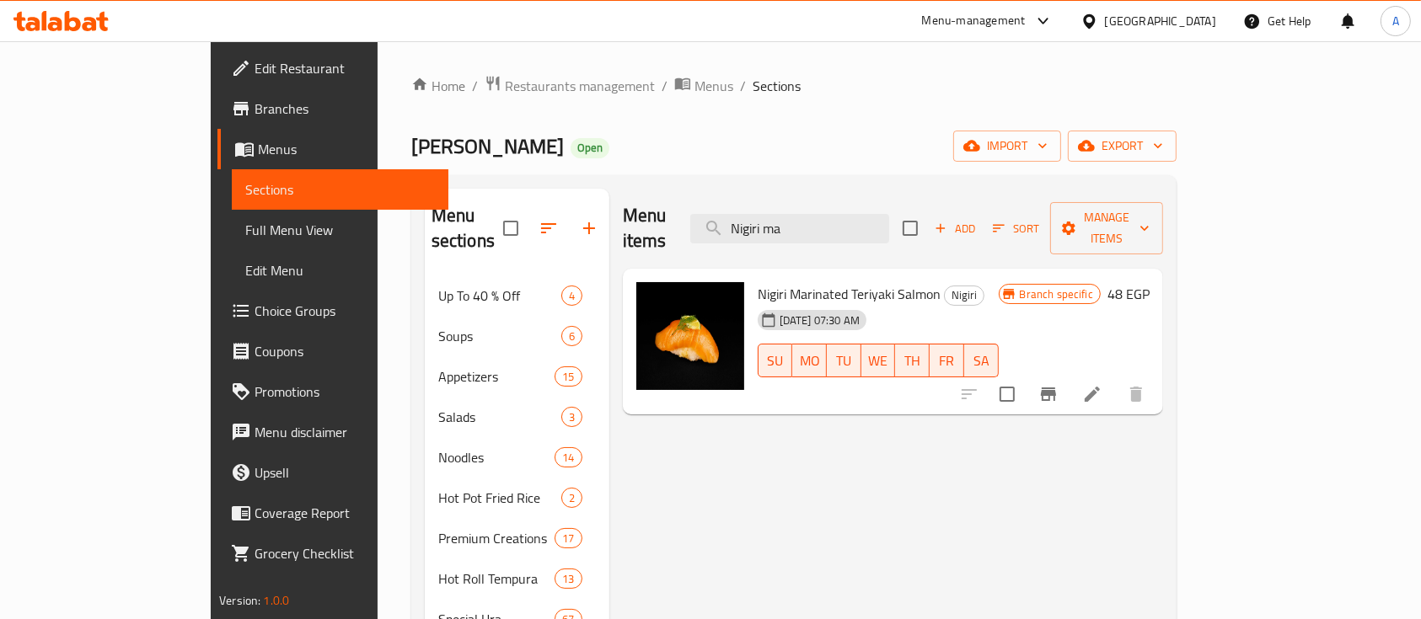
type input "Nigiri ma"
